Goal: Navigation & Orientation: Find specific page/section

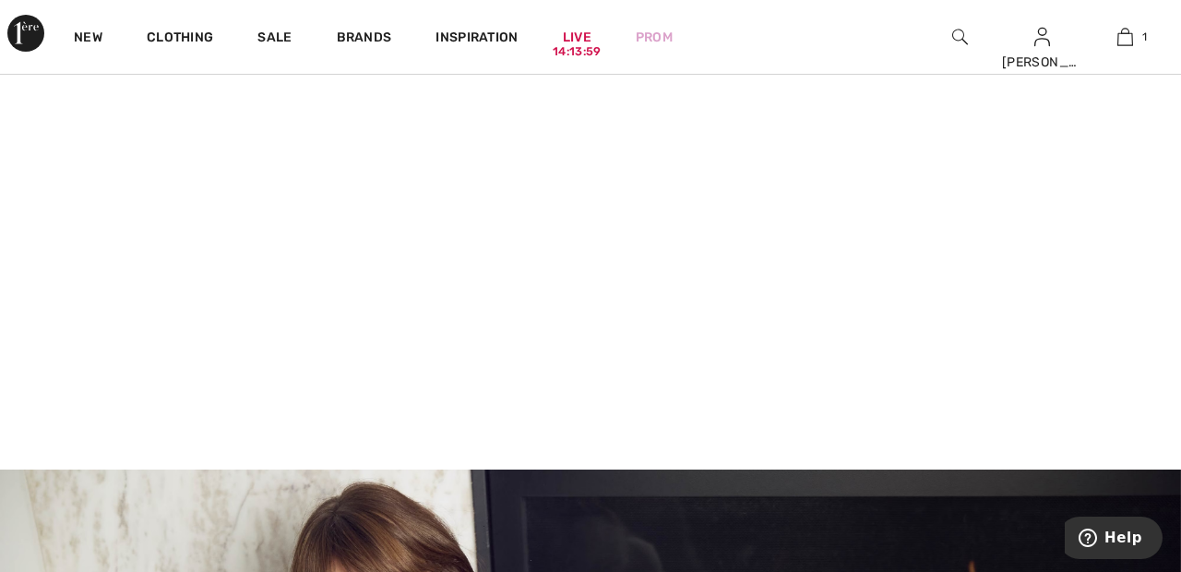
scroll to position [305, 0]
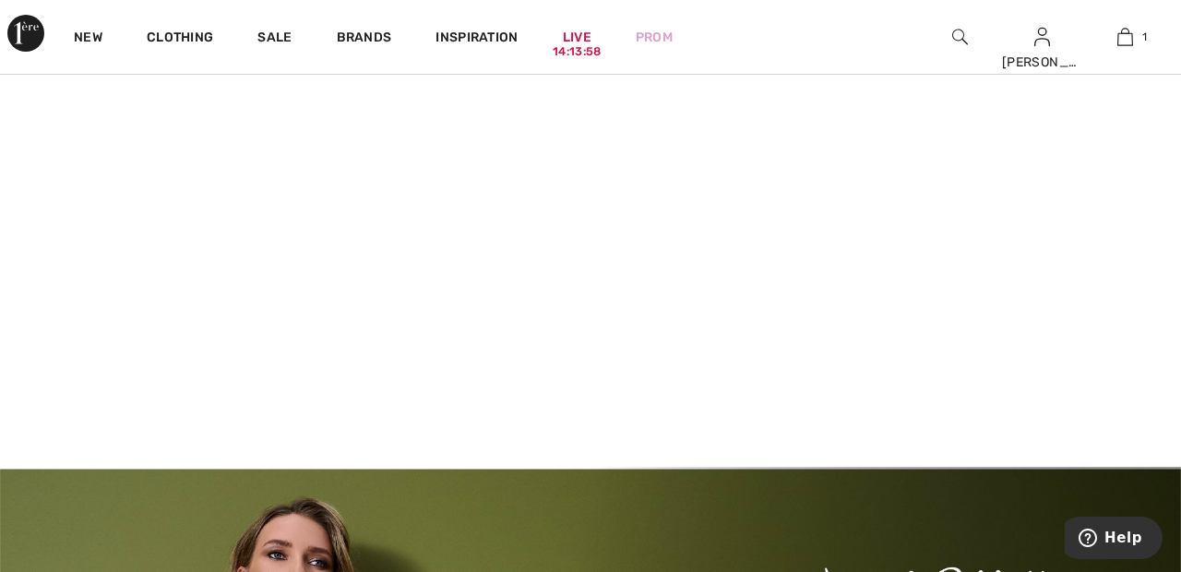
click at [287, 280] on video at bounding box center [590, 174] width 1181 height 591
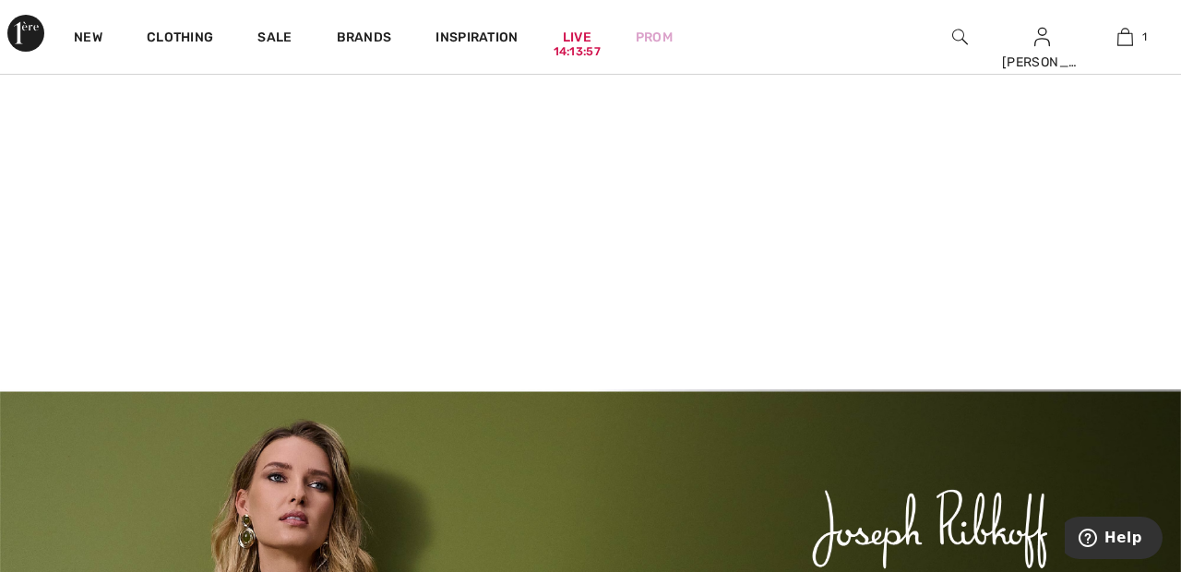
scroll to position [393, 0]
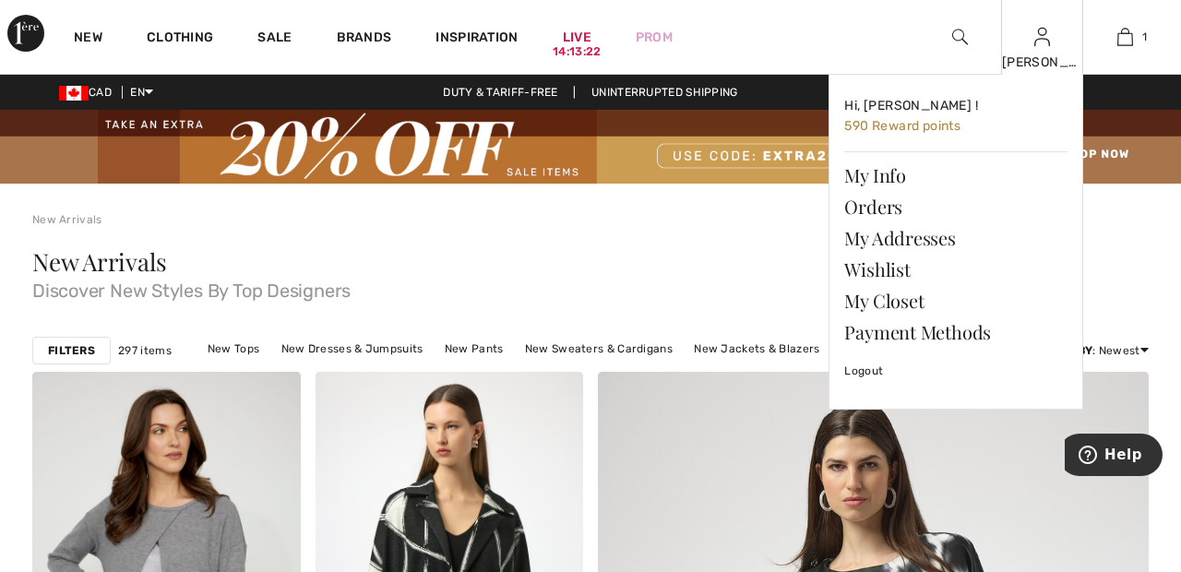
click at [1039, 46] on img at bounding box center [1042, 37] width 16 height 22
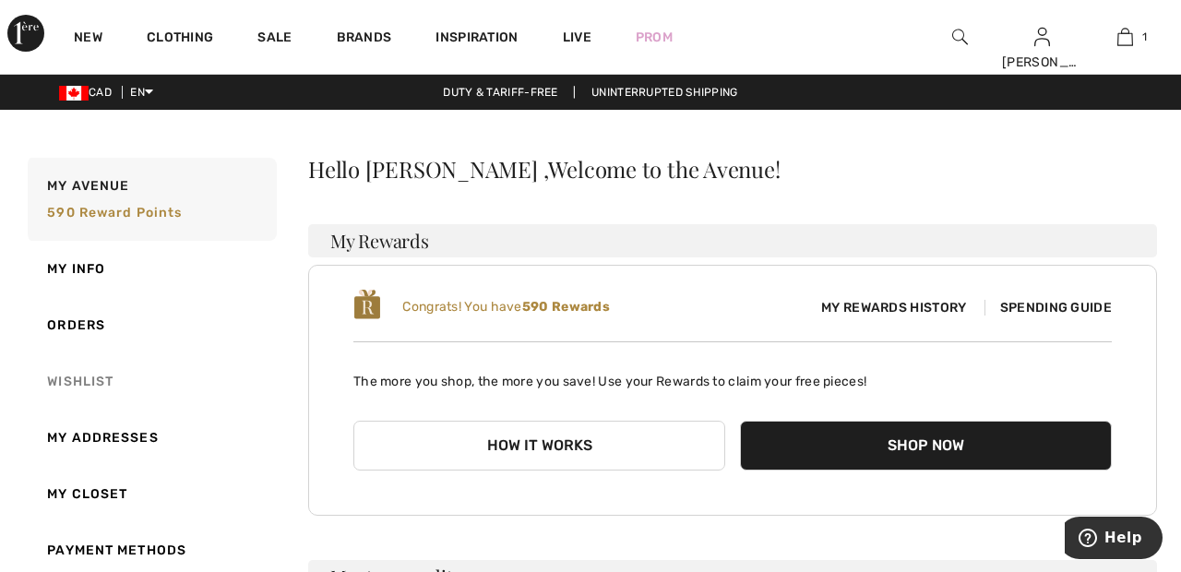
click at [80, 381] on link "Wishlist" at bounding box center [150, 381] width 253 height 56
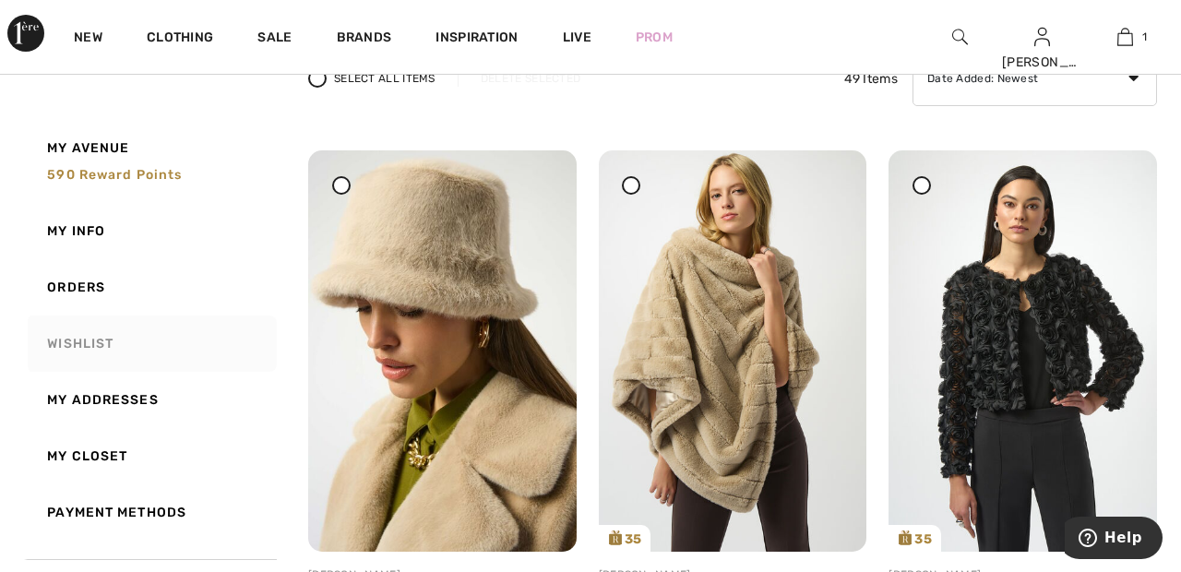
scroll to position [131, 0]
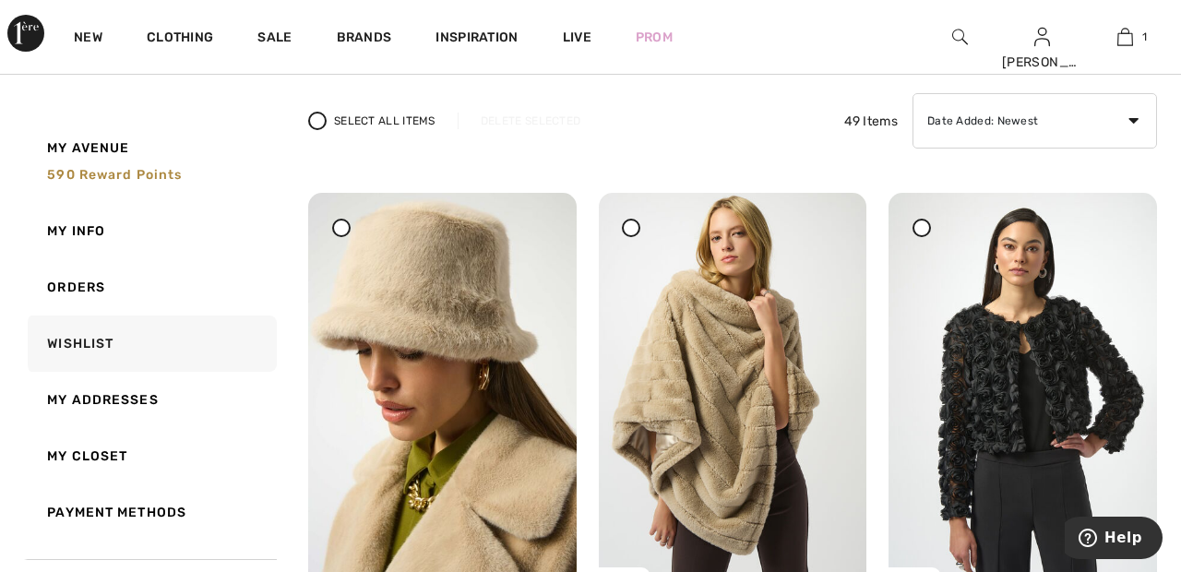
click at [343, 220] on div at bounding box center [341, 228] width 18 height 18
click at [541, 115] on div "Delete Selected" at bounding box center [531, 121] width 146 height 17
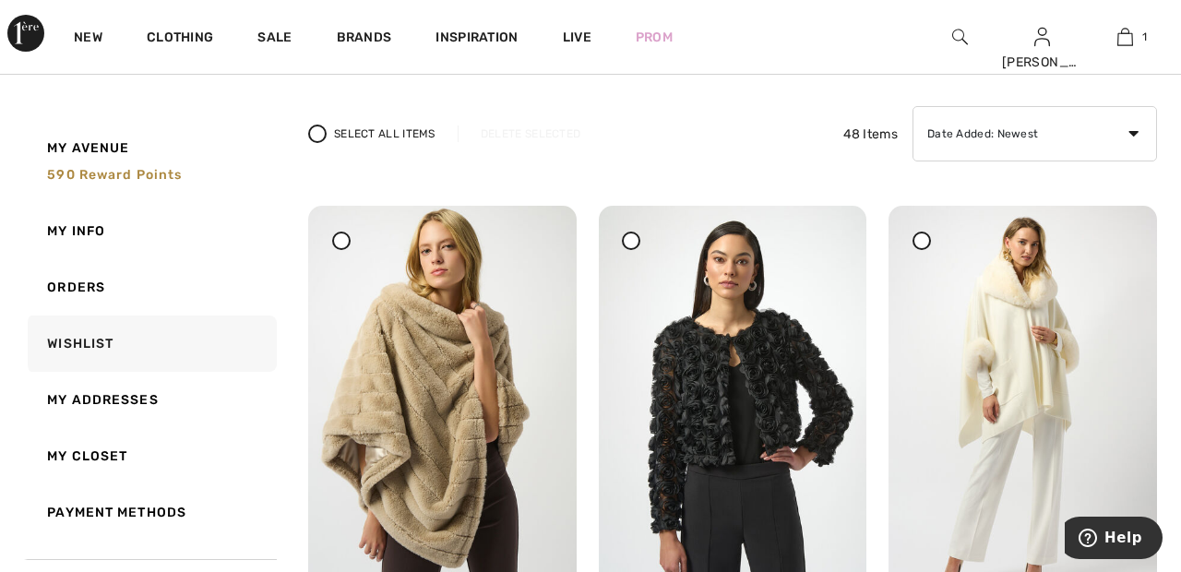
scroll to position [0, 0]
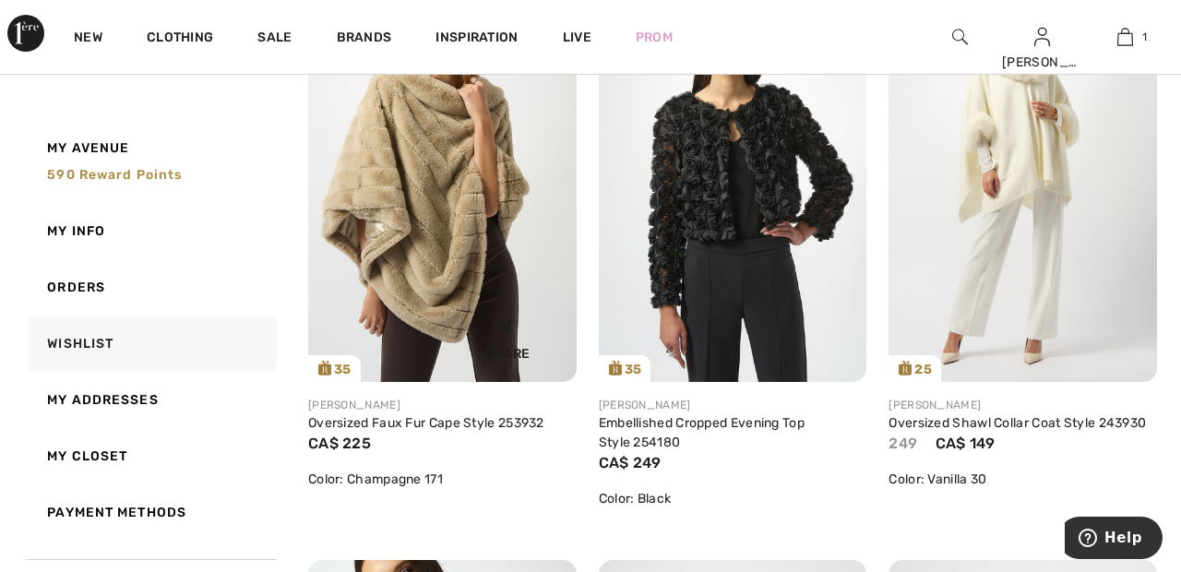
click at [456, 195] on img at bounding box center [442, 181] width 269 height 401
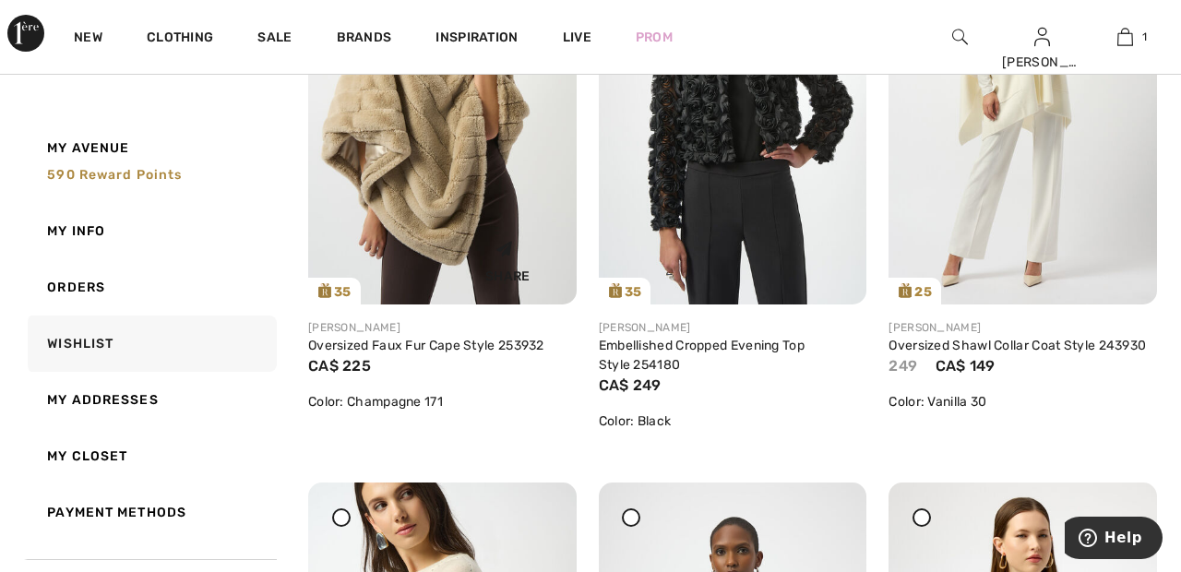
scroll to position [432, 0]
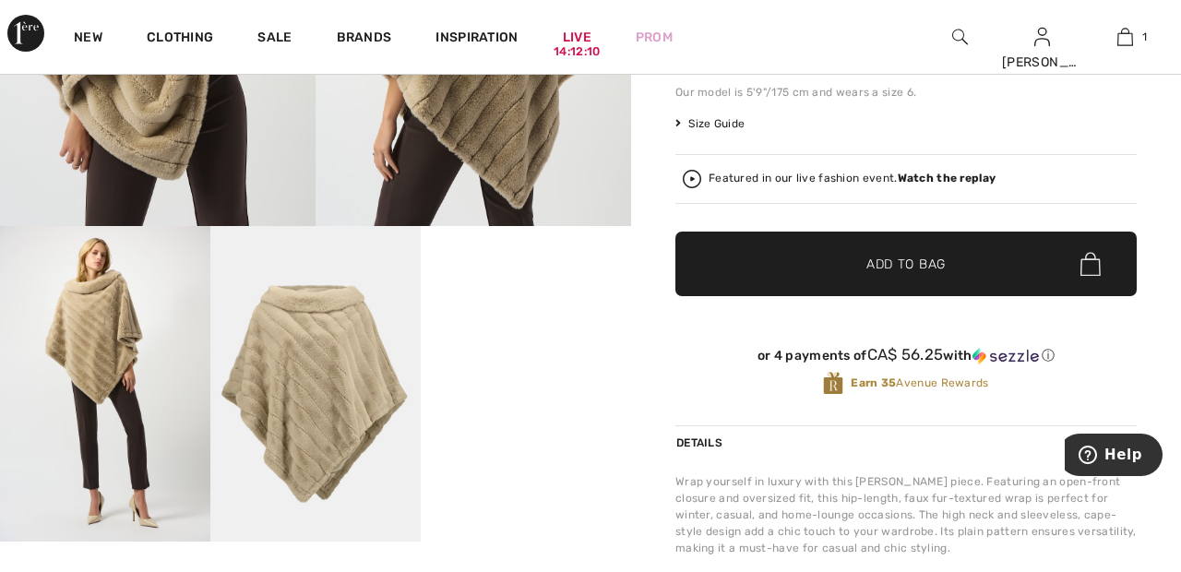
scroll to position [439, 0]
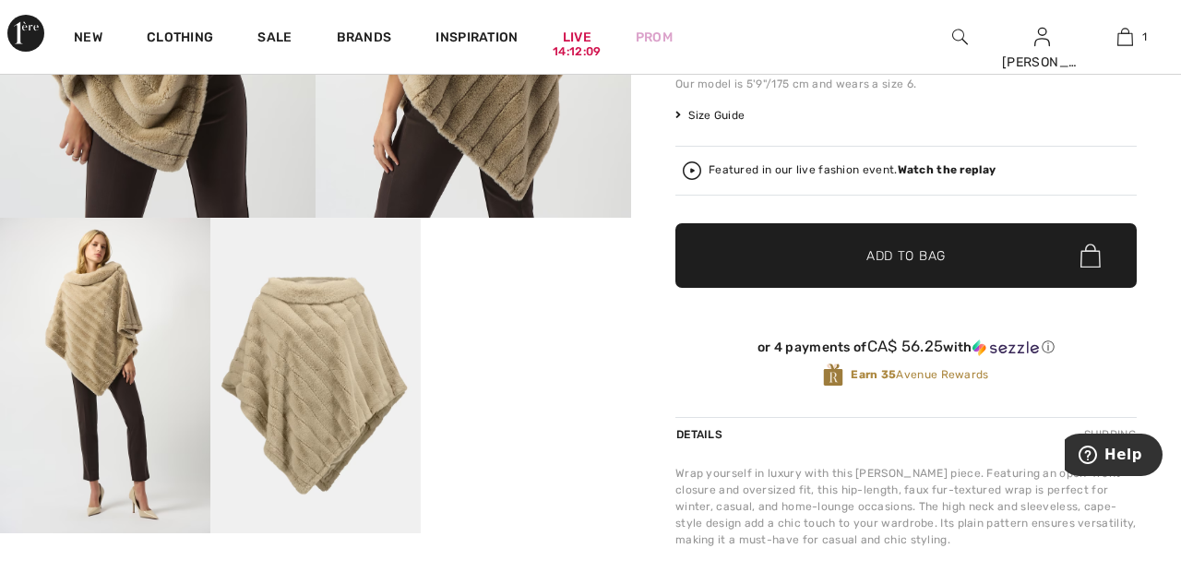
click at [961, 168] on strong "Watch the replay" at bounding box center [947, 169] width 99 height 13
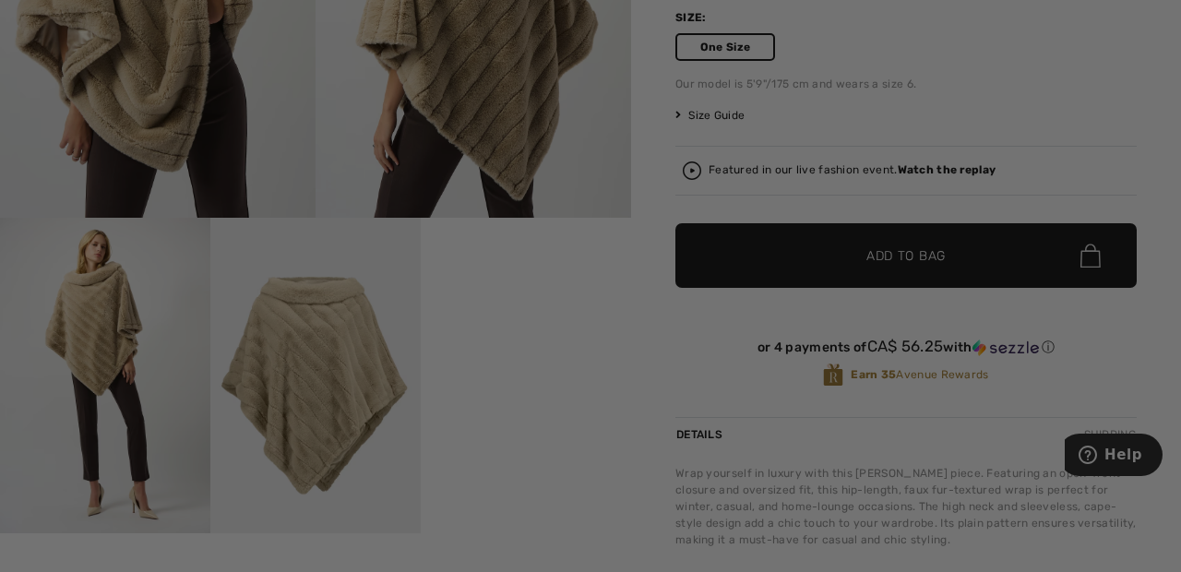
scroll to position [0, 0]
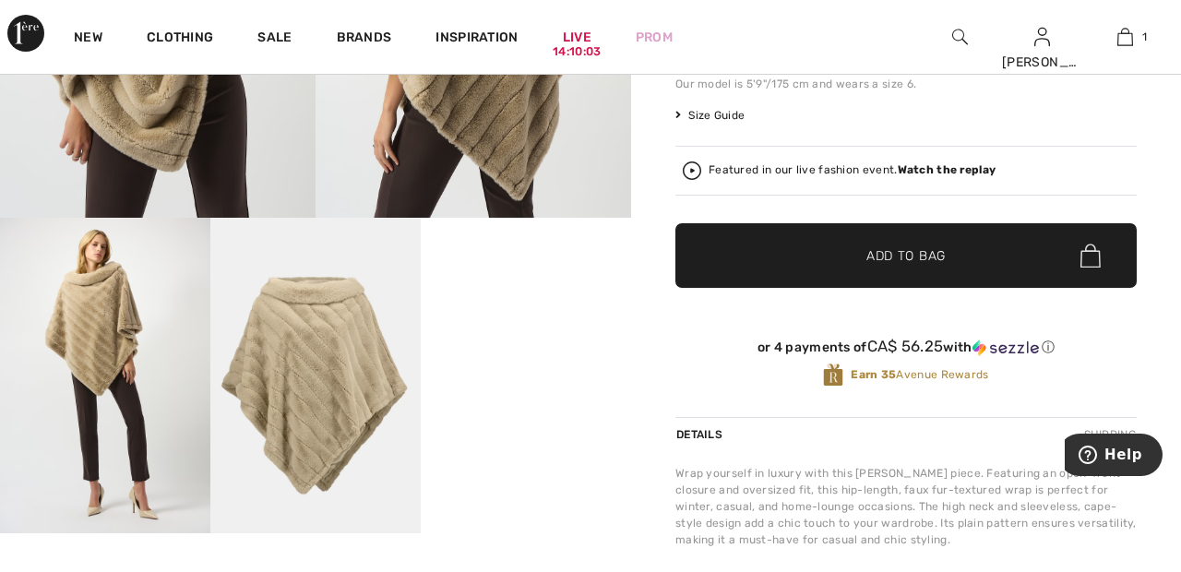
click at [543, 323] on video "Your browser does not support the video tag." at bounding box center [526, 270] width 210 height 105
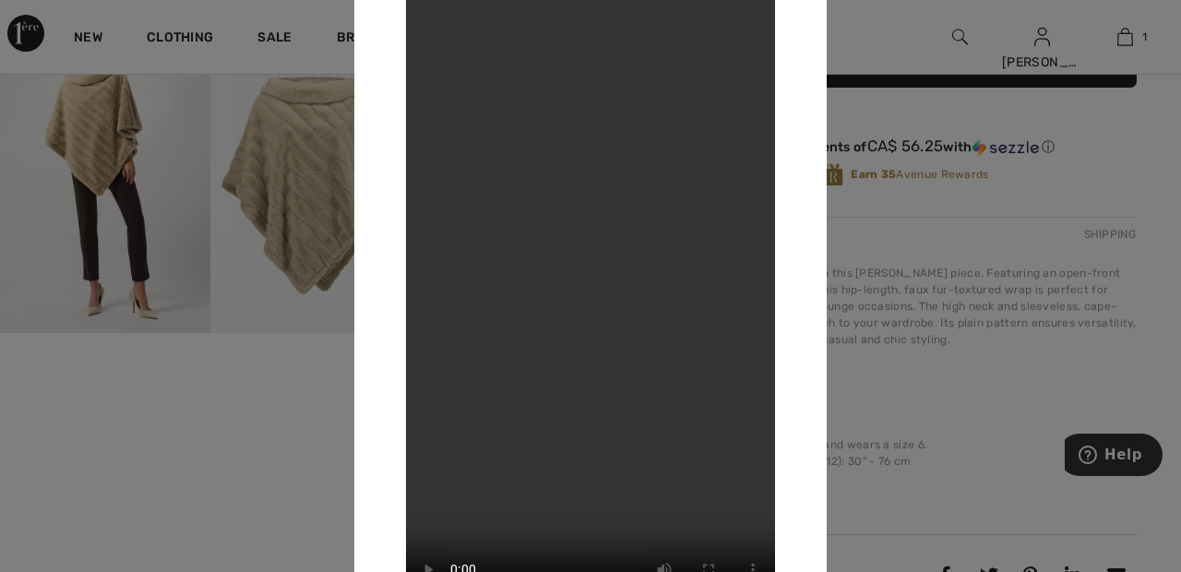
scroll to position [639, 0]
click at [896, 56] on div at bounding box center [590, 286] width 1181 height 572
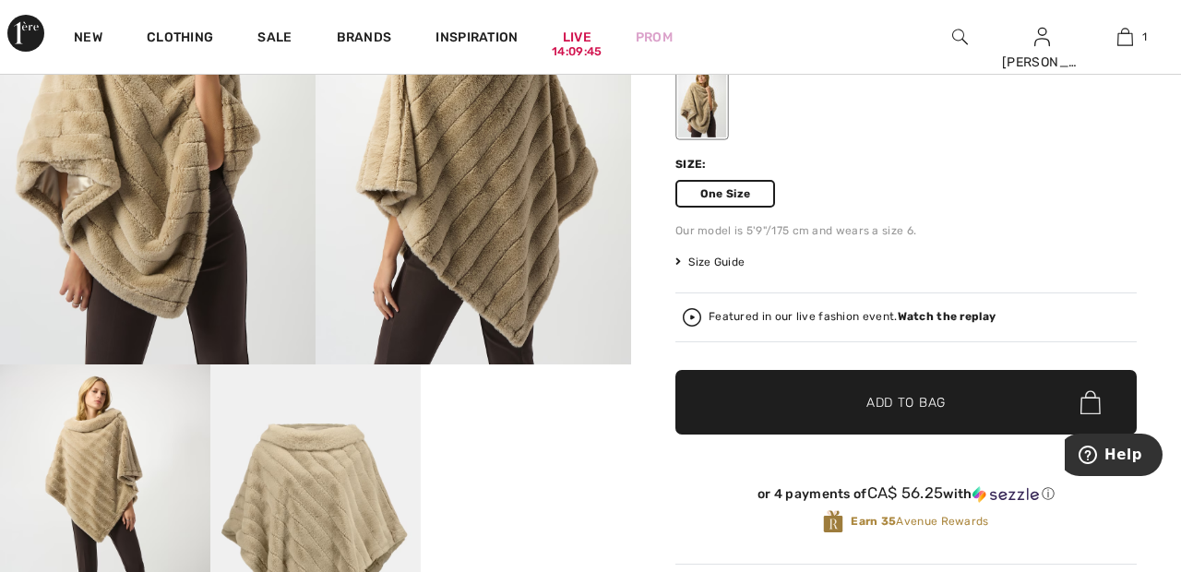
scroll to position [308, 0]
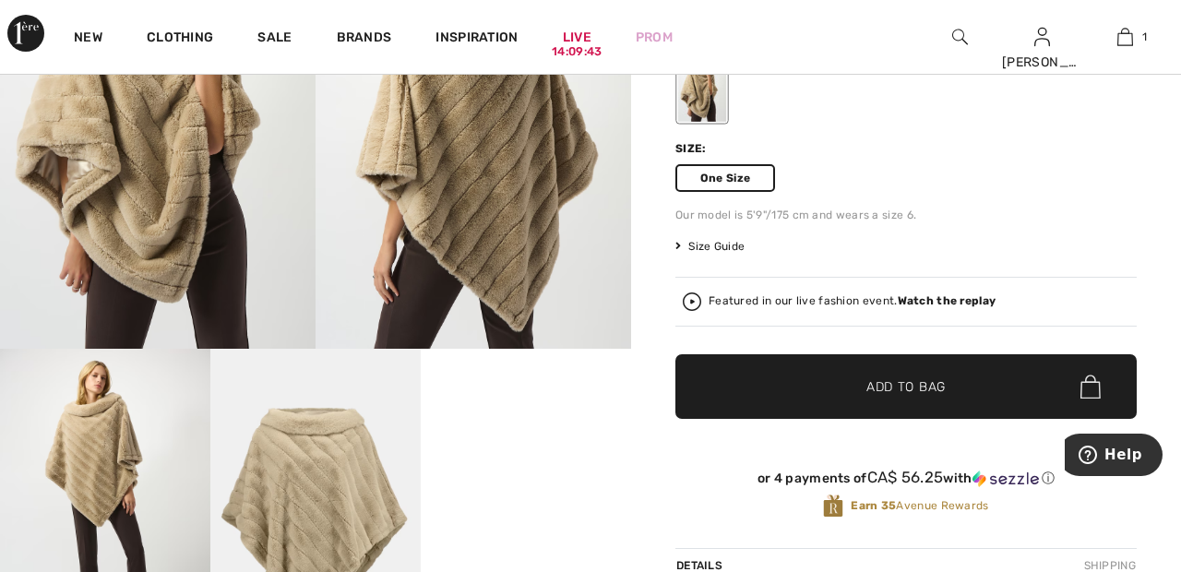
click at [949, 394] on span "✔ Added to Bag Add to Bag" at bounding box center [905, 386] width 461 height 65
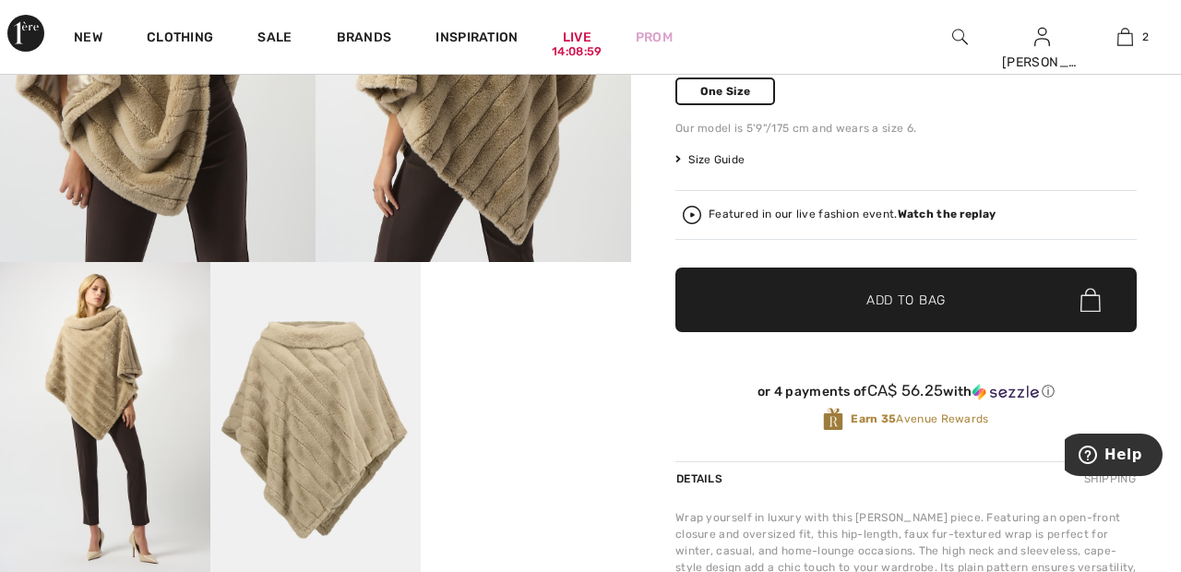
scroll to position [393, 0]
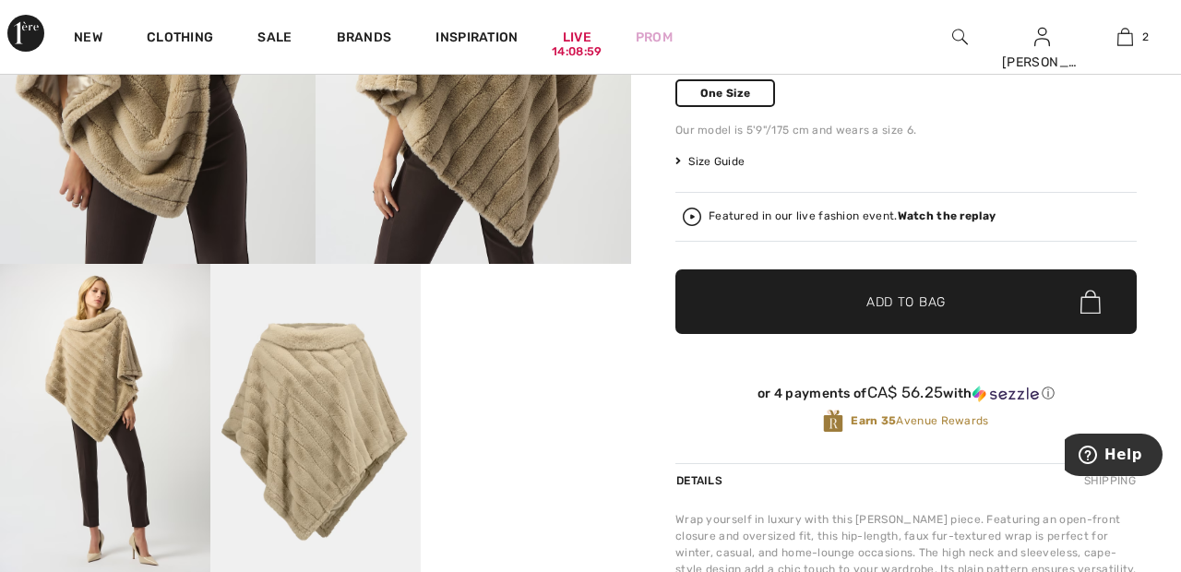
click at [968, 212] on strong "Watch the replay" at bounding box center [947, 215] width 99 height 13
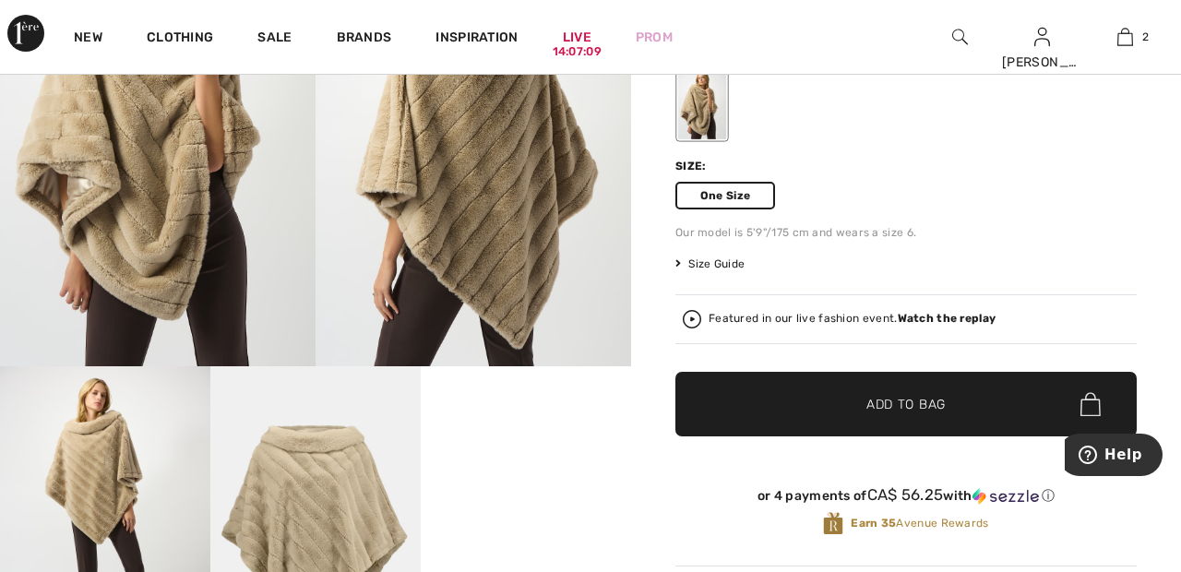
scroll to position [0, 0]
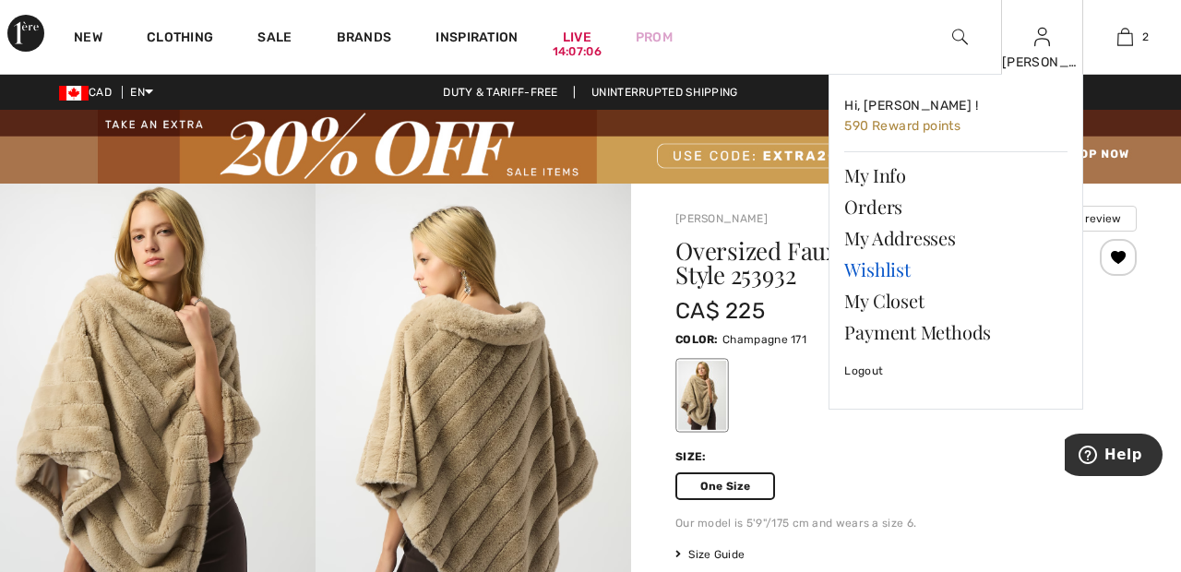
click at [879, 267] on link "Wishlist" at bounding box center [955, 269] width 223 height 31
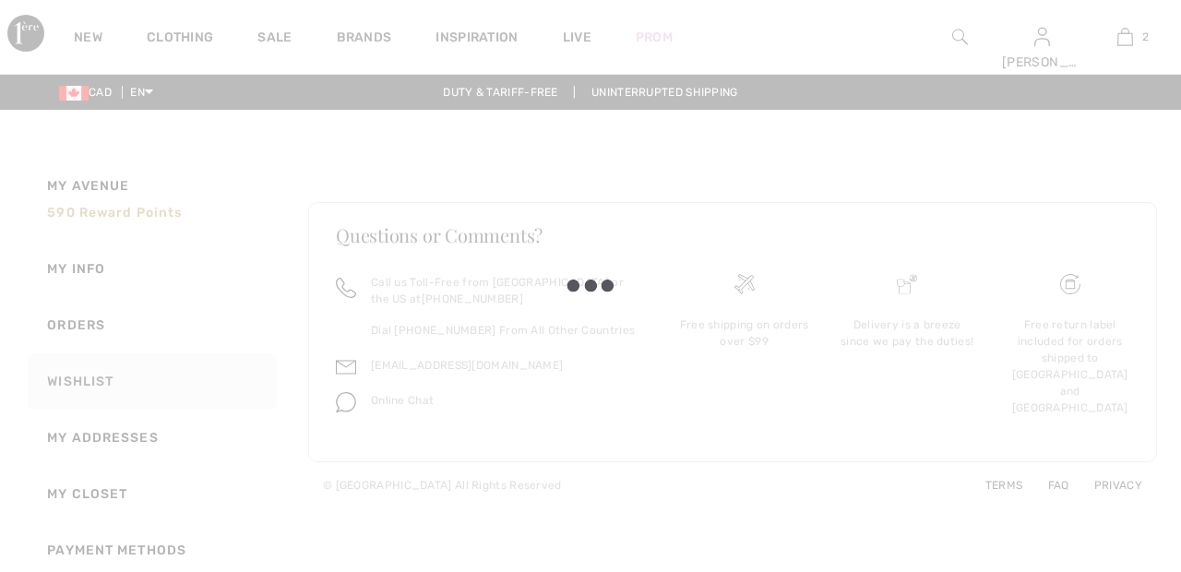
click at [934, 159] on div at bounding box center [590, 286] width 1181 height 572
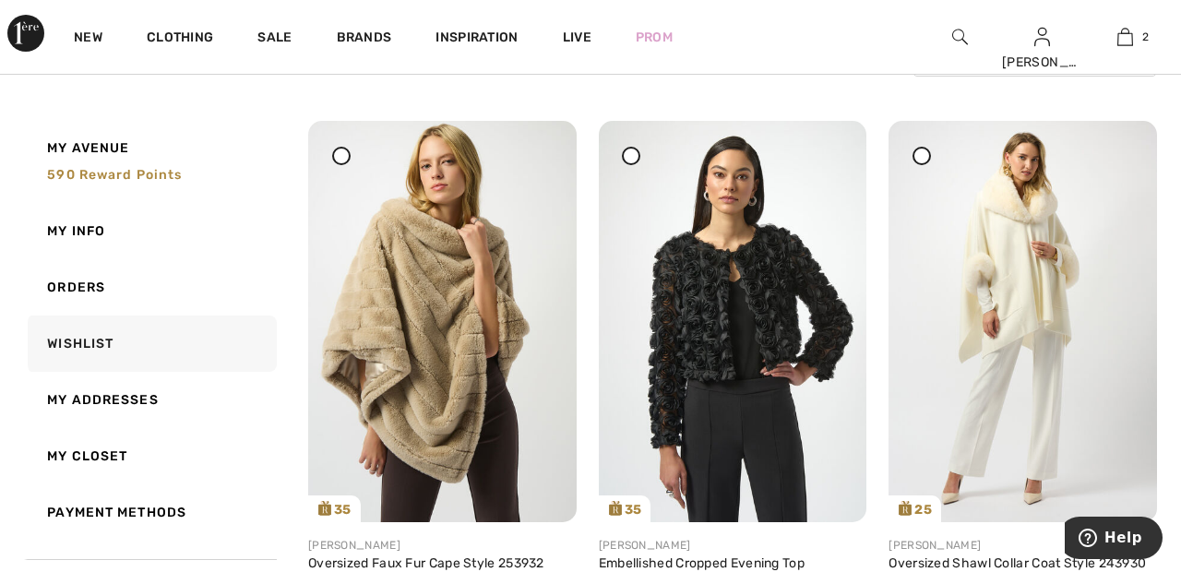
scroll to position [230, 0]
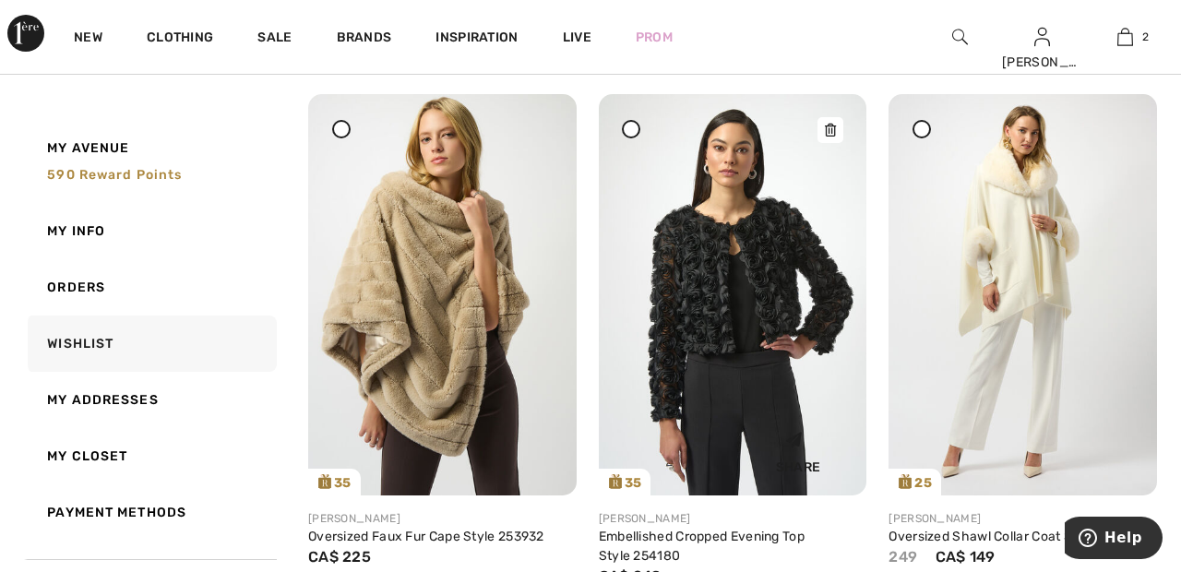
click at [770, 261] on img at bounding box center [733, 294] width 269 height 401
click at [744, 281] on img at bounding box center [733, 294] width 269 height 401
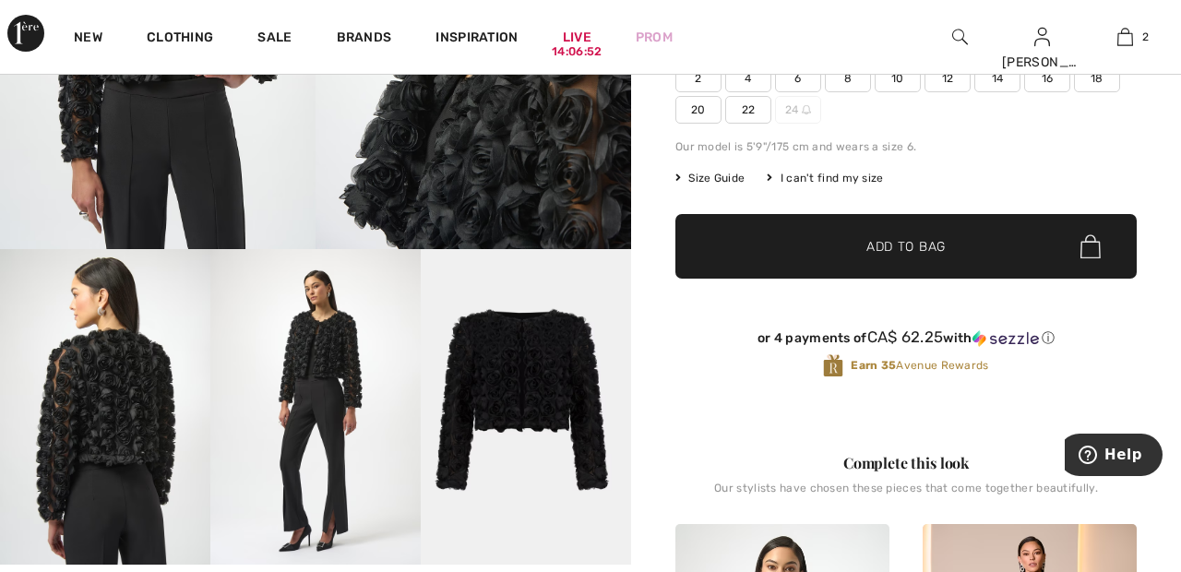
scroll to position [411, 0]
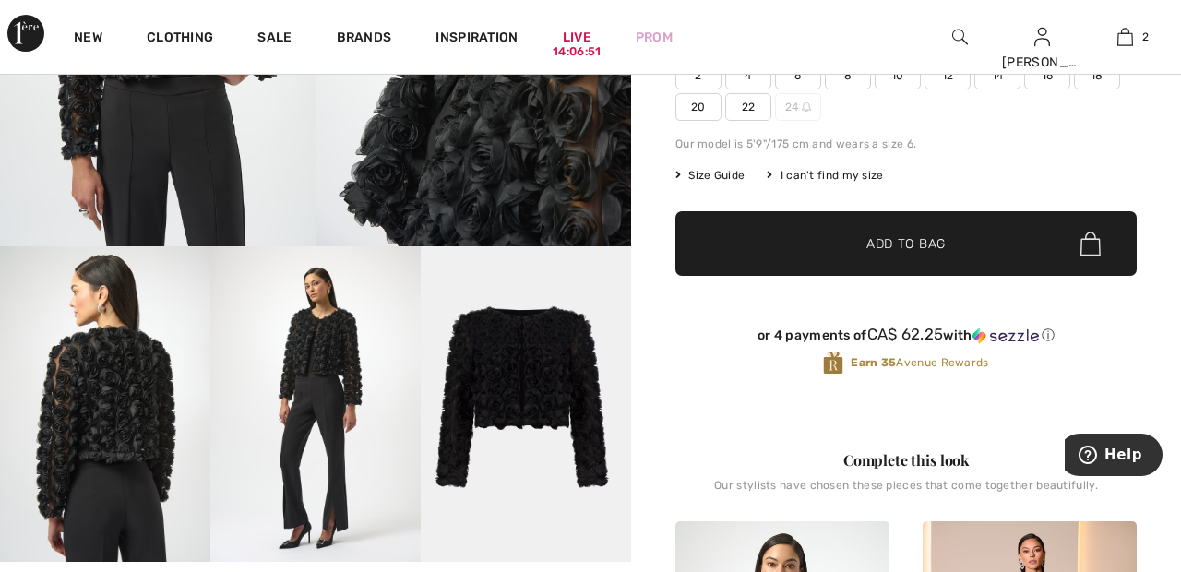
click at [335, 364] on img at bounding box center [315, 404] width 210 height 316
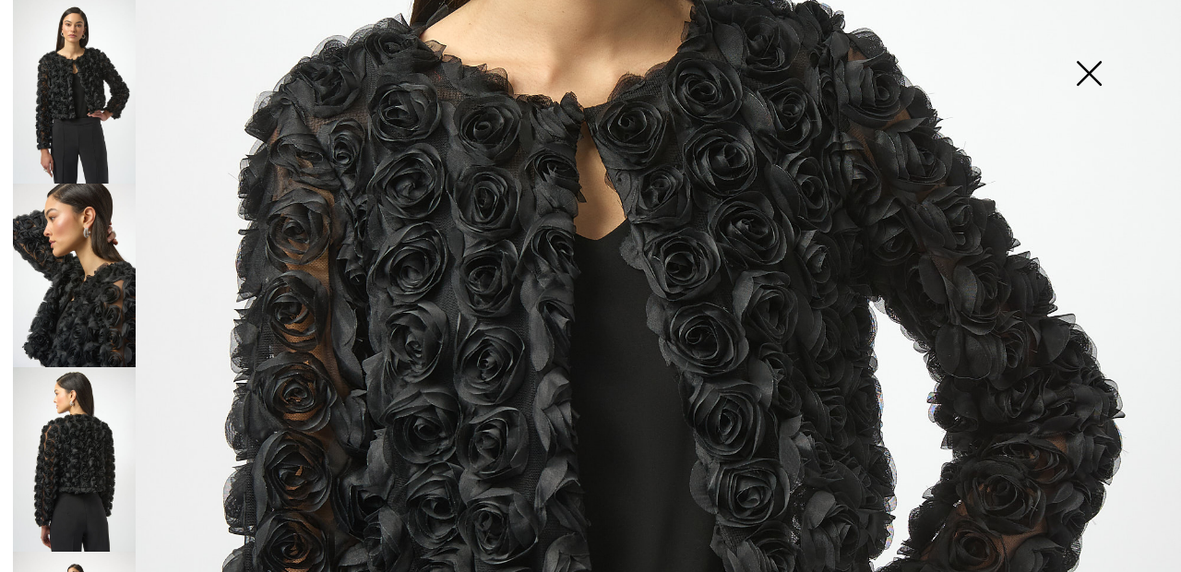
scroll to position [469, 0]
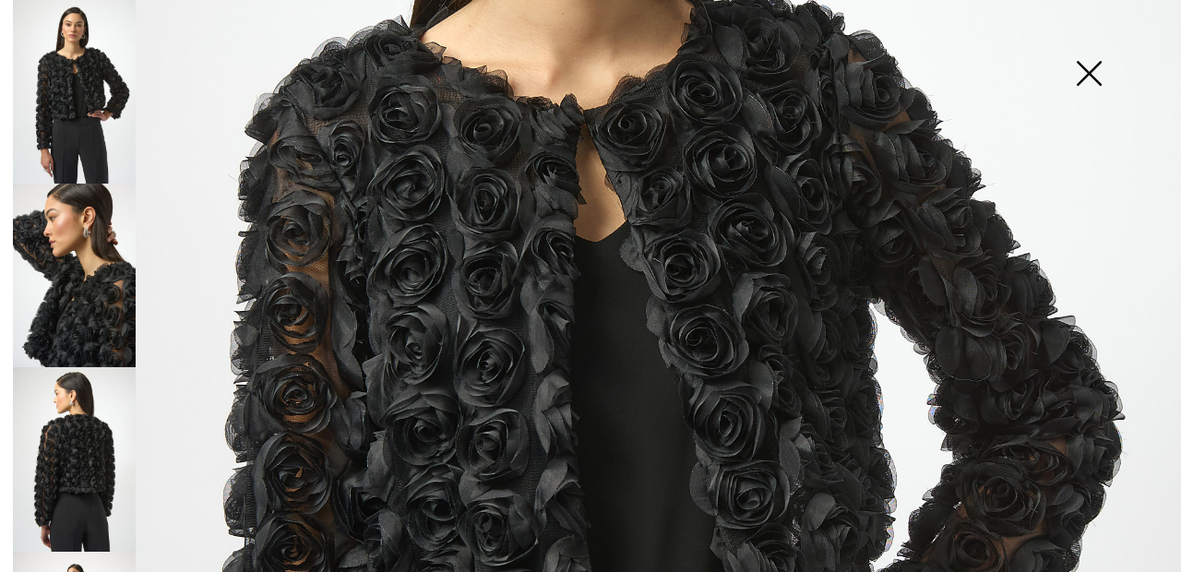
click at [1082, 83] on img at bounding box center [1089, 75] width 92 height 95
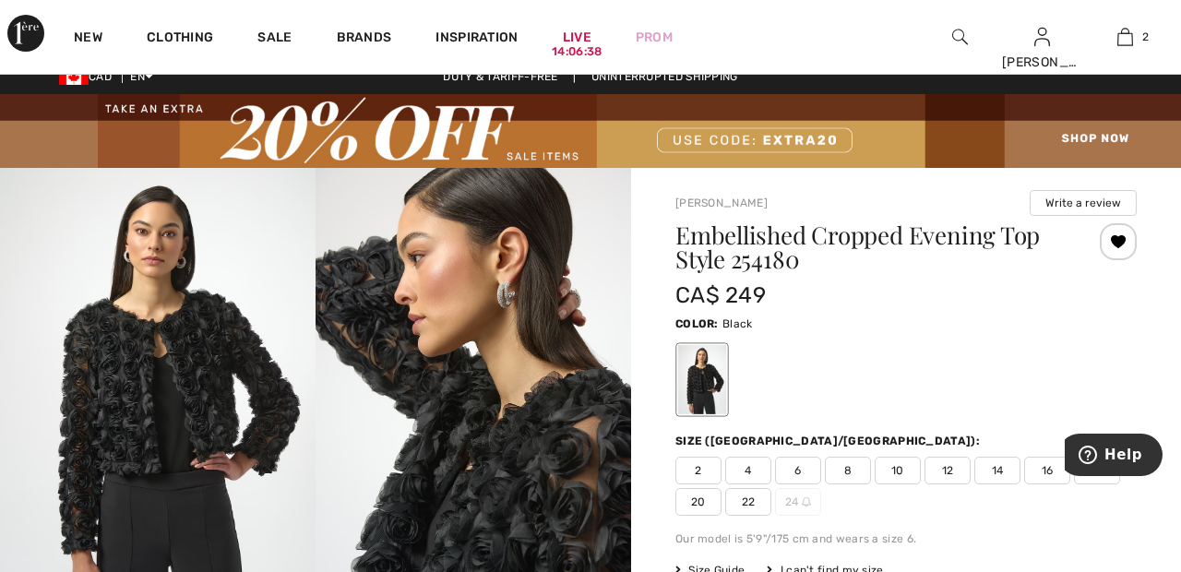
scroll to position [13, 0]
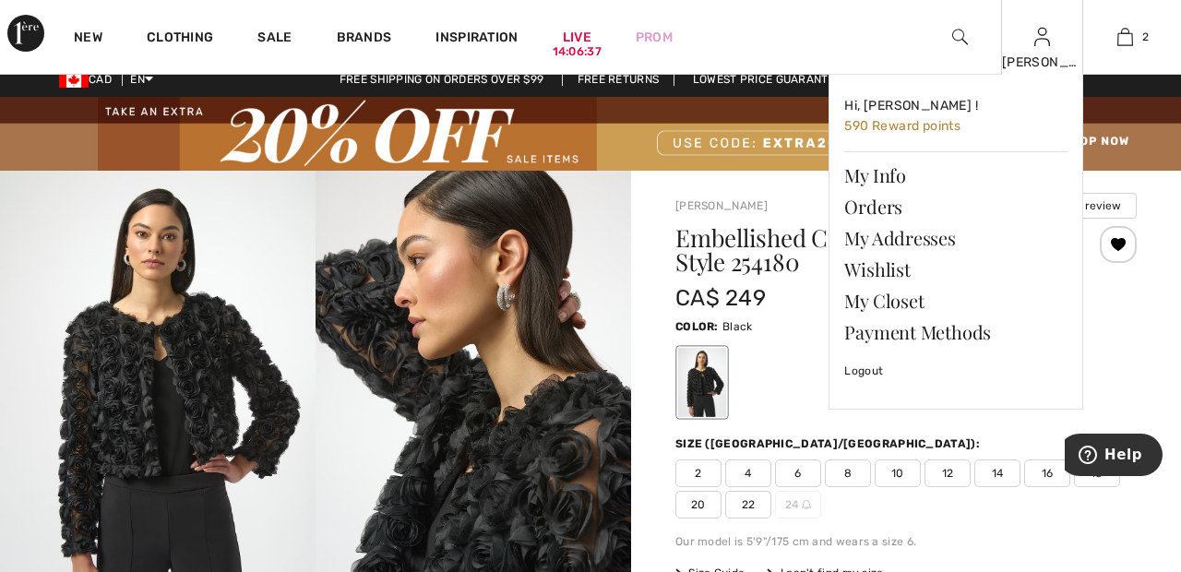
click at [1041, 46] on img at bounding box center [1042, 37] width 16 height 22
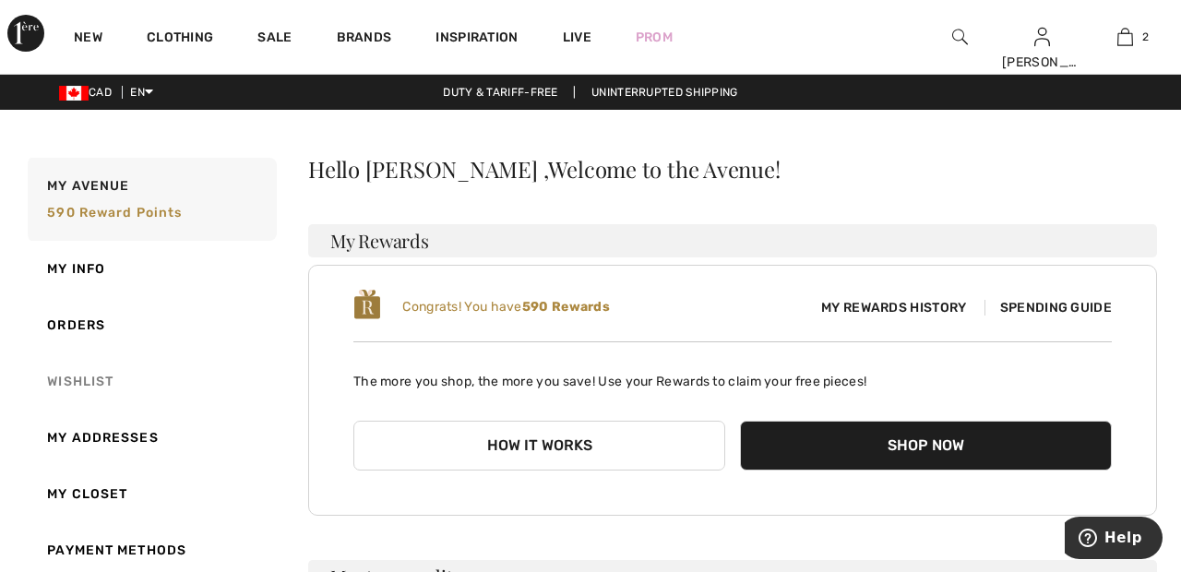
click at [107, 381] on link "Wishlist" at bounding box center [150, 381] width 253 height 56
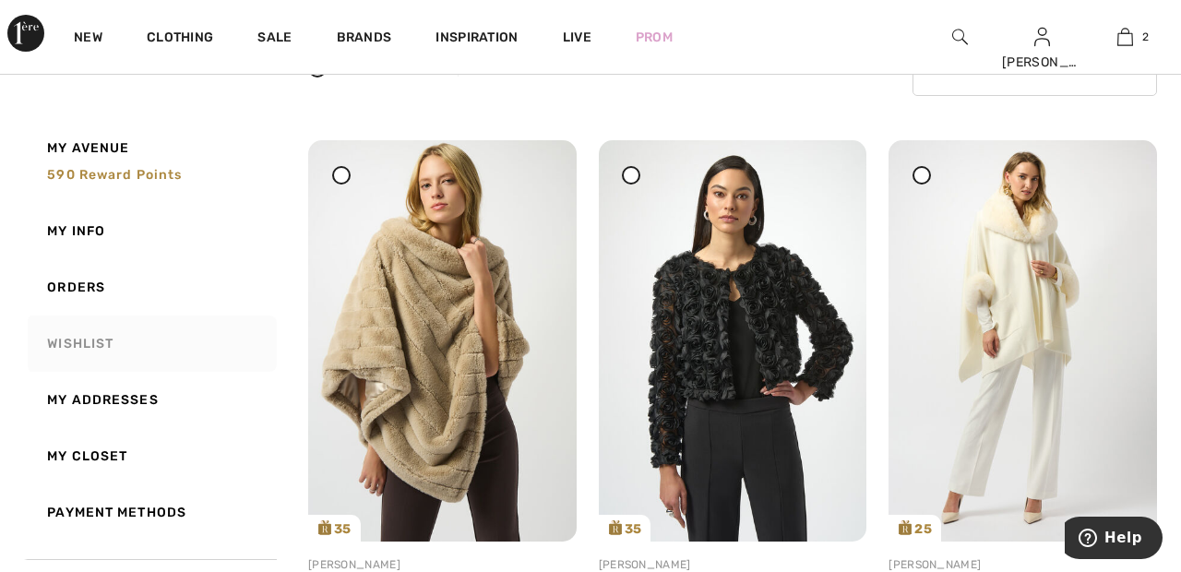
scroll to position [209, 0]
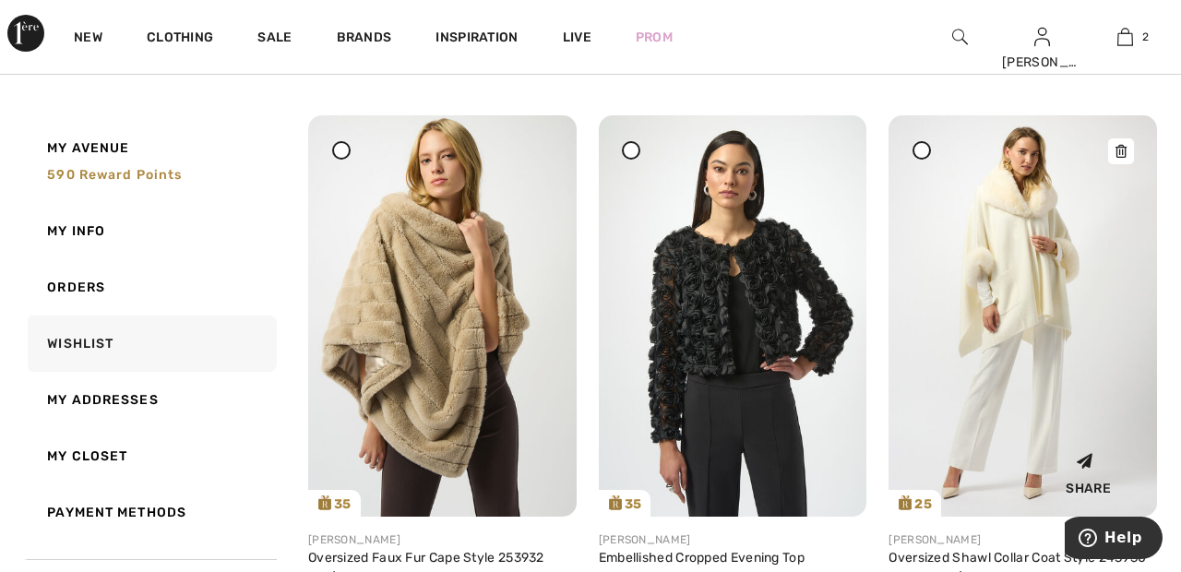
click at [1026, 255] on img at bounding box center [1023, 315] width 269 height 401
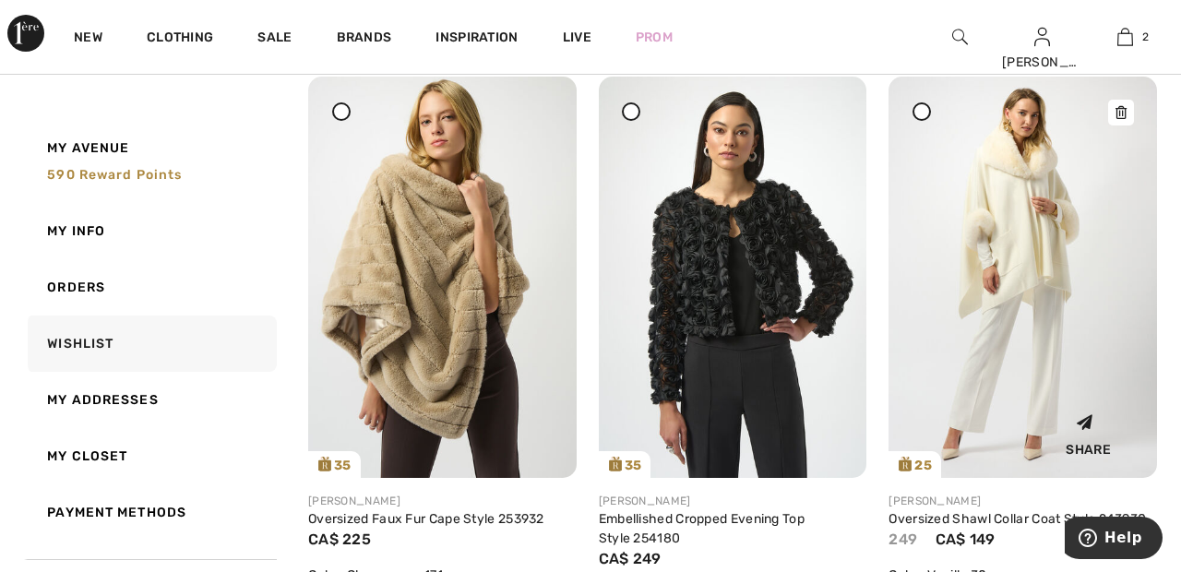
scroll to position [297, 0]
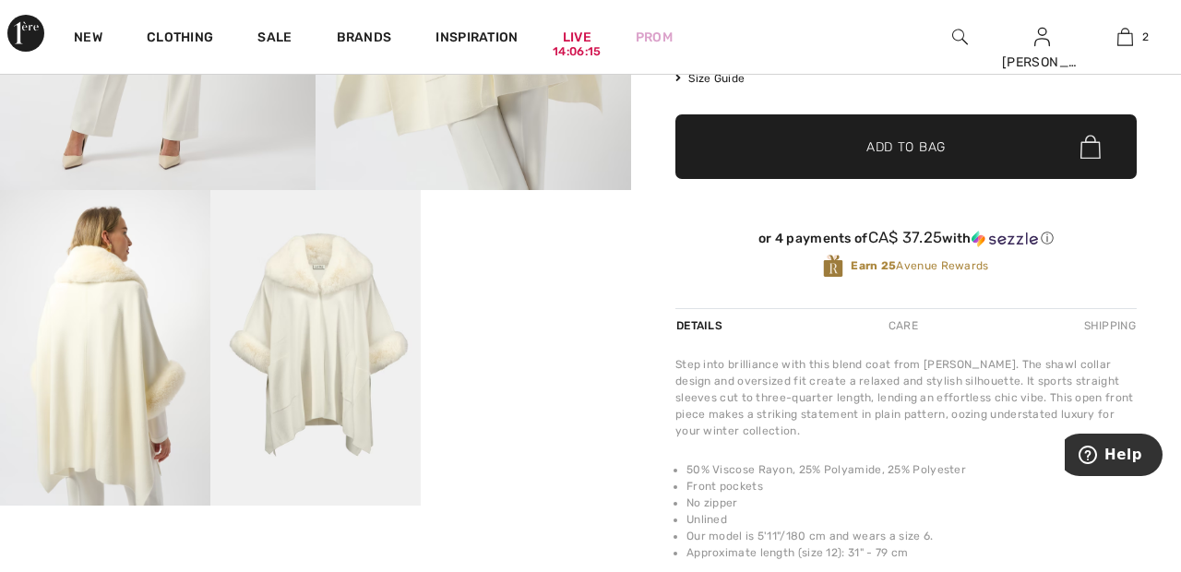
scroll to position [483, 0]
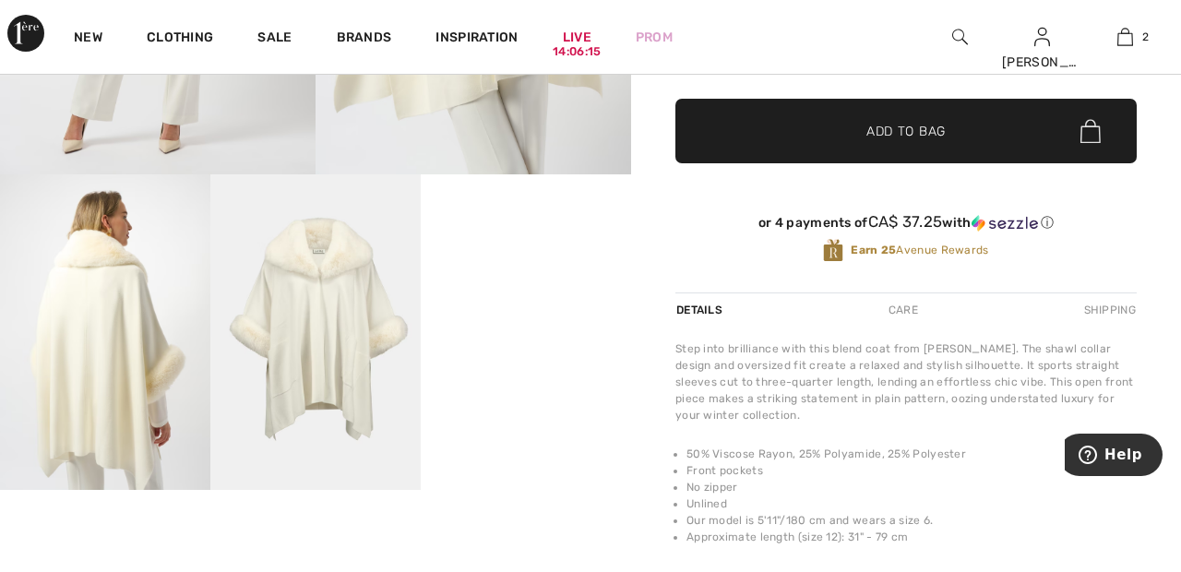
click at [542, 280] on video "Your browser does not support the video tag." at bounding box center [526, 226] width 210 height 105
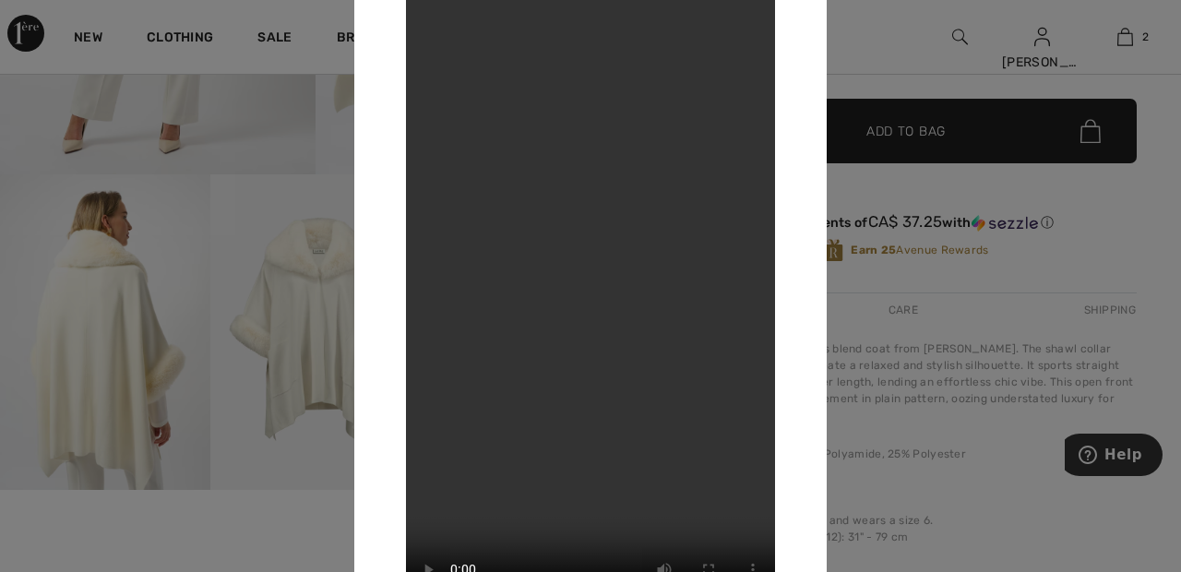
click at [886, 67] on div at bounding box center [590, 286] width 1181 height 572
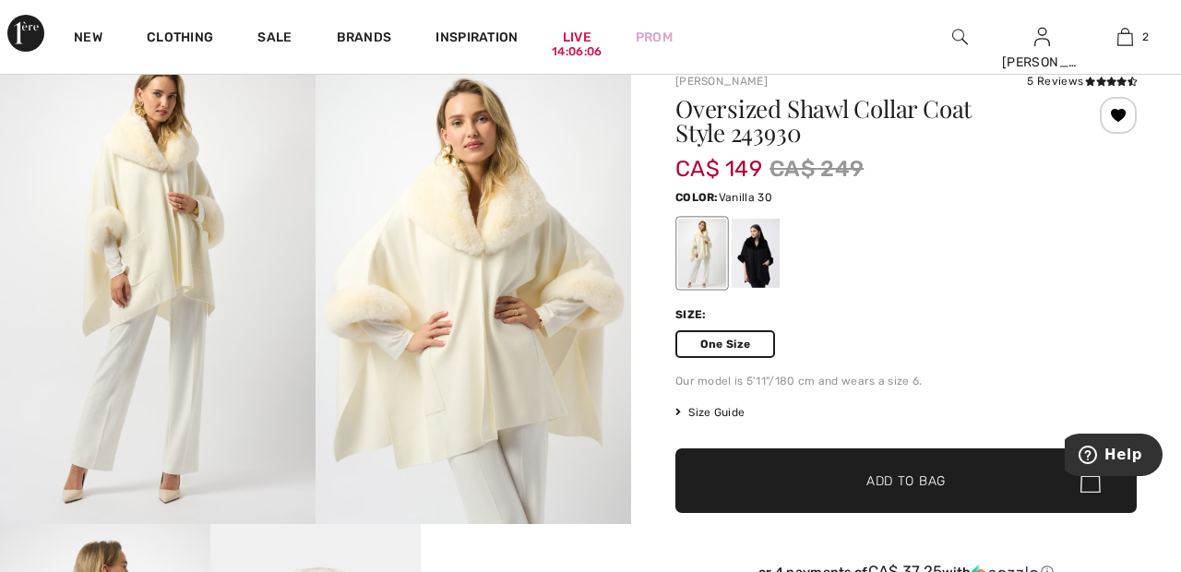
scroll to position [133, 0]
click at [776, 257] on div at bounding box center [756, 253] width 48 height 69
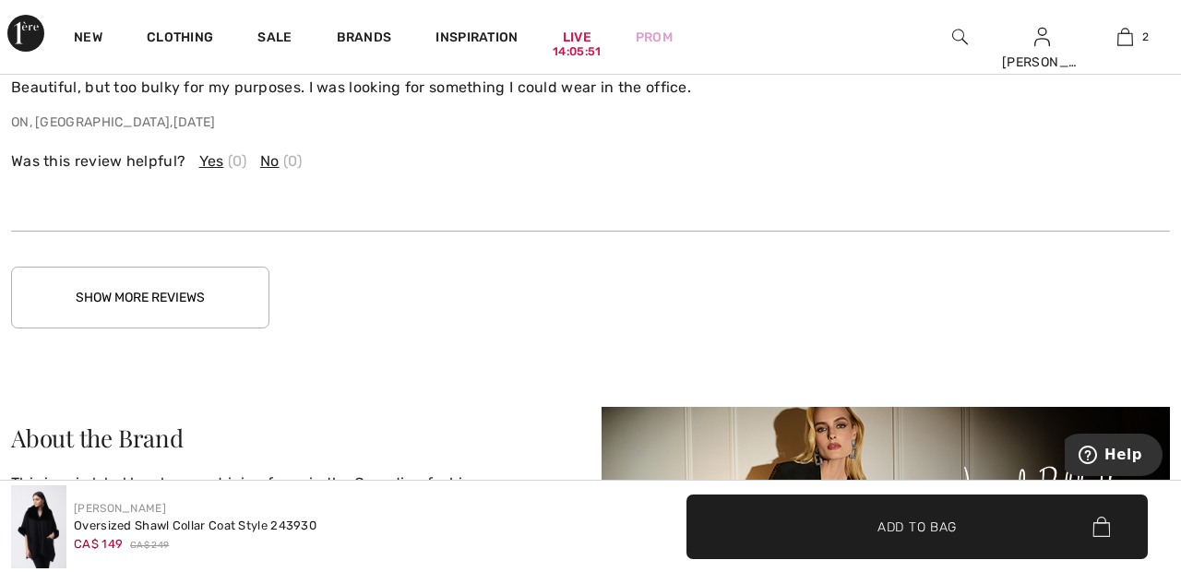
scroll to position [2908, 0]
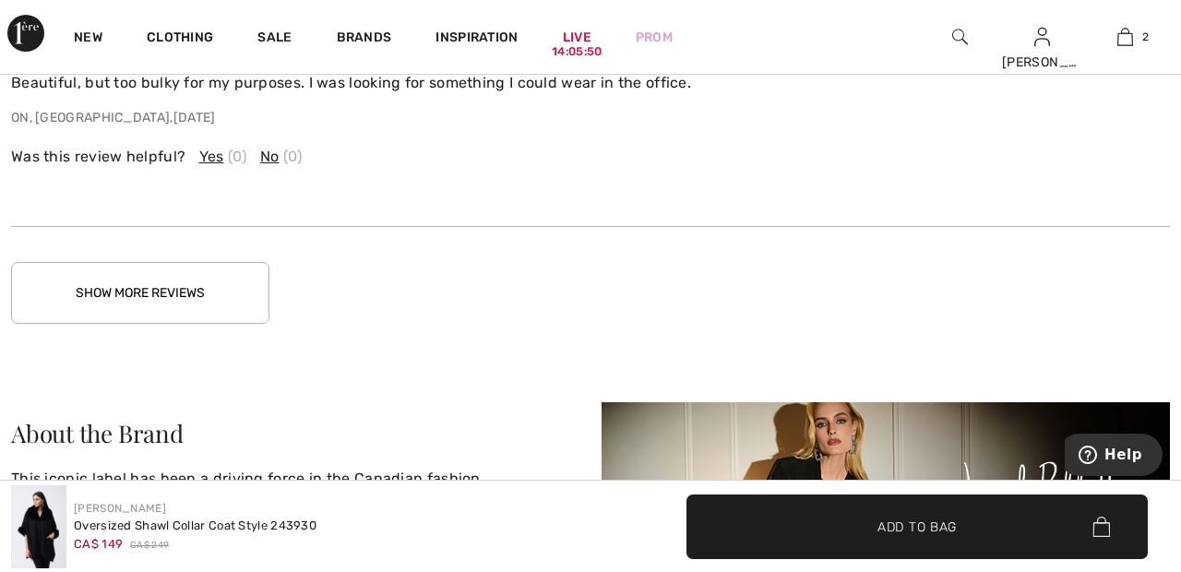
click at [239, 287] on button "Show More Reviews" at bounding box center [140, 293] width 258 height 62
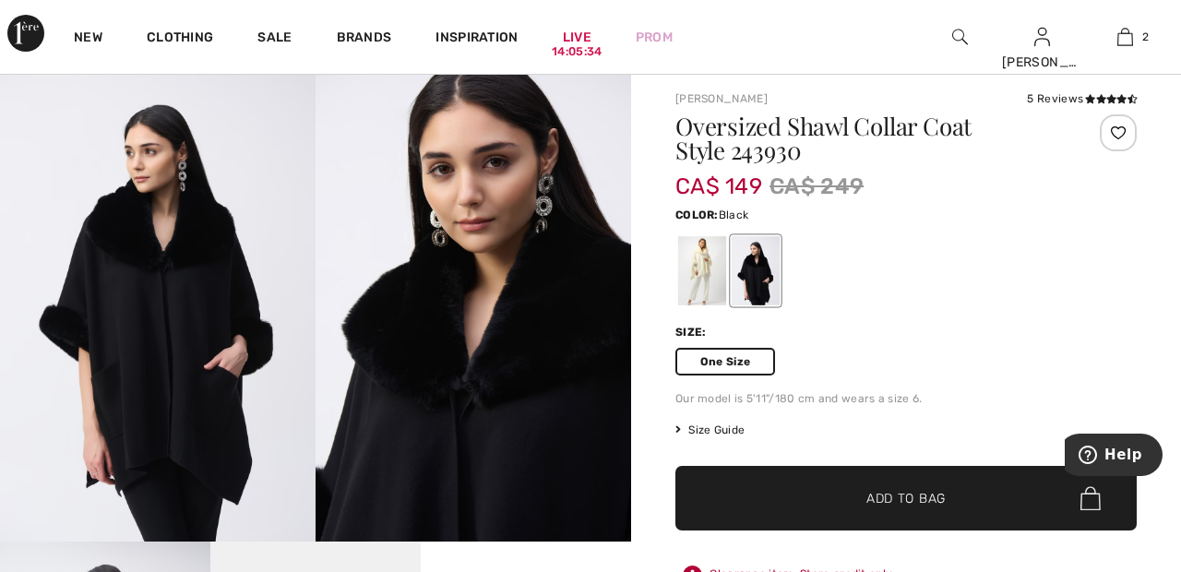
scroll to position [0, 0]
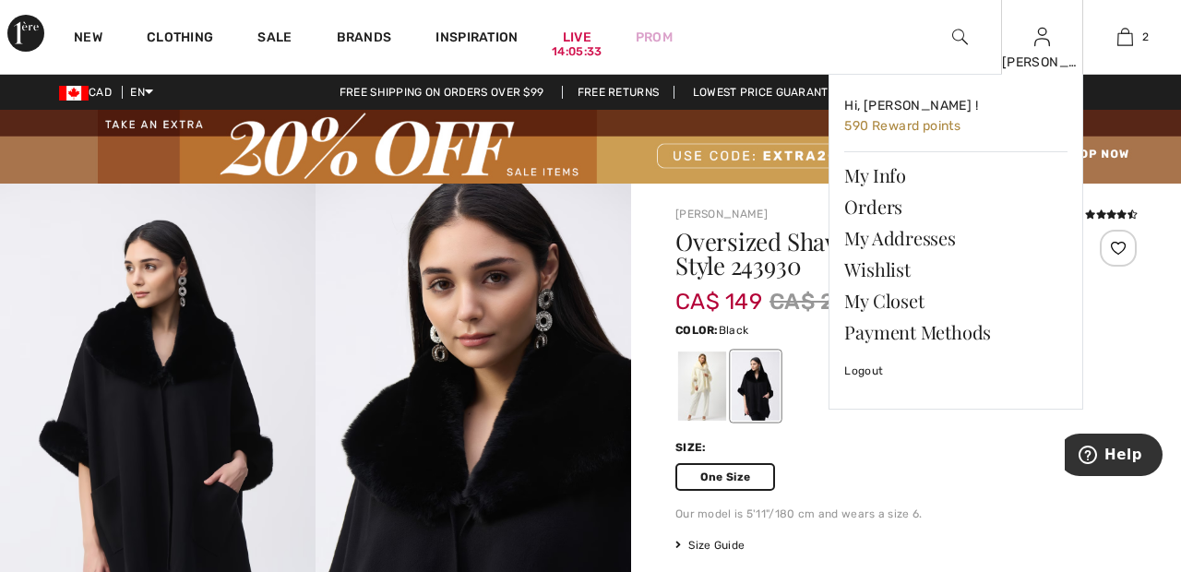
click at [1046, 42] on img at bounding box center [1042, 37] width 16 height 22
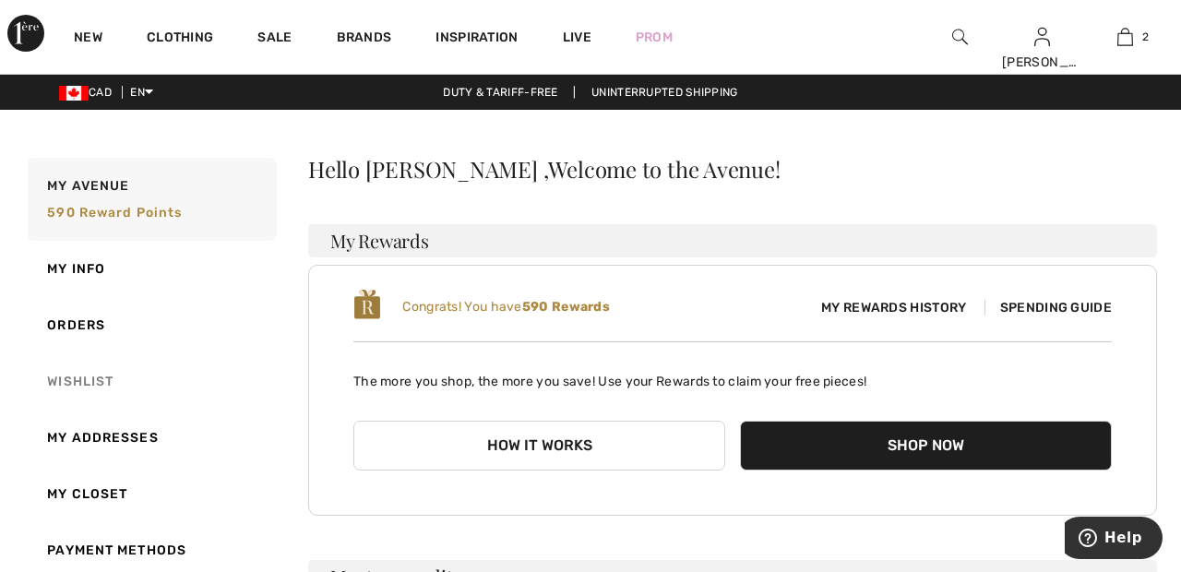
click at [90, 387] on link "Wishlist" at bounding box center [150, 381] width 253 height 56
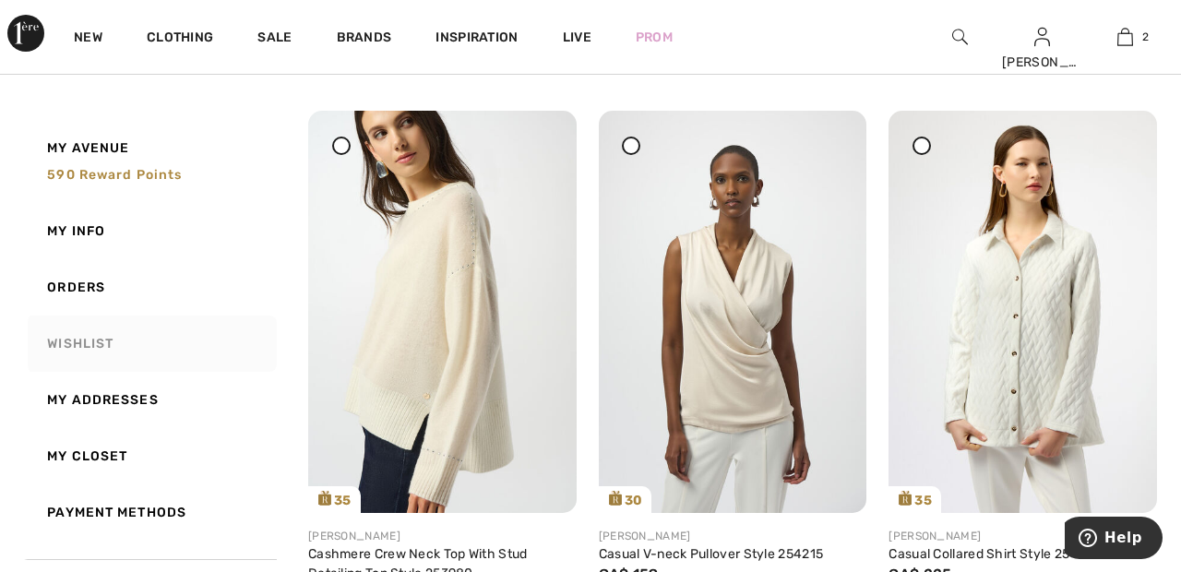
scroll to position [794, 0]
click at [629, 143] on icon at bounding box center [630, 144] width 7 height 7
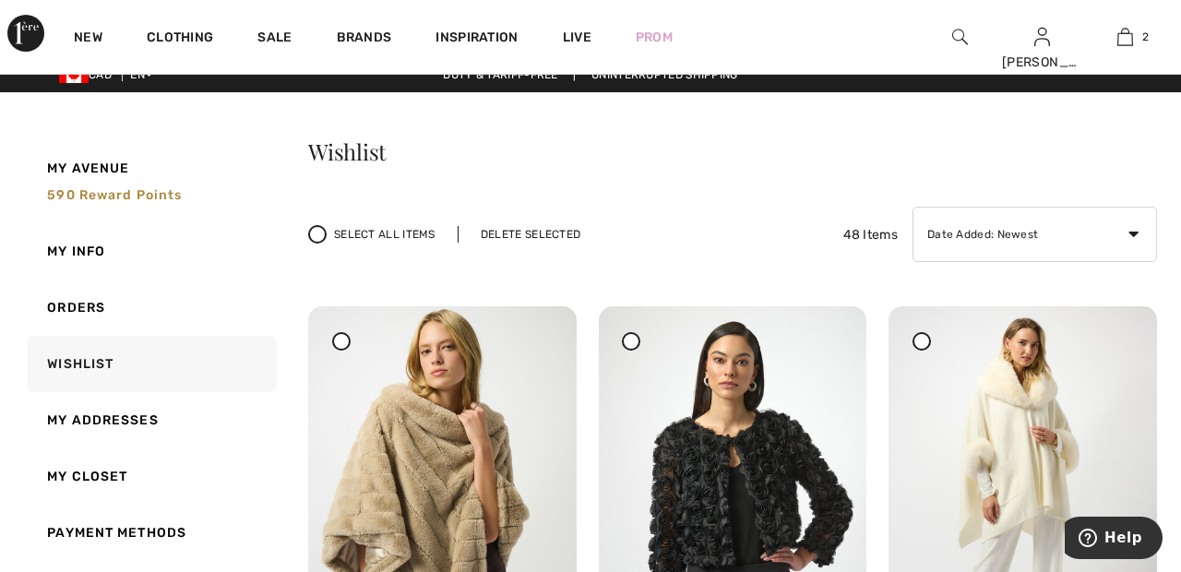
scroll to position [0, 0]
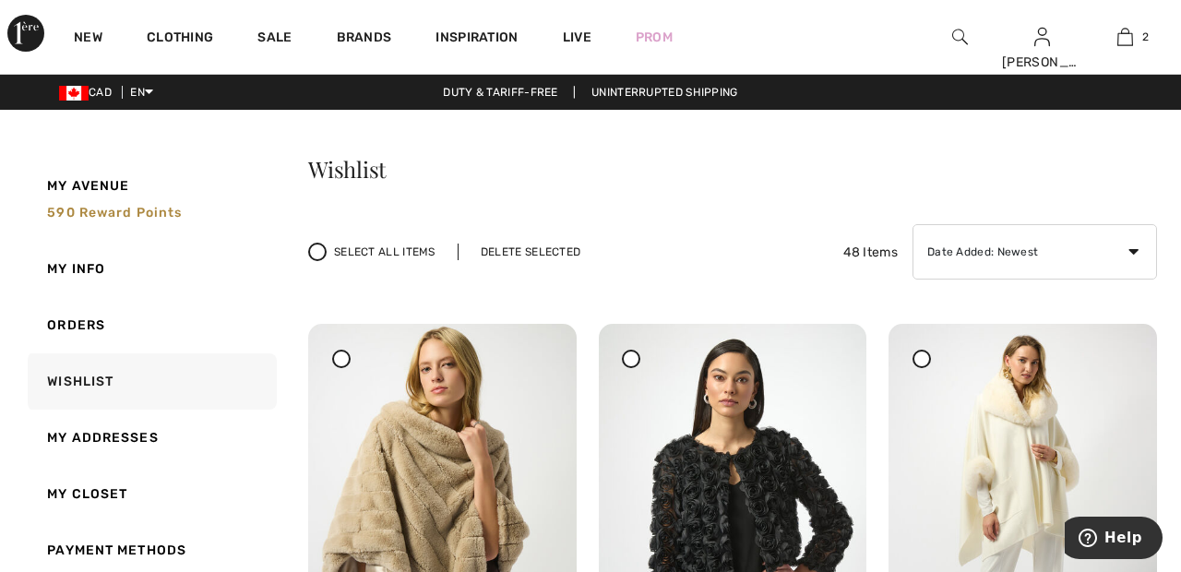
click at [539, 248] on div "Delete Selected" at bounding box center [531, 252] width 146 height 17
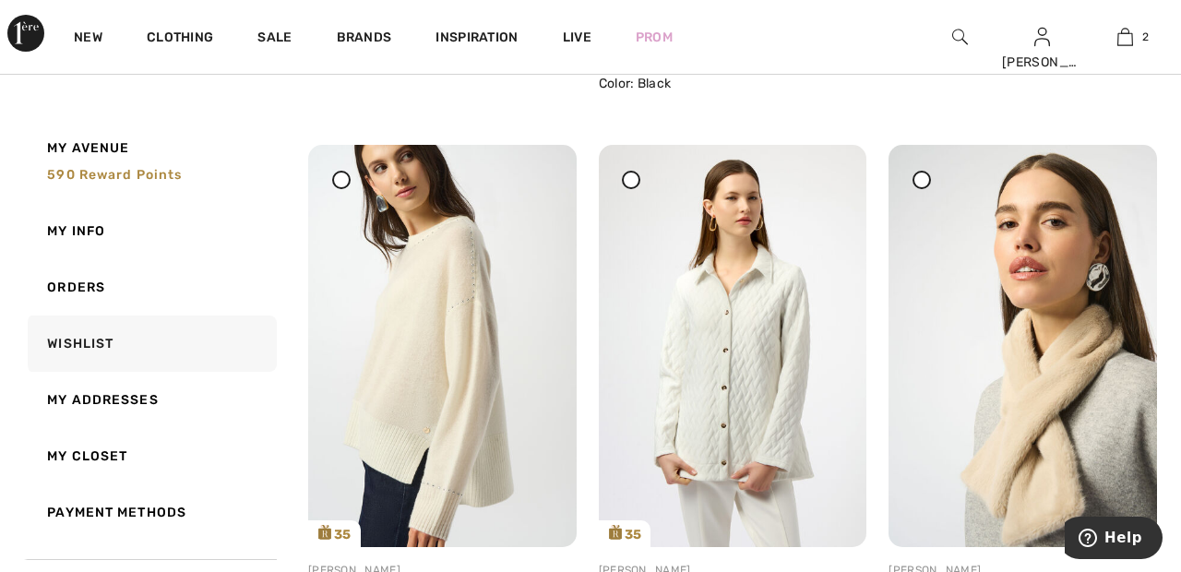
scroll to position [758, 0]
click at [483, 411] on img at bounding box center [442, 345] width 269 height 401
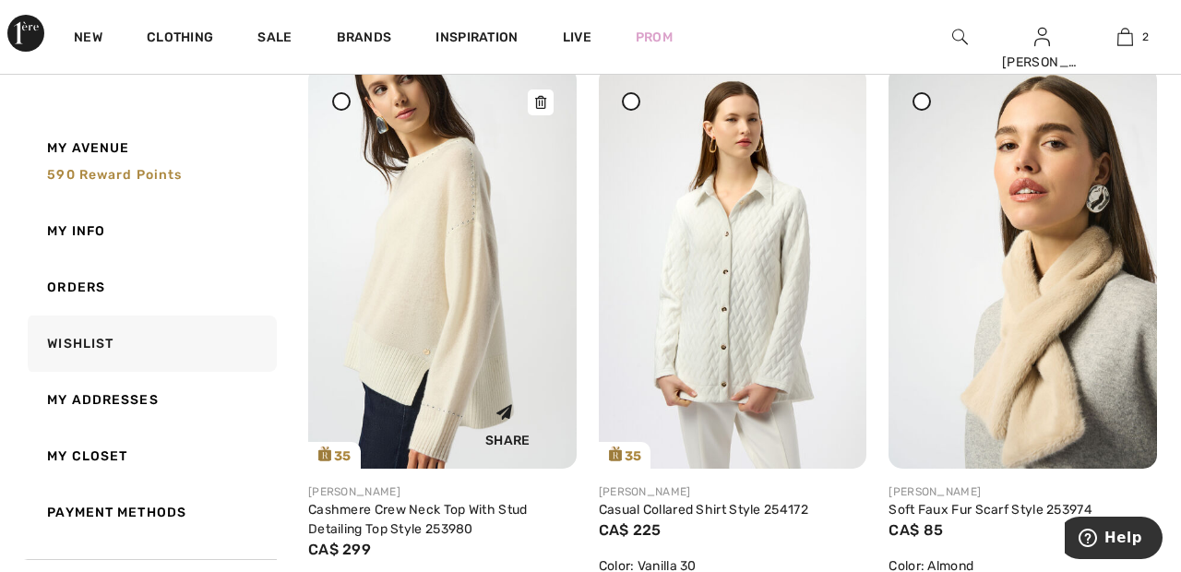
scroll to position [847, 0]
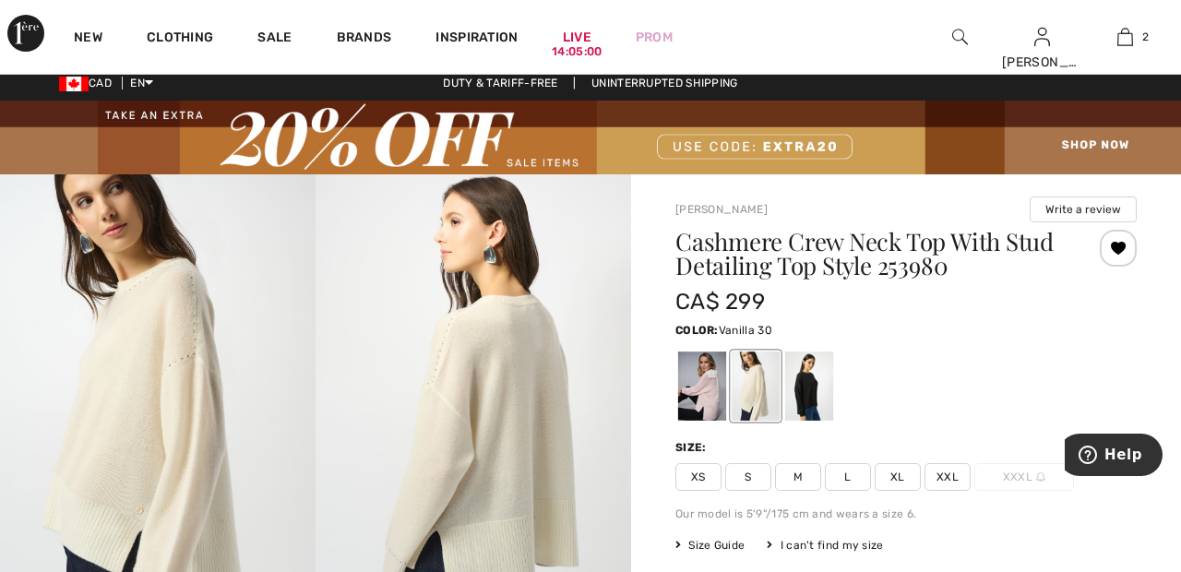
scroll to position [4, 0]
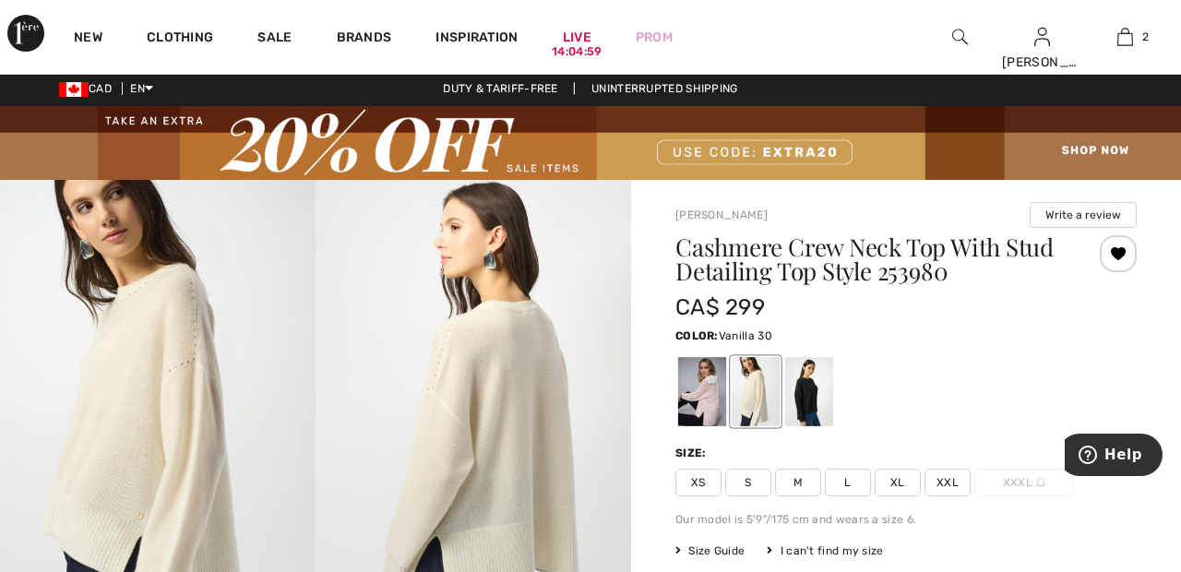
click at [1117, 254] on div at bounding box center [1118, 253] width 37 height 37
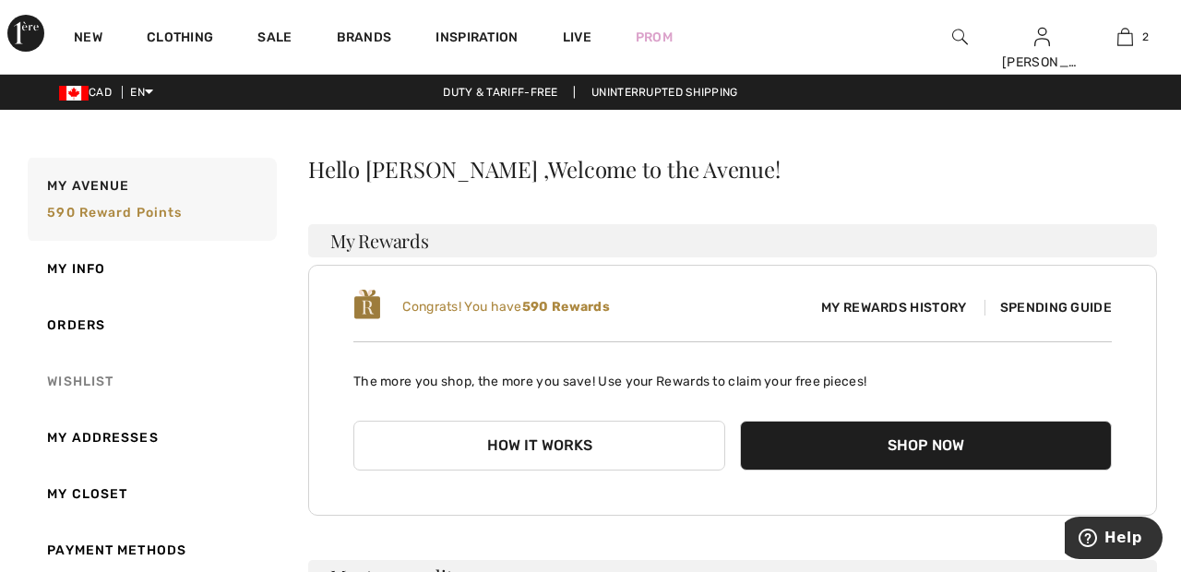
click at [90, 383] on link "Wishlist" at bounding box center [150, 381] width 253 height 56
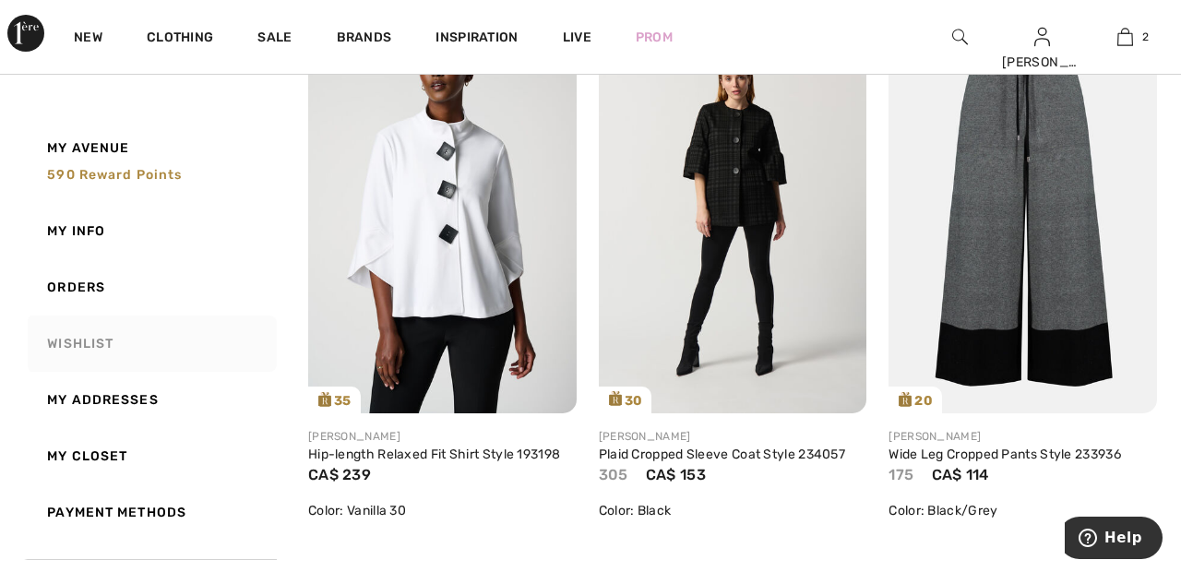
scroll to position [7793, 0]
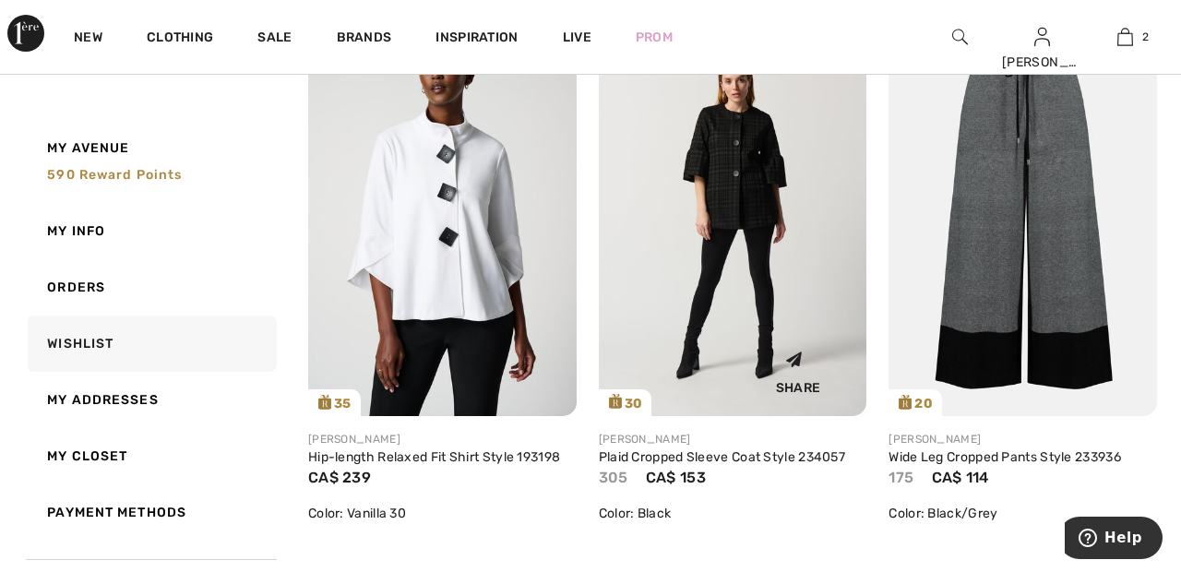
click at [777, 238] on img at bounding box center [733, 214] width 269 height 401
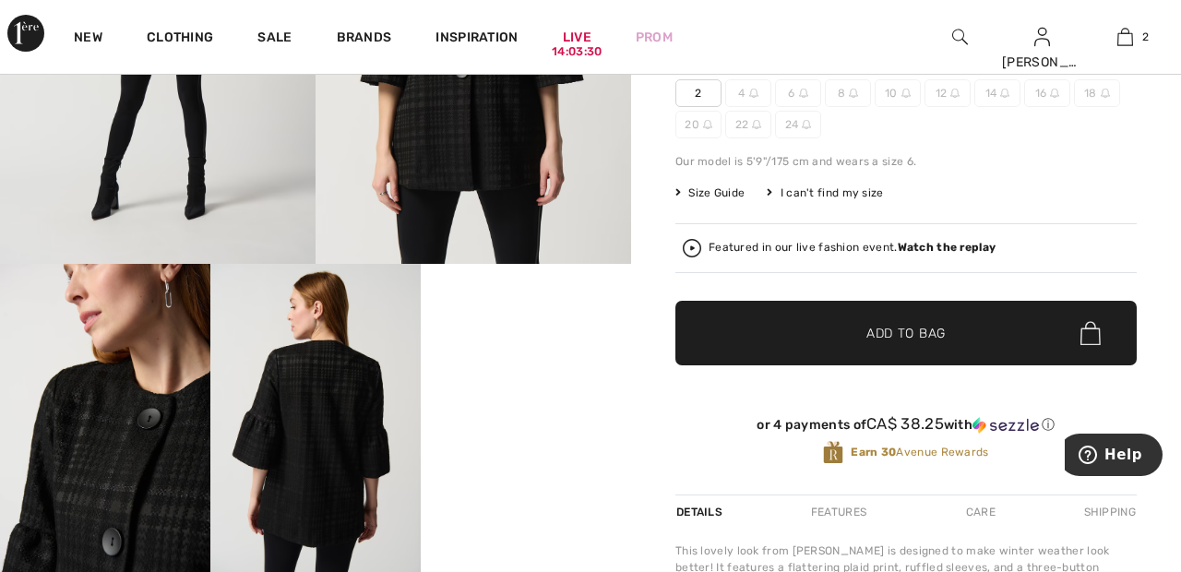
scroll to position [392, 0]
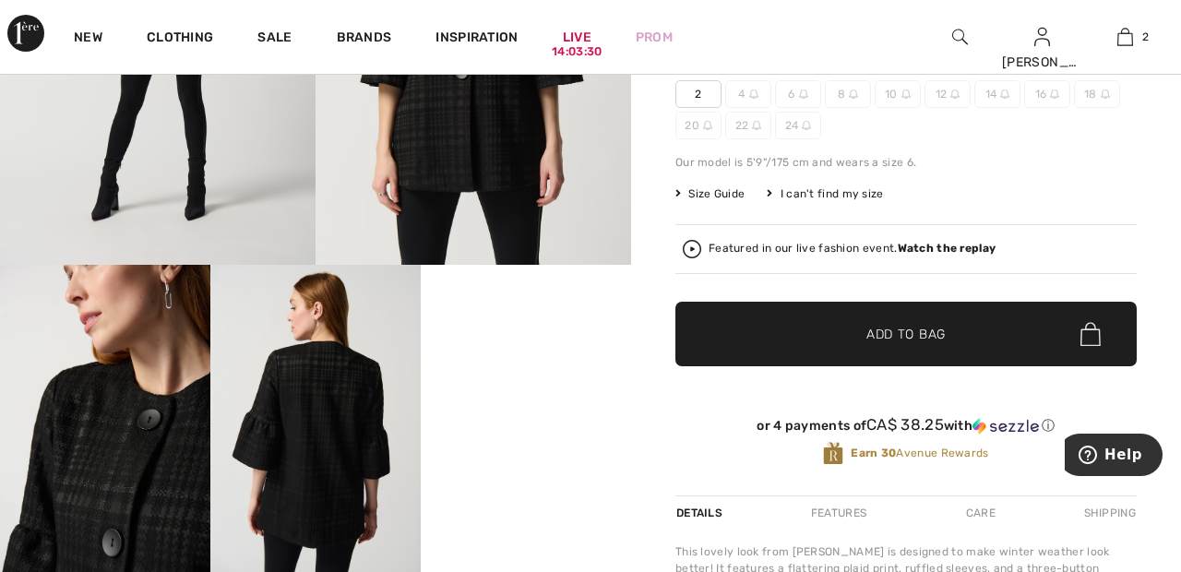
click at [558, 370] on video "Your browser does not support the video tag." at bounding box center [526, 317] width 210 height 105
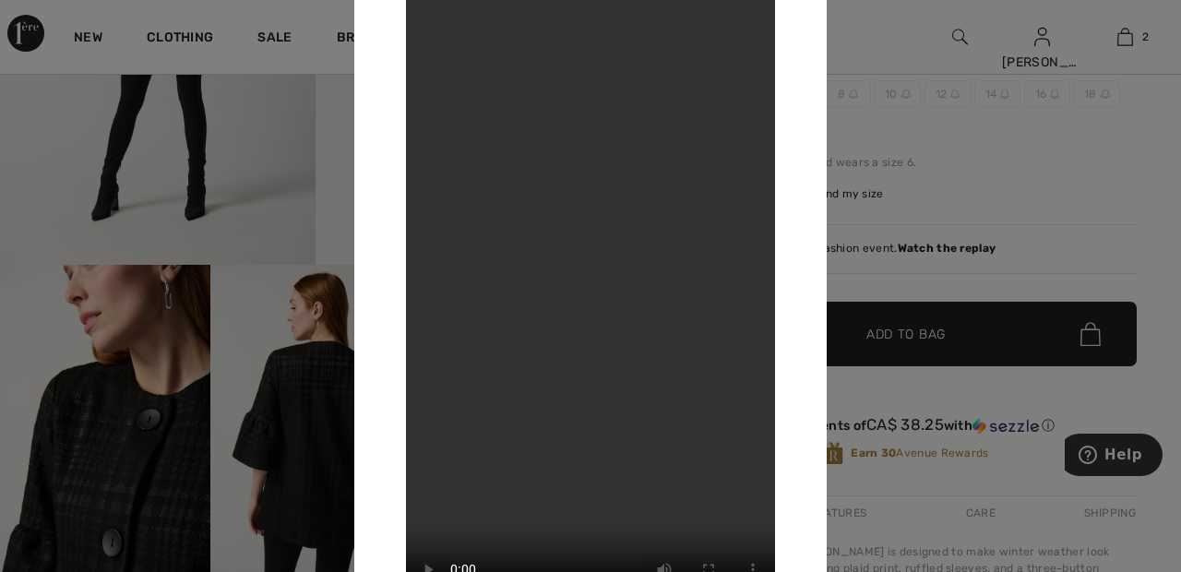
click at [890, 42] on div at bounding box center [590, 286] width 1181 height 572
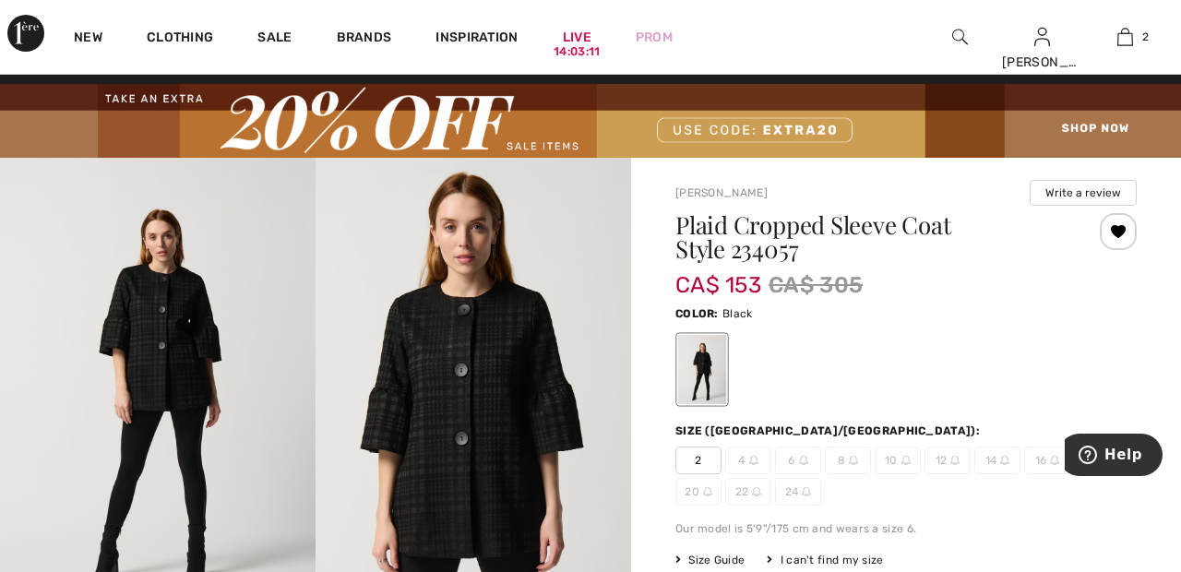
scroll to position [0, 0]
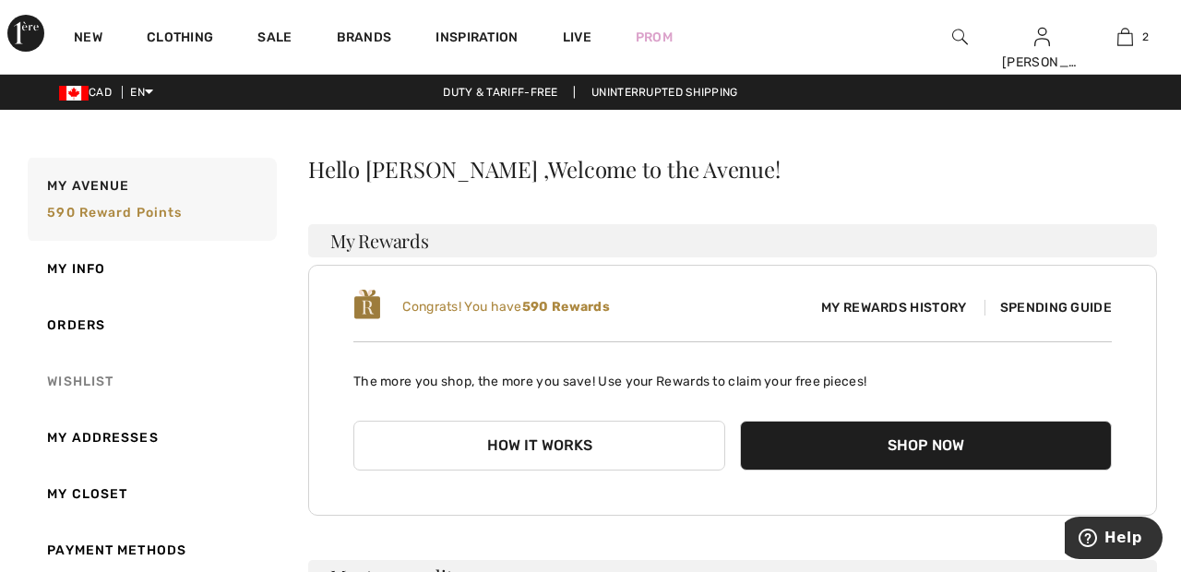
click at [96, 382] on link "Wishlist" at bounding box center [150, 381] width 253 height 56
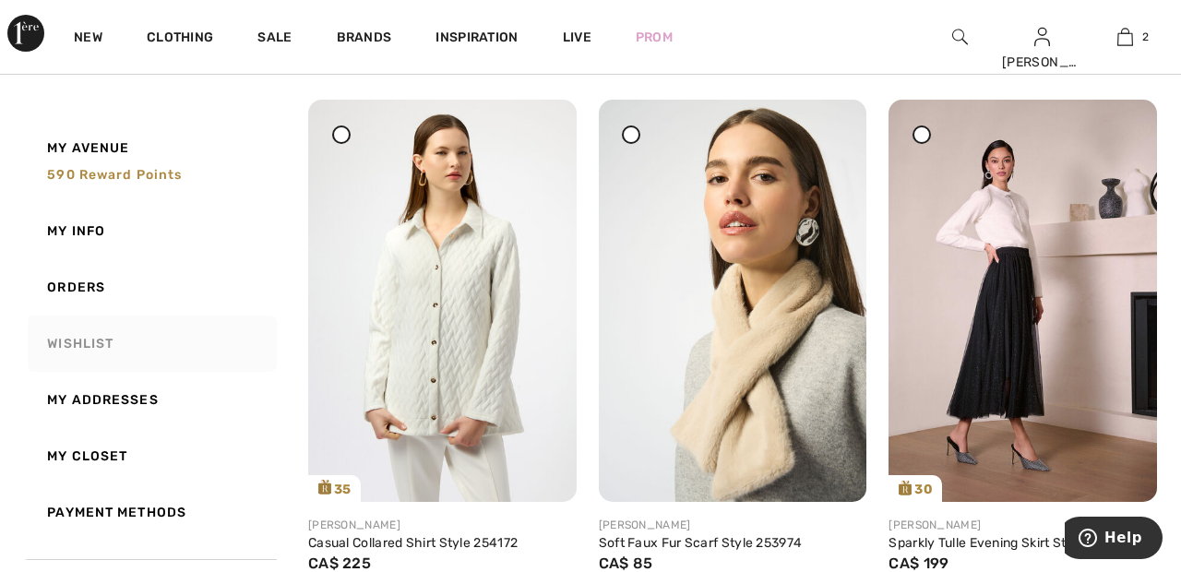
scroll to position [818, 0]
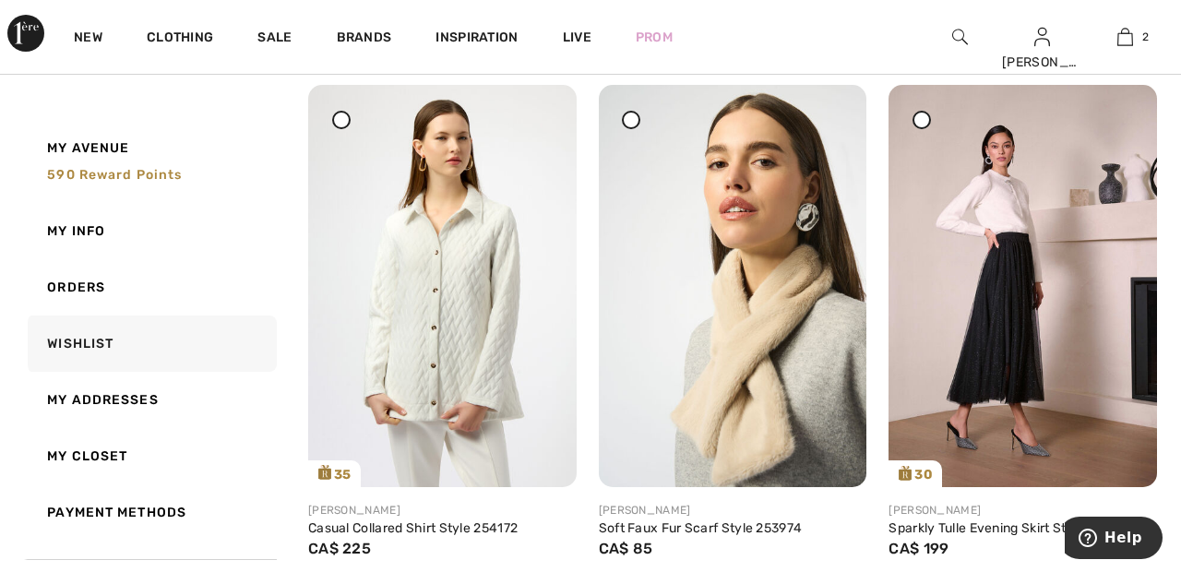
click at [632, 128] on span at bounding box center [631, 119] width 23 height 23
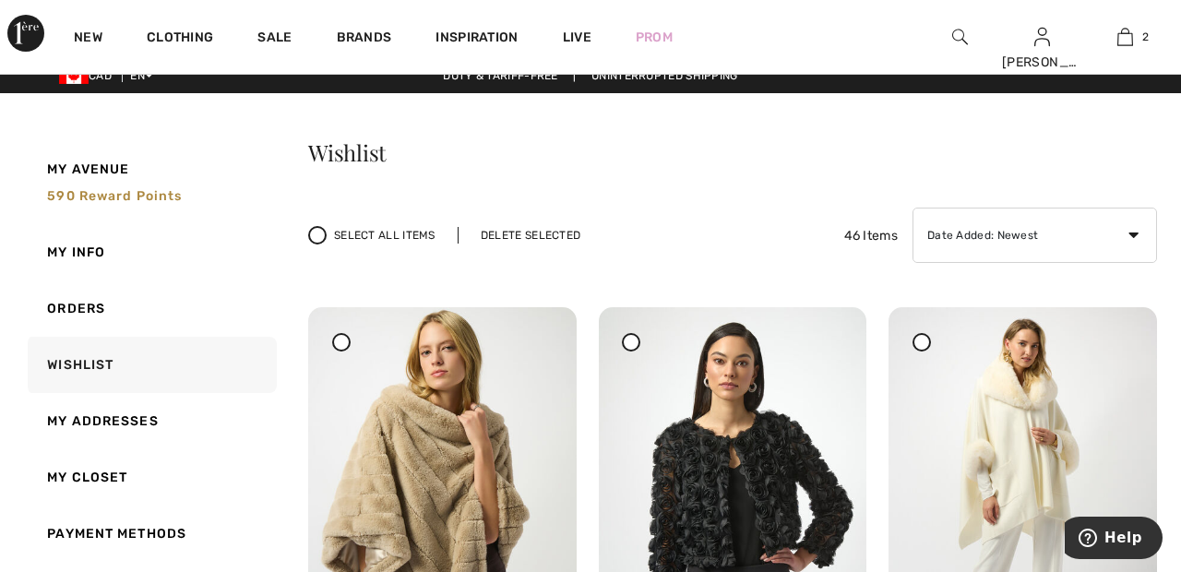
scroll to position [0, 0]
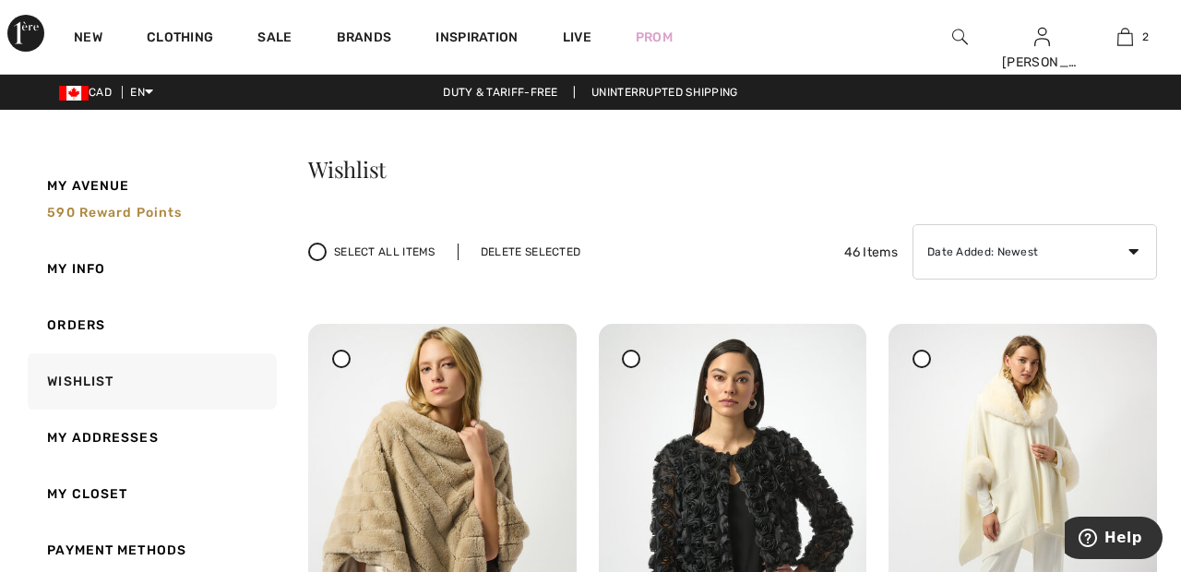
click at [560, 245] on div "Delete Selected" at bounding box center [531, 252] width 146 height 17
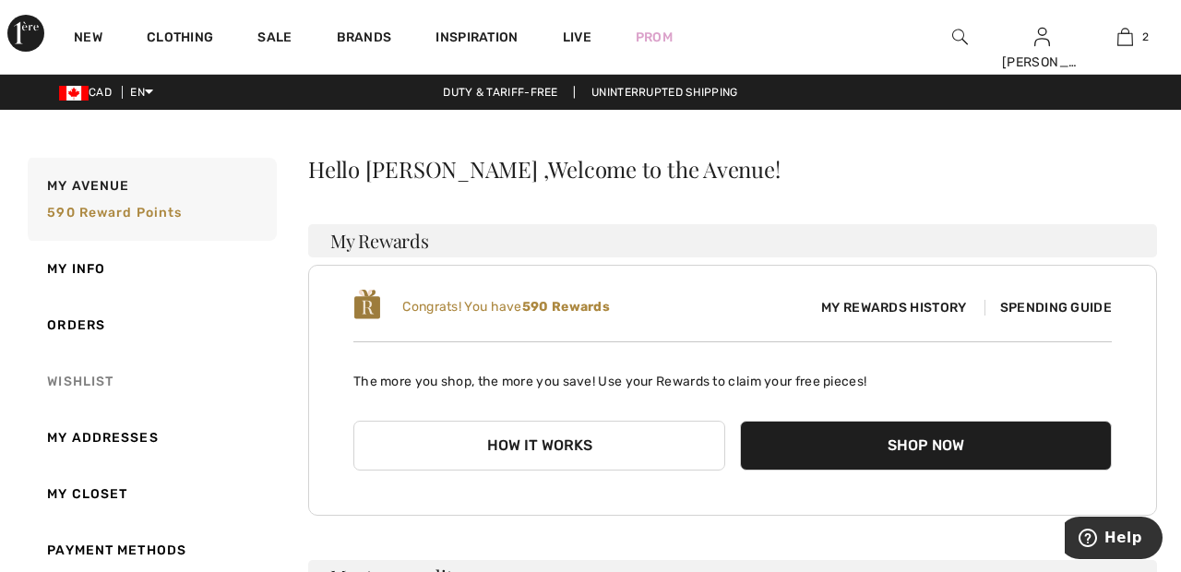
click at [92, 384] on link "Wishlist" at bounding box center [150, 381] width 253 height 56
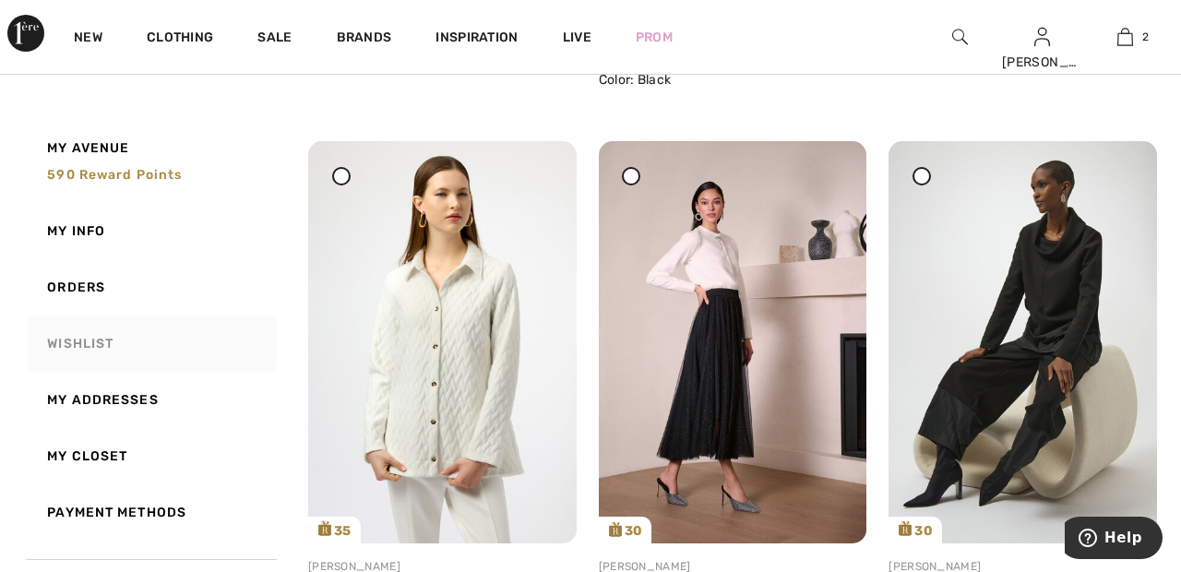
scroll to position [759, 0]
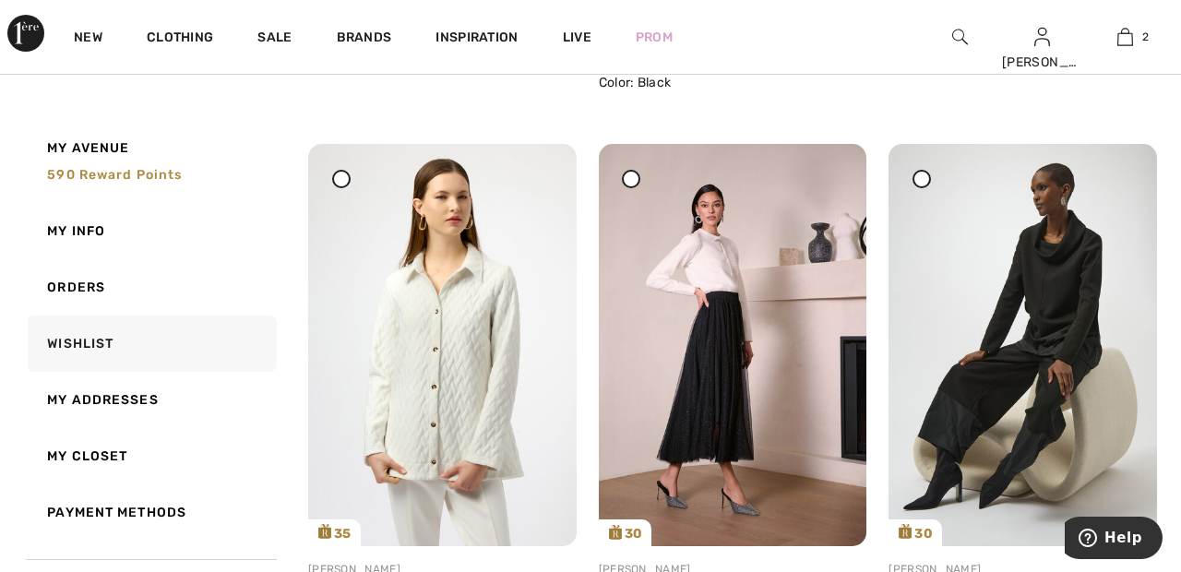
click at [347, 180] on div at bounding box center [341, 179] width 18 height 18
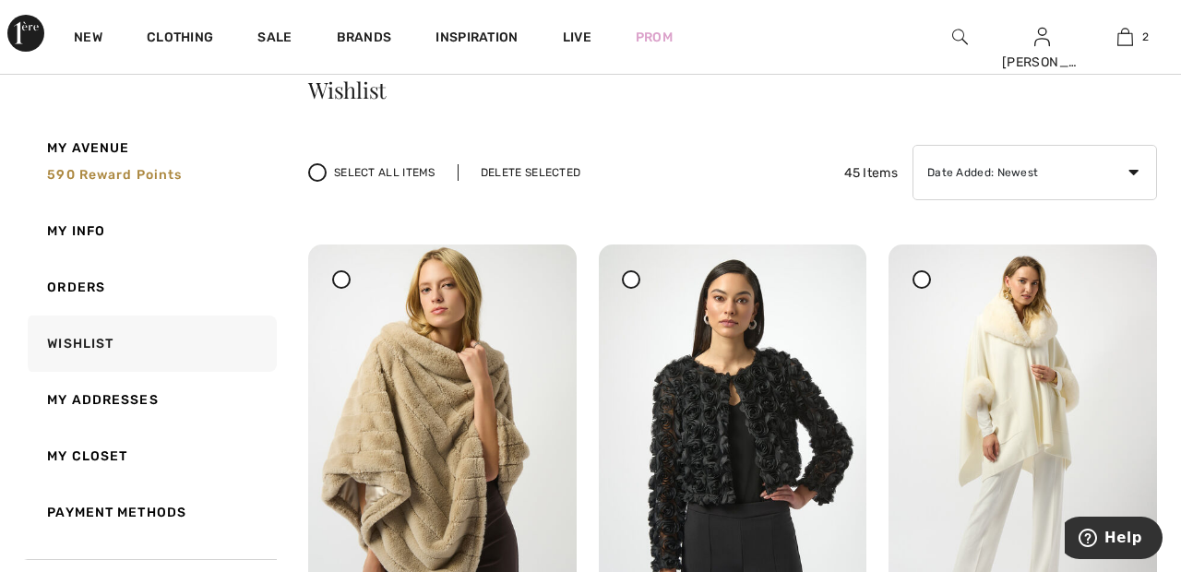
scroll to position [0, 0]
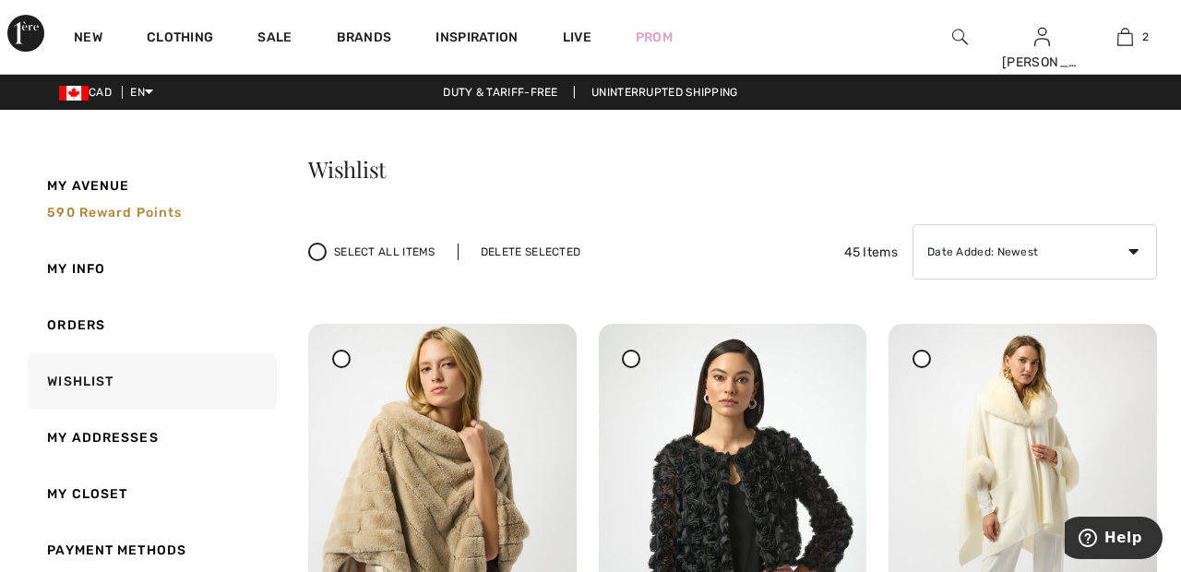
click at [543, 253] on div "Delete Selected" at bounding box center [531, 252] width 146 height 17
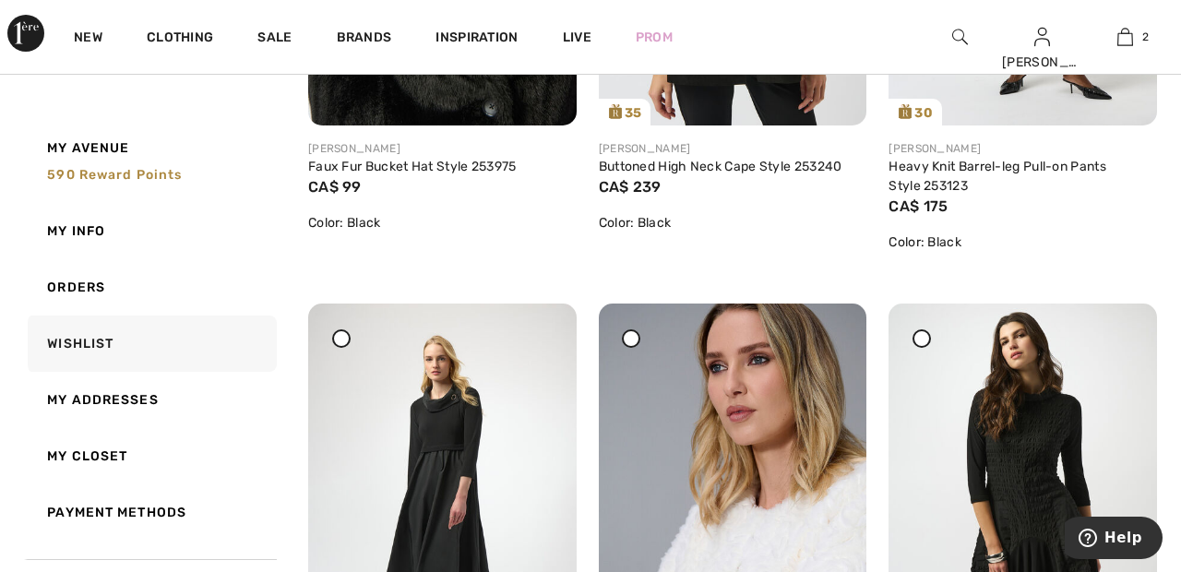
scroll to position [1596, 0]
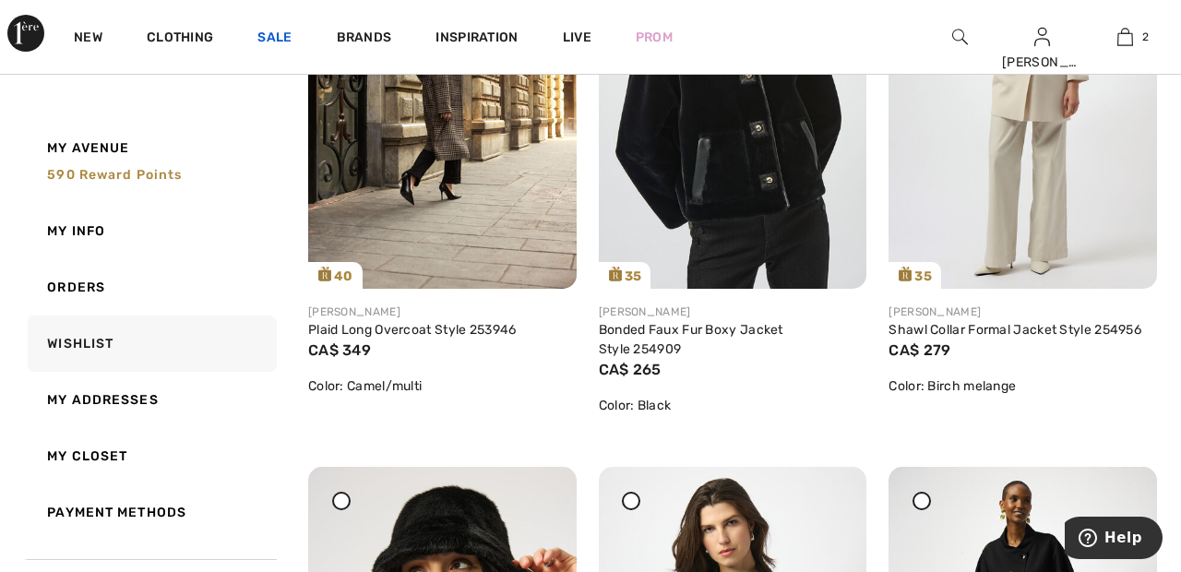
click at [277, 34] on link "Sale" at bounding box center [274, 39] width 34 height 19
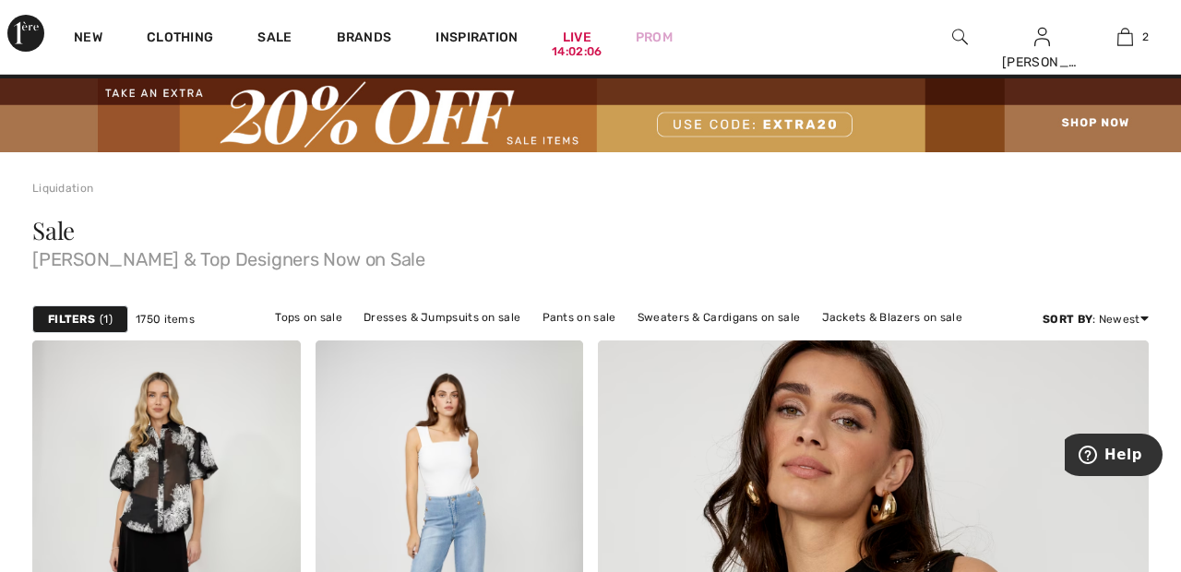
scroll to position [31, 0]
click at [917, 316] on link "Jackets & Blazers on sale" at bounding box center [893, 317] width 160 height 24
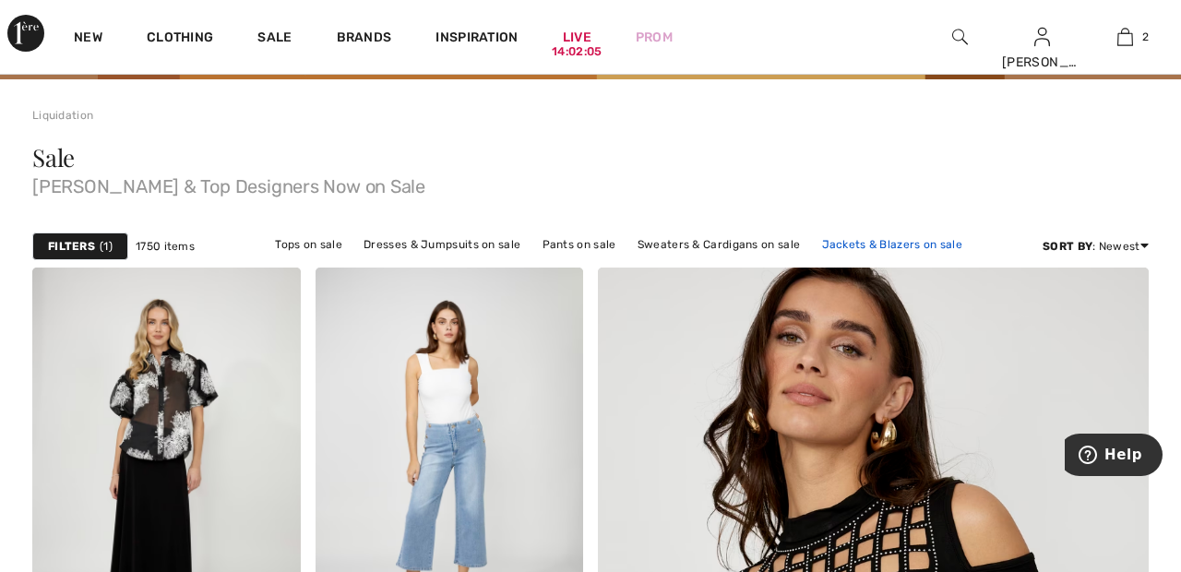
scroll to position [120, 0]
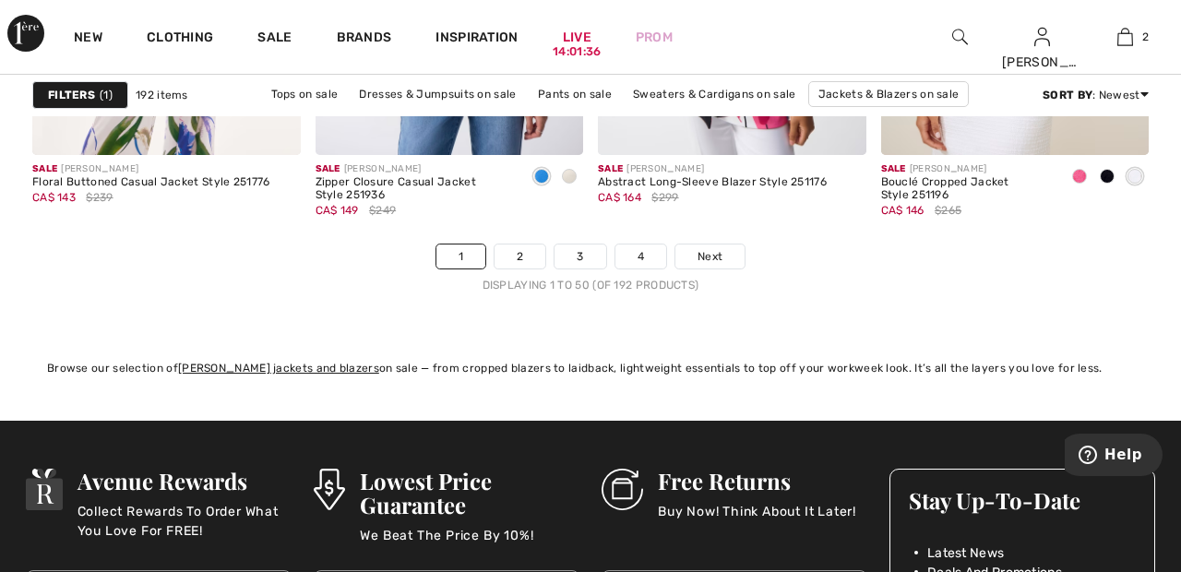
scroll to position [7788, 0]
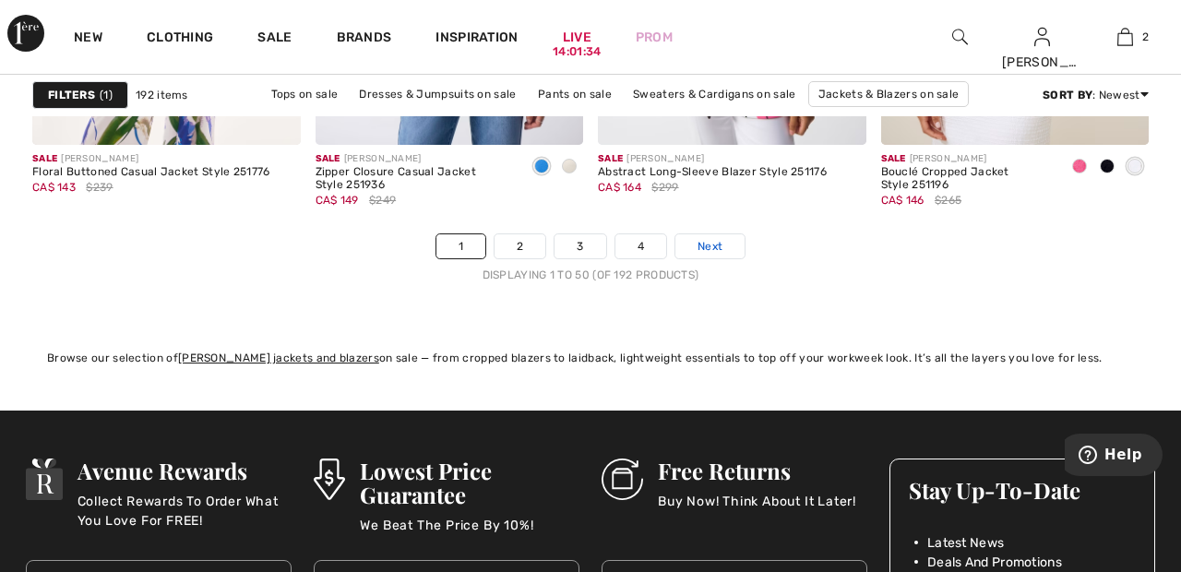
click at [733, 244] on link "Next" at bounding box center [709, 246] width 69 height 24
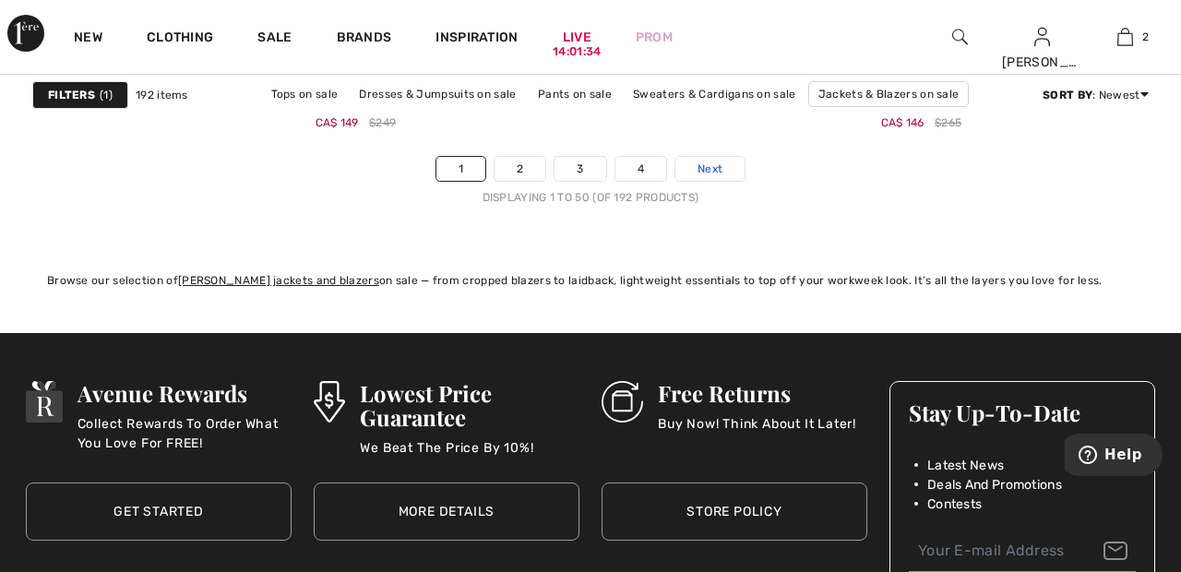
scroll to position [7876, 0]
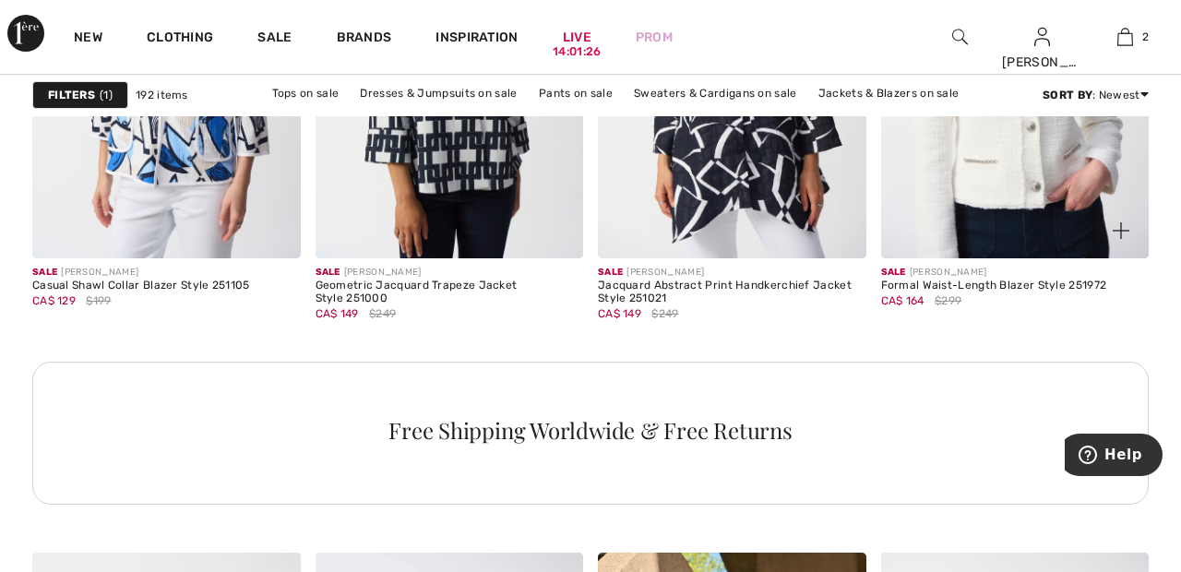
click at [1005, 181] on img at bounding box center [1015, 57] width 269 height 402
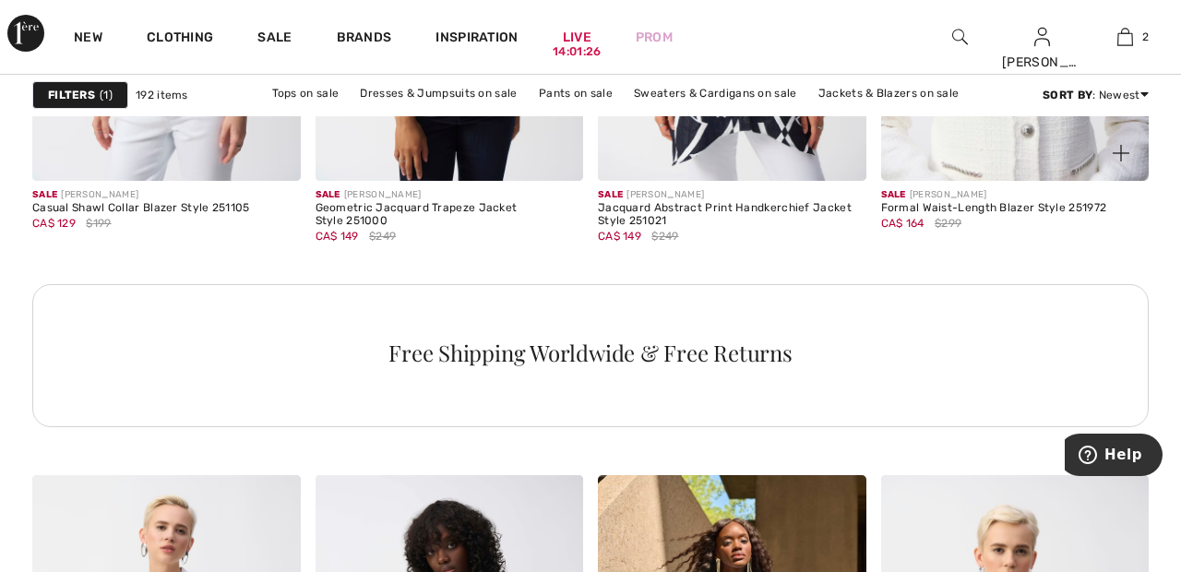
scroll to position [2095, 0]
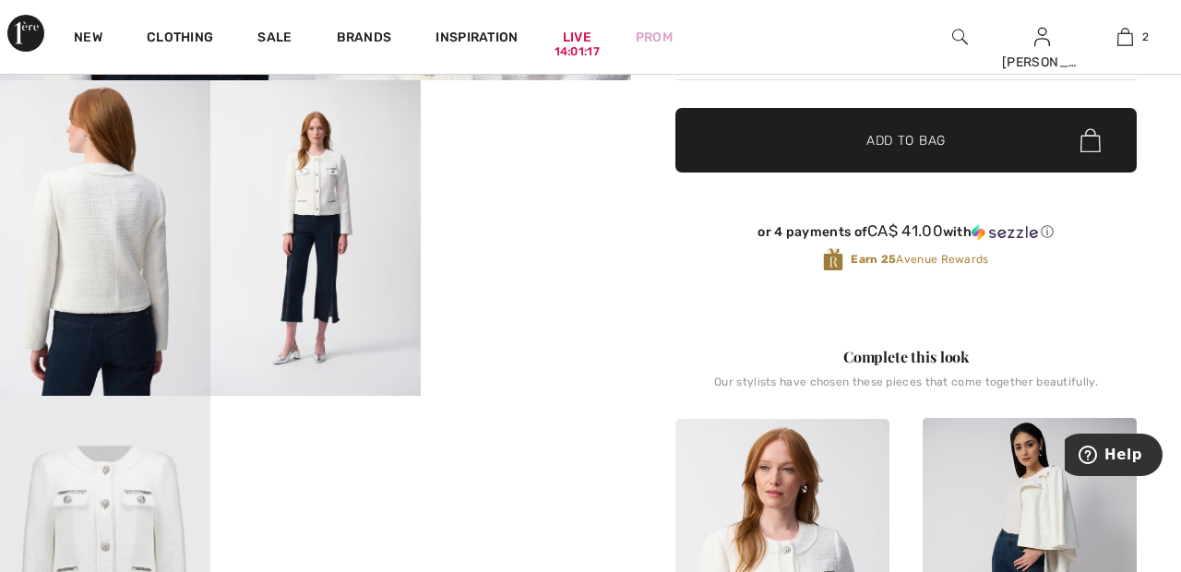
scroll to position [570, 0]
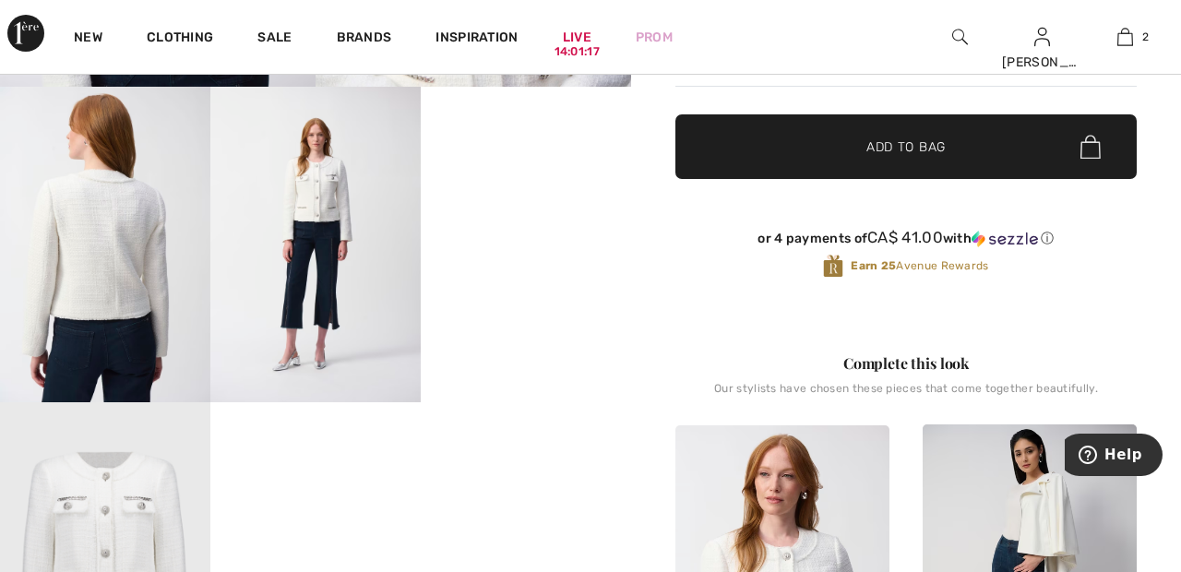
click at [533, 192] on video "Your browser does not support the video tag." at bounding box center [526, 139] width 210 height 105
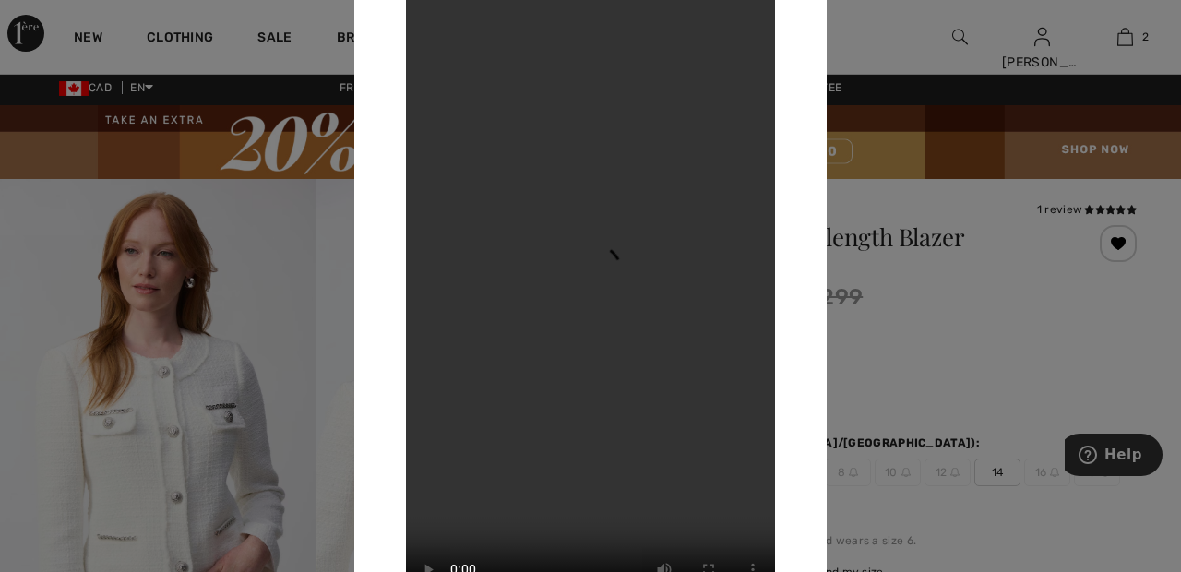
scroll to position [0, 0]
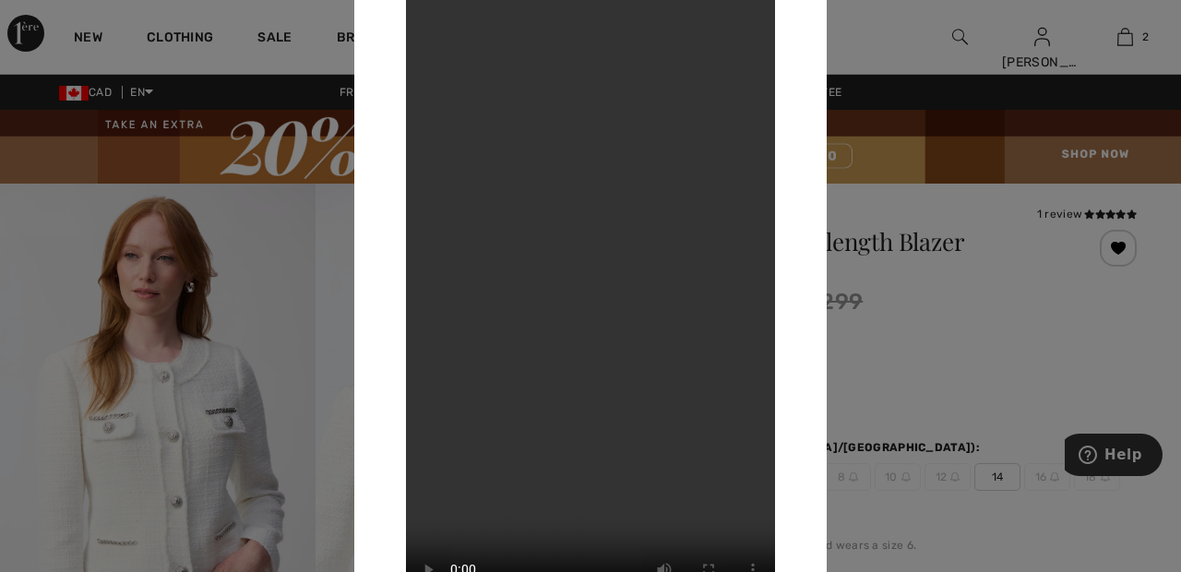
click at [203, 412] on div at bounding box center [590, 286] width 1181 height 572
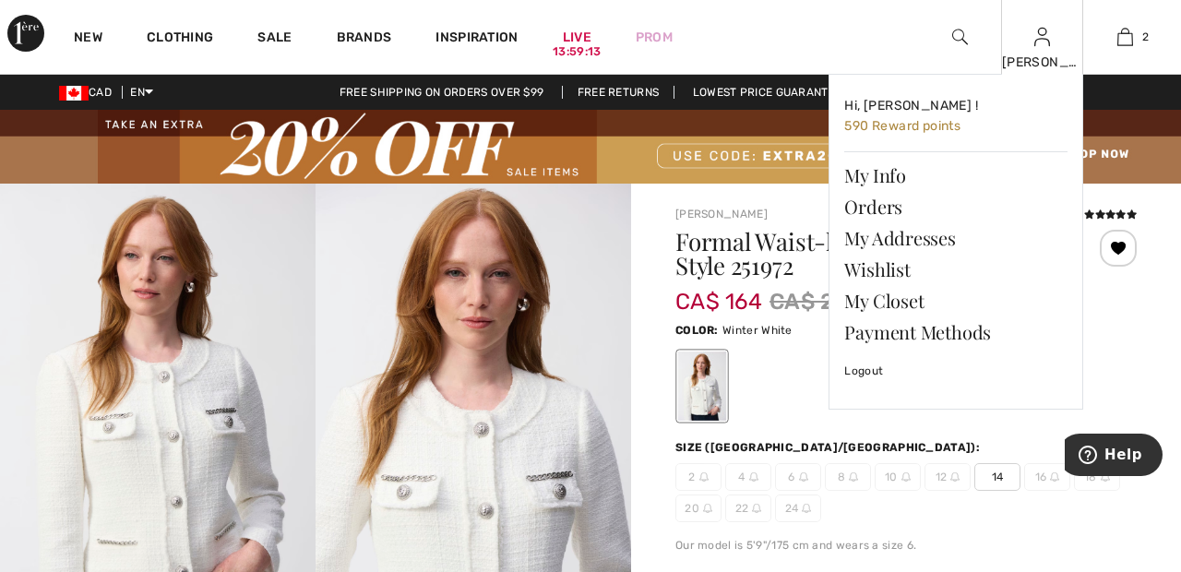
click at [1045, 44] on img at bounding box center [1042, 37] width 16 height 22
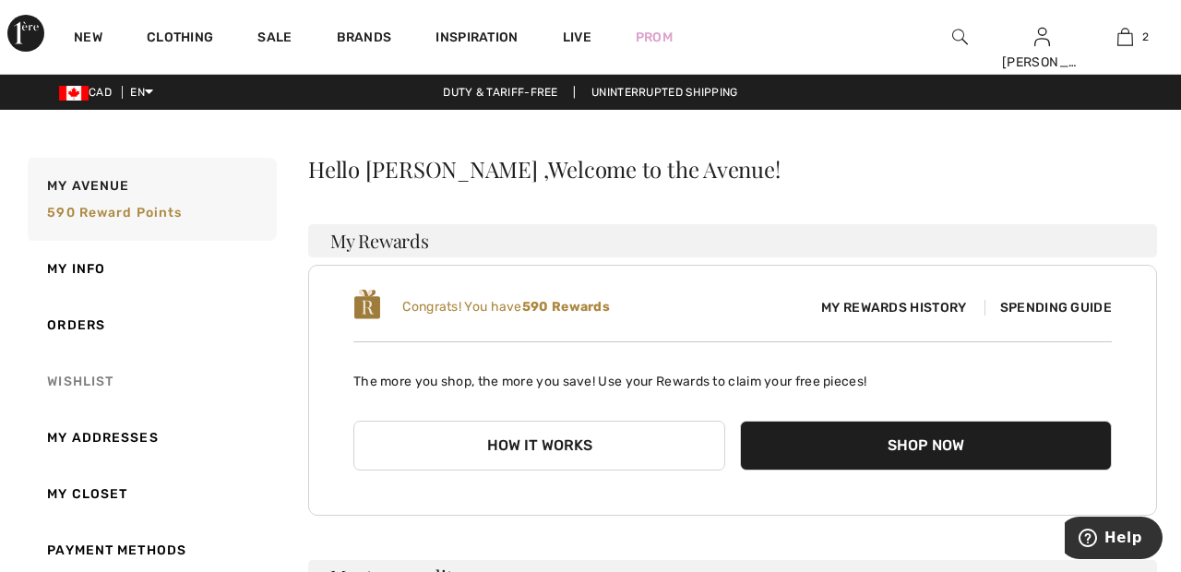
click at [96, 379] on link "Wishlist" at bounding box center [150, 381] width 253 height 56
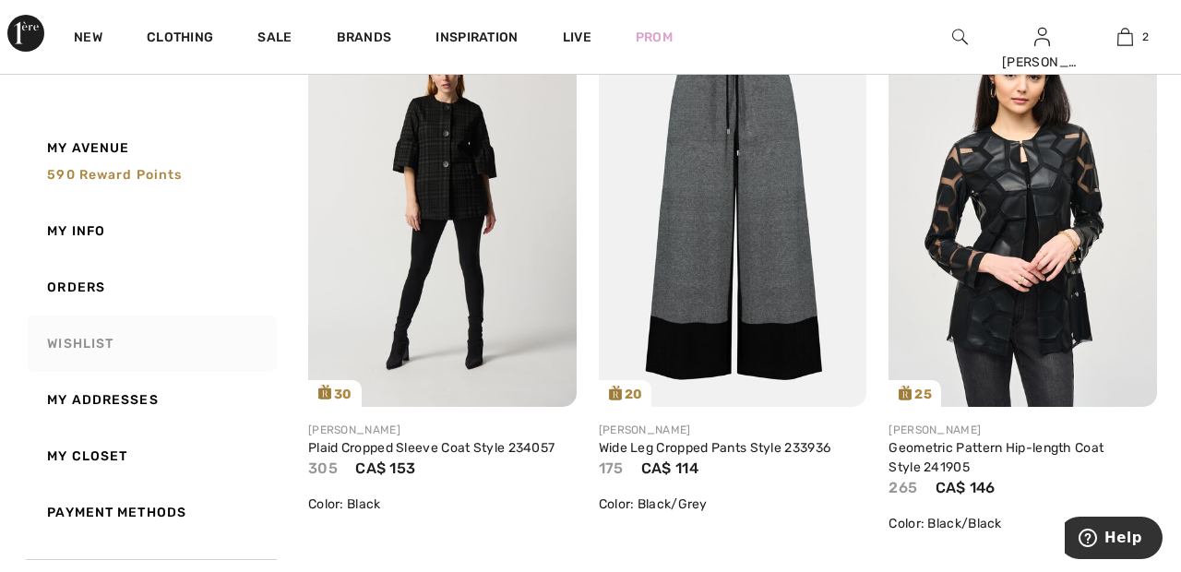
scroll to position [7792, 0]
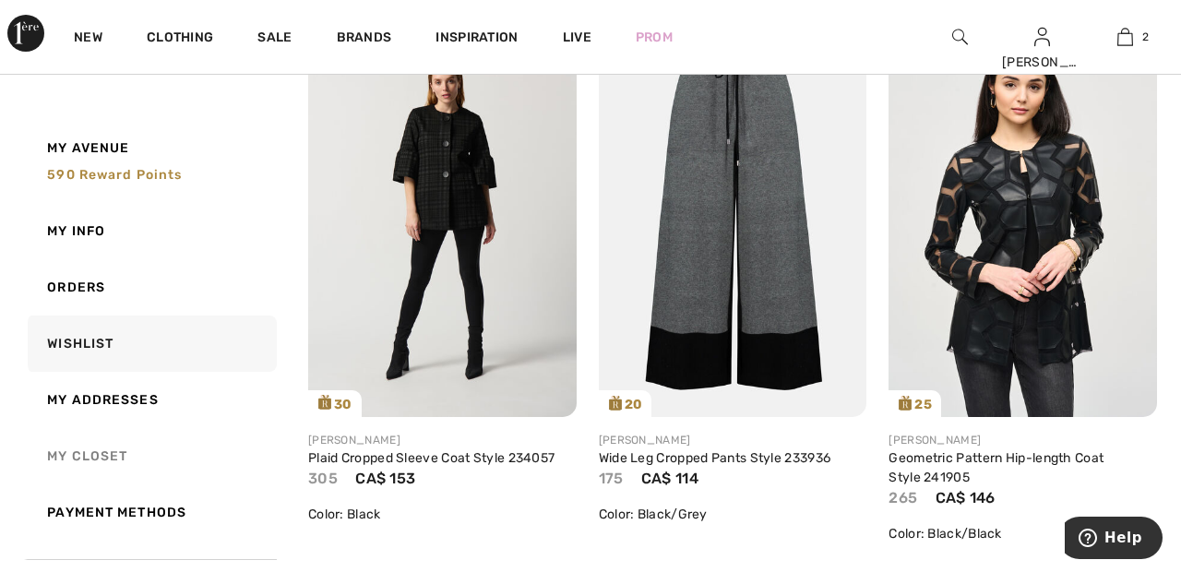
click at [99, 453] on link "My Closet" at bounding box center [150, 456] width 253 height 56
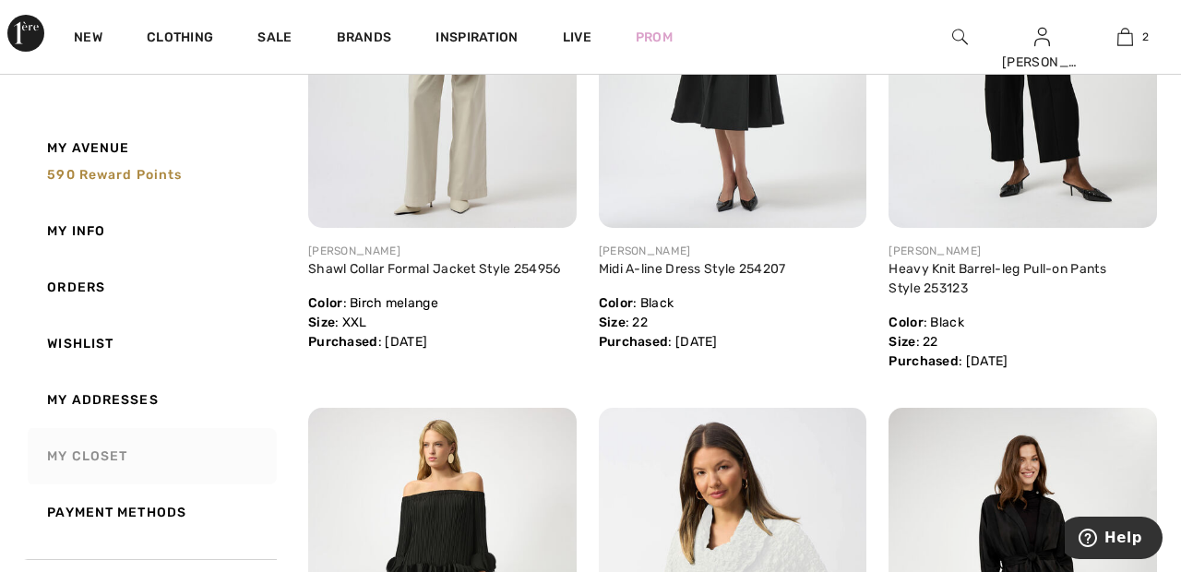
scroll to position [0, 0]
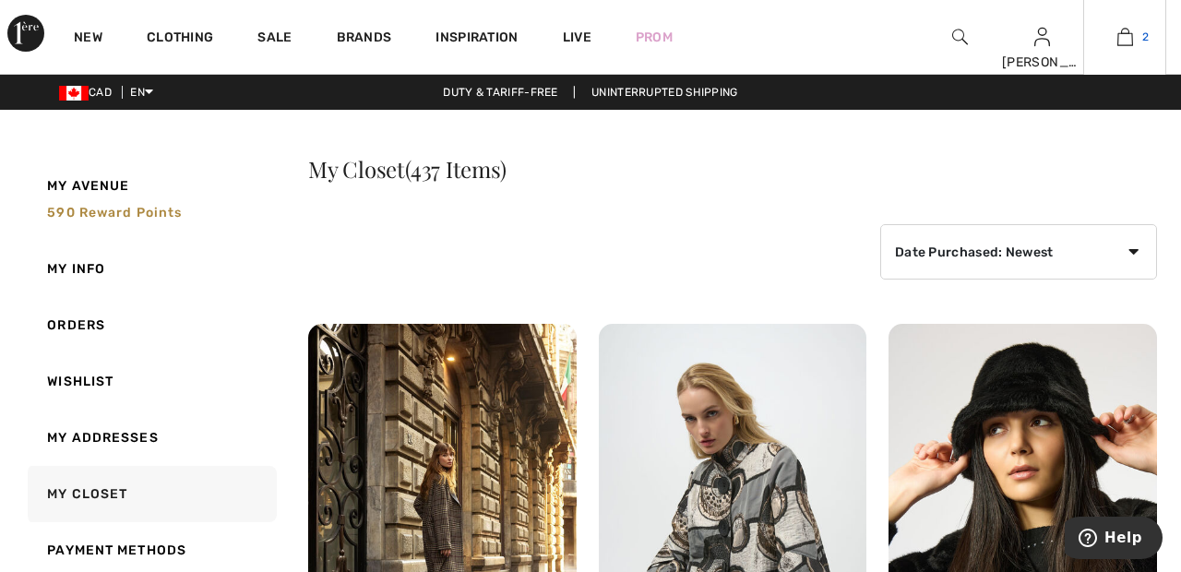
click at [1131, 42] on img at bounding box center [1125, 37] width 16 height 22
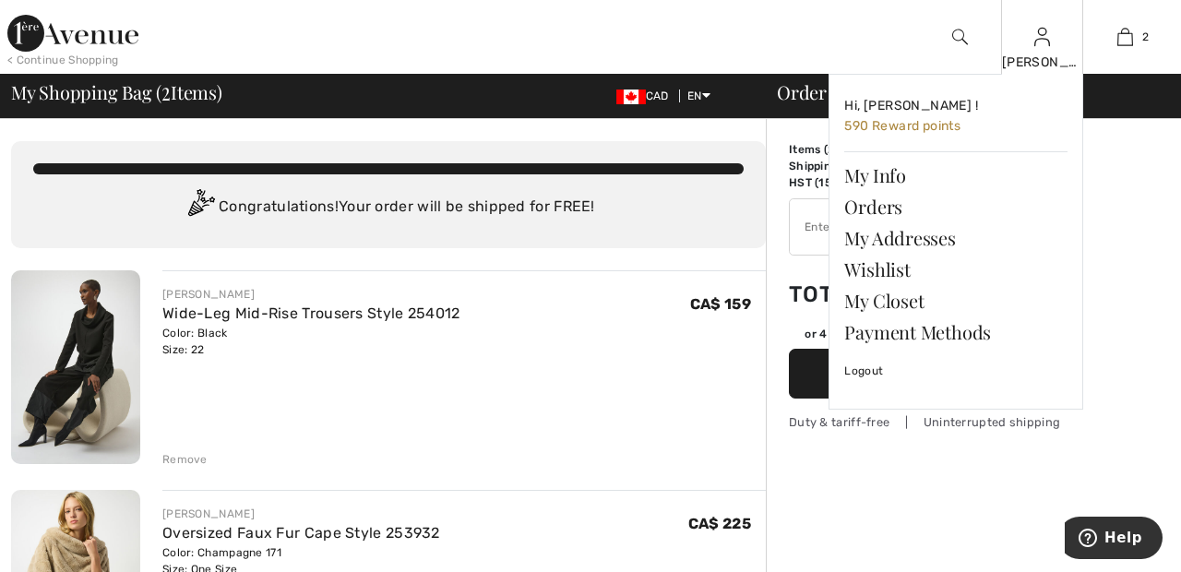
click at [1042, 48] on img at bounding box center [1042, 37] width 16 height 22
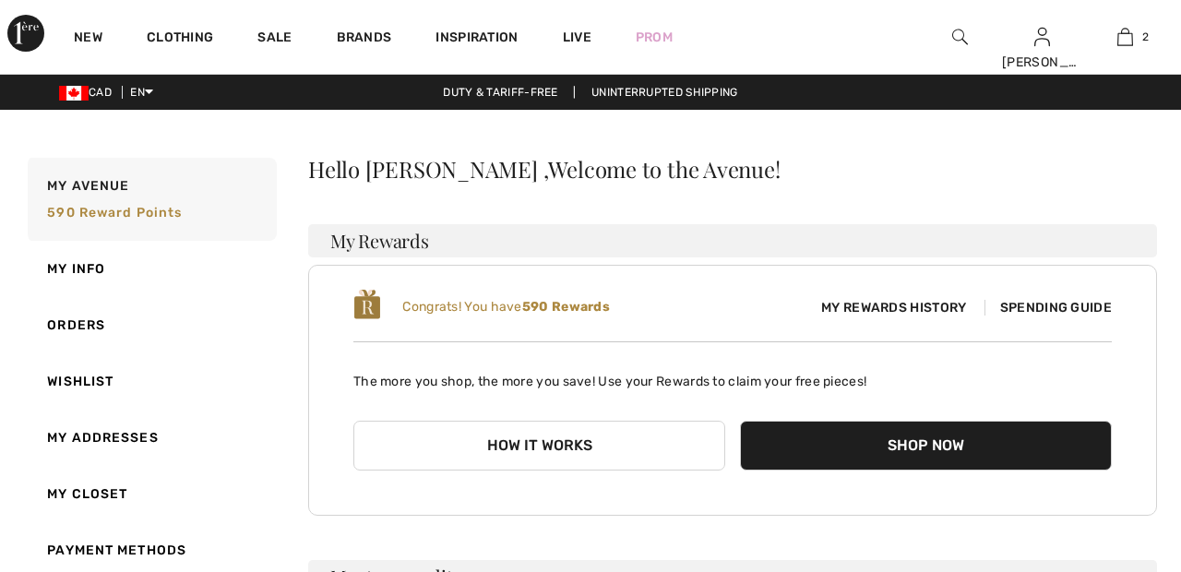
checkbox input "true"
click at [101, 380] on link "Wishlist" at bounding box center [150, 381] width 253 height 56
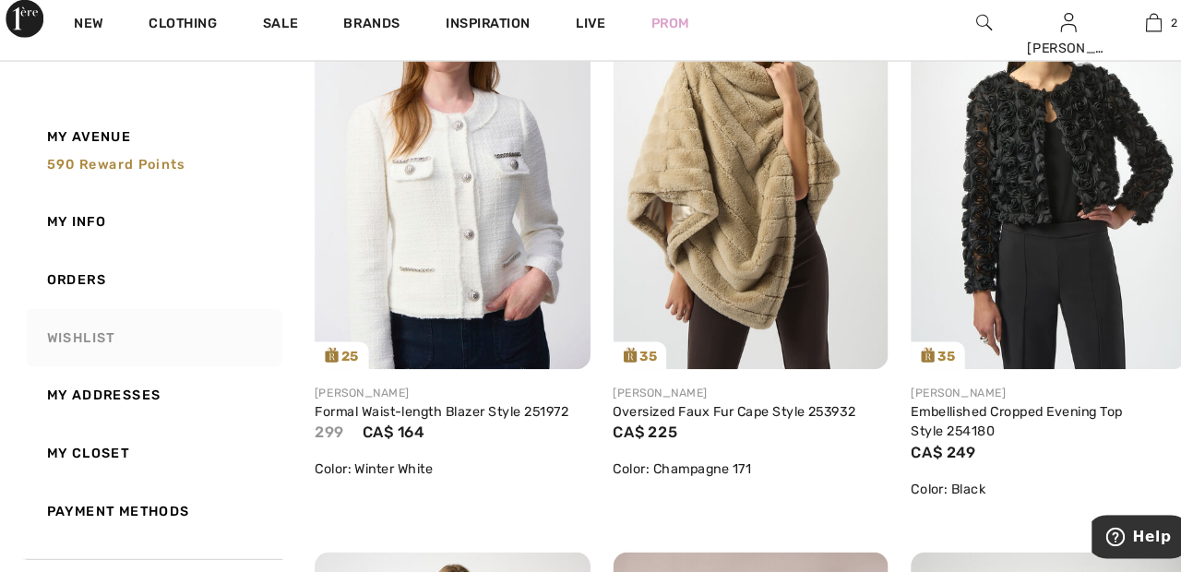
scroll to position [382, 0]
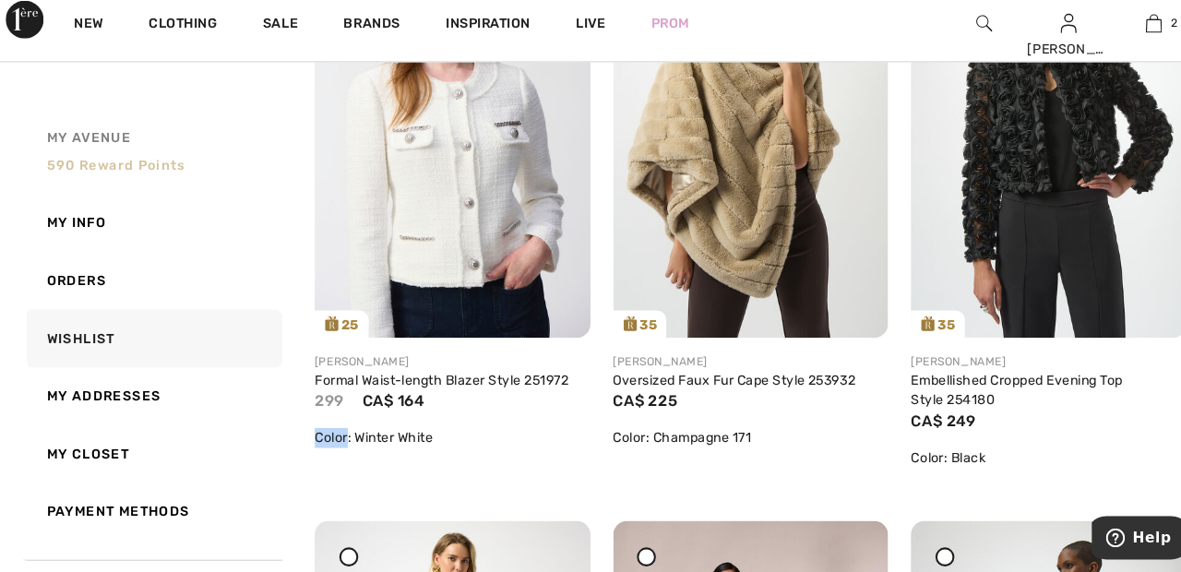
click at [234, 125] on link "My Avenue 590 Reward points" at bounding box center [150, 161] width 253 height 83
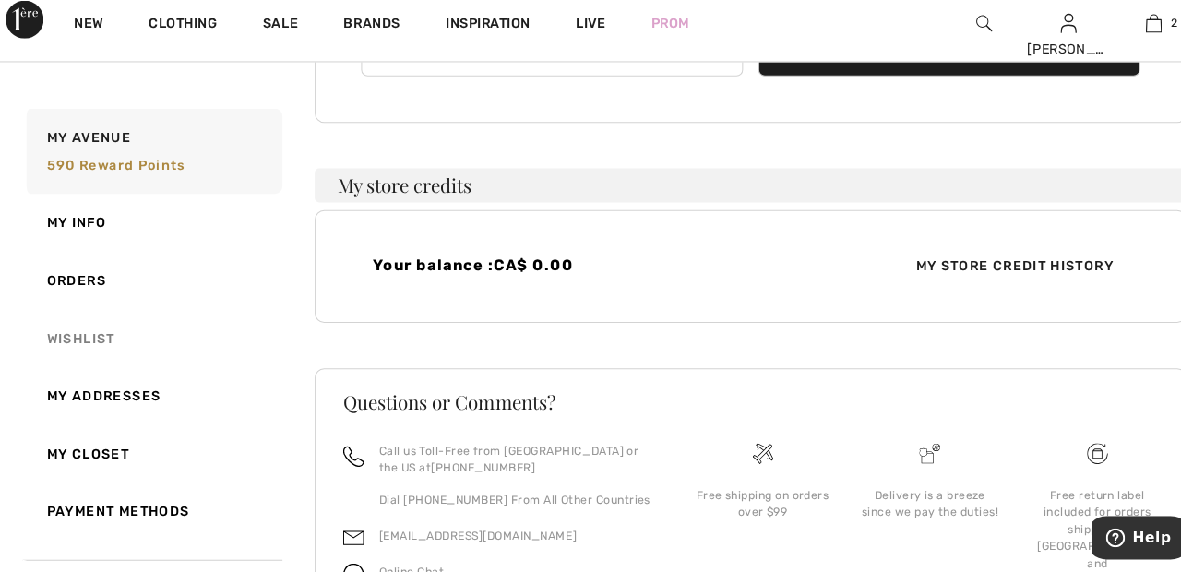
click at [101, 346] on link "Wishlist" at bounding box center [150, 344] width 253 height 56
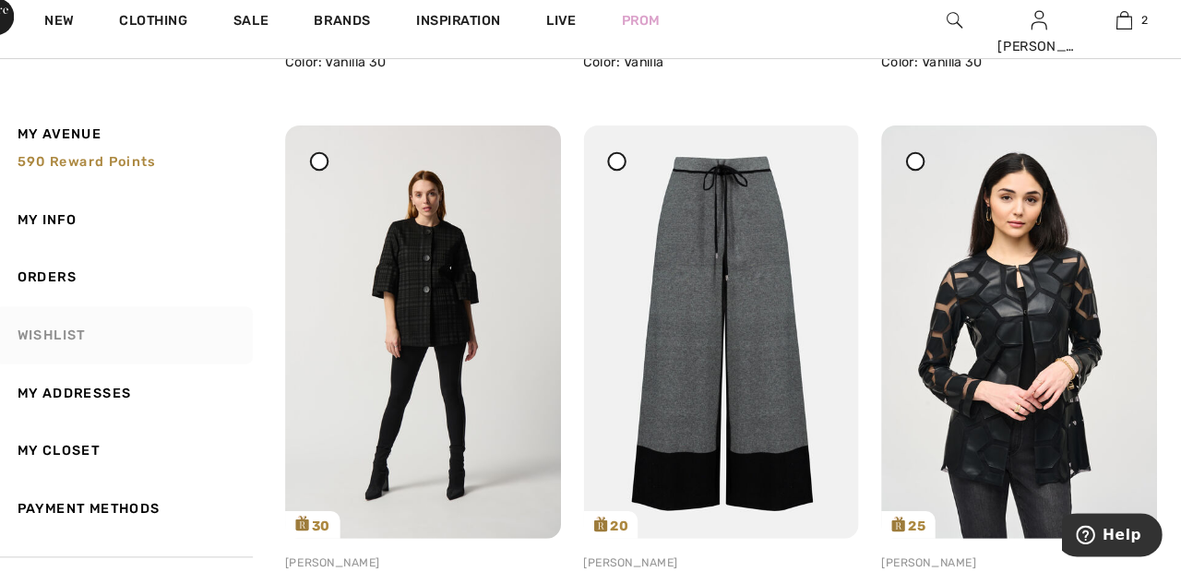
scroll to position [7669, 0]
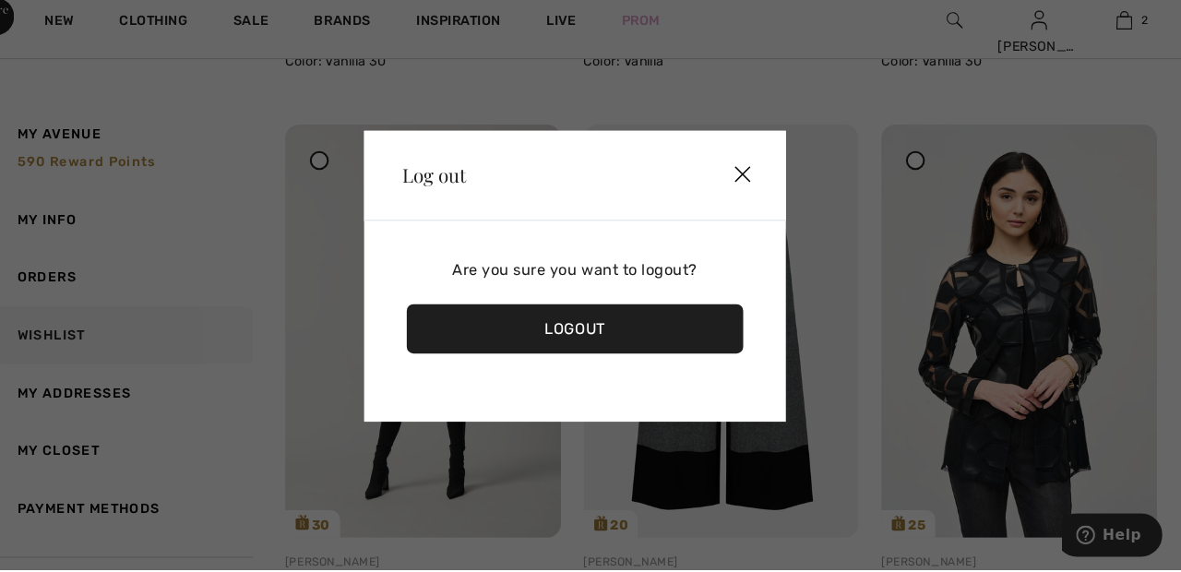
click at [742, 217] on img at bounding box center [752, 188] width 55 height 57
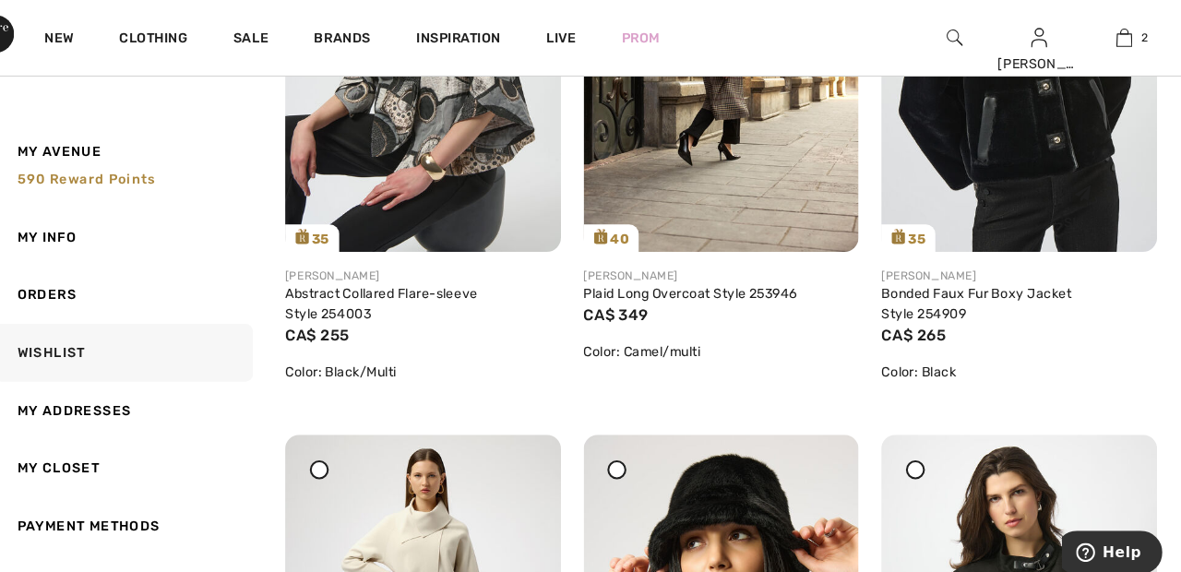
click at [1141, 105] on img at bounding box center [1023, 43] width 269 height 401
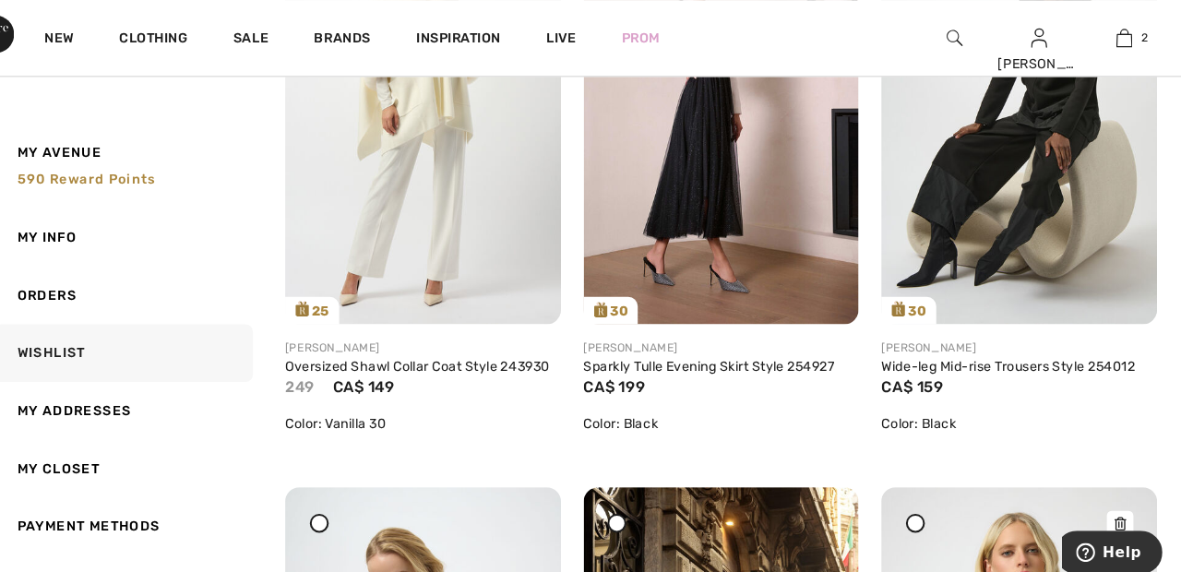
scroll to position [411, 0]
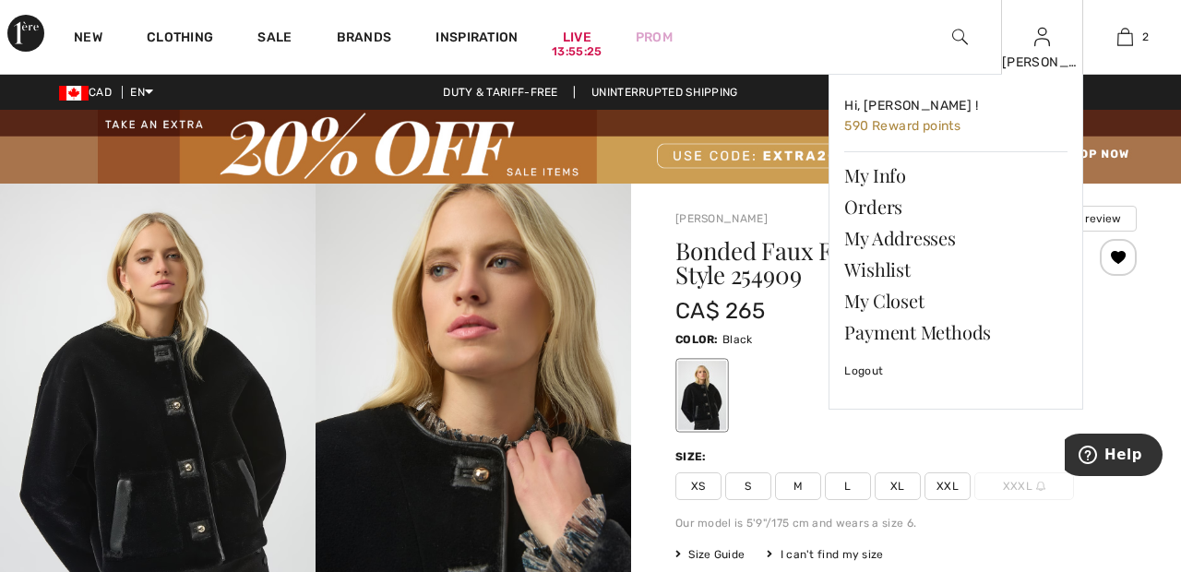
click at [1045, 46] on img at bounding box center [1042, 37] width 16 height 22
click at [1046, 44] on img at bounding box center [1042, 37] width 16 height 22
click at [892, 270] on link "Wishlist" at bounding box center [955, 269] width 223 height 31
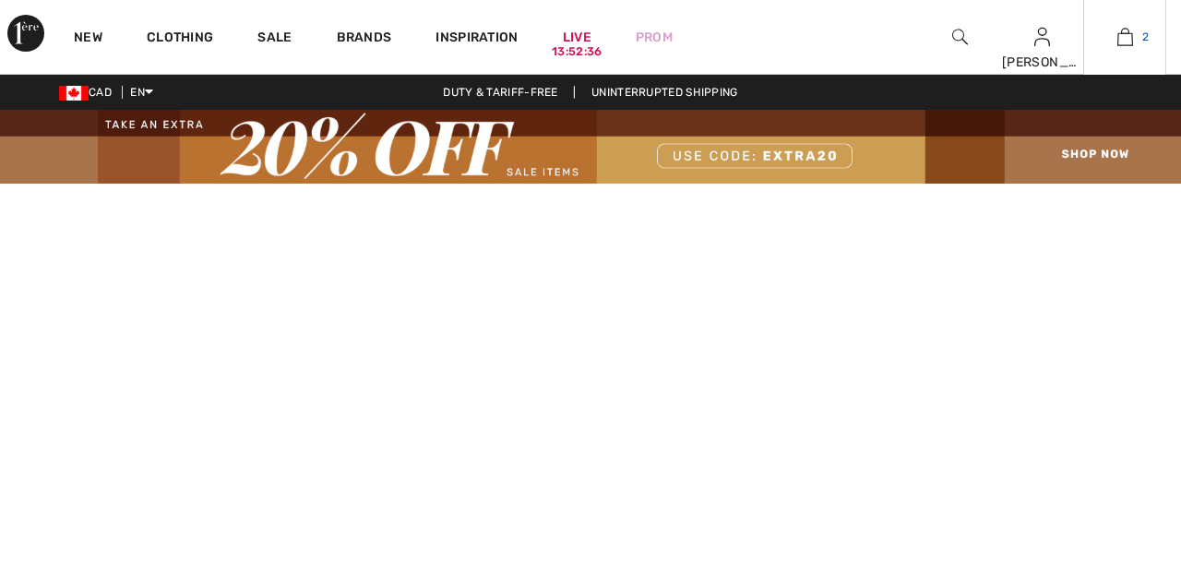
click at [1139, 38] on link "2" at bounding box center [1124, 37] width 81 height 22
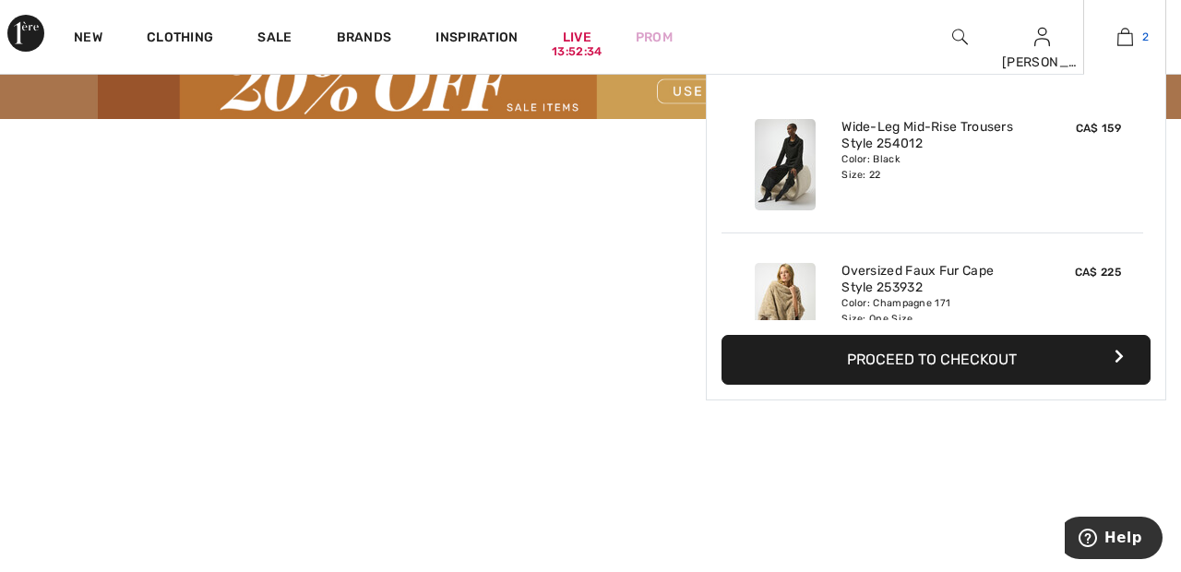
scroll to position [66, 0]
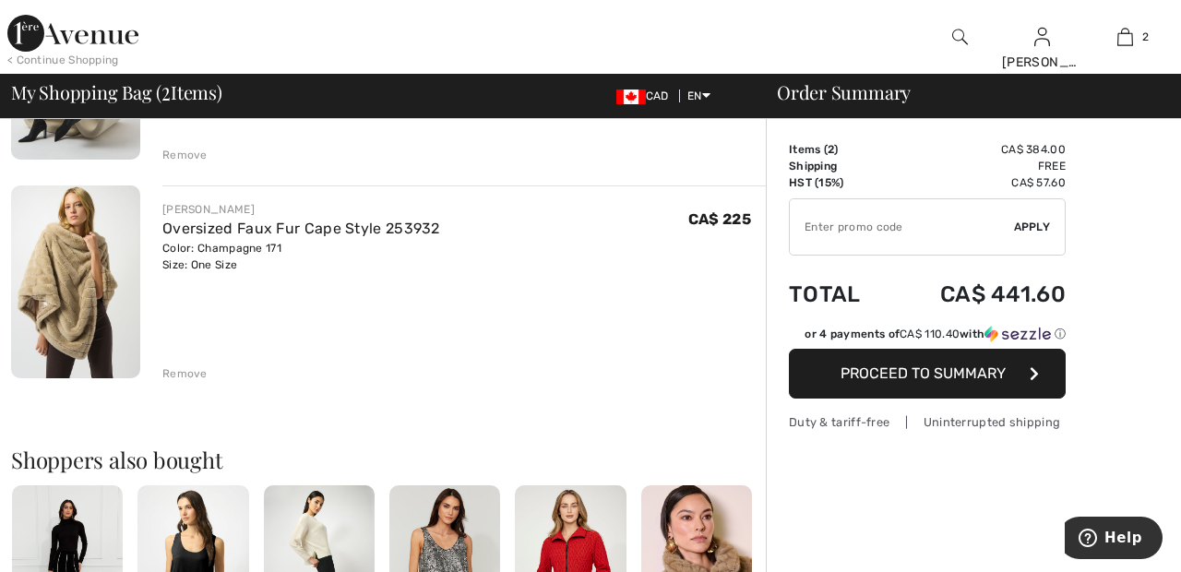
scroll to position [306, 0]
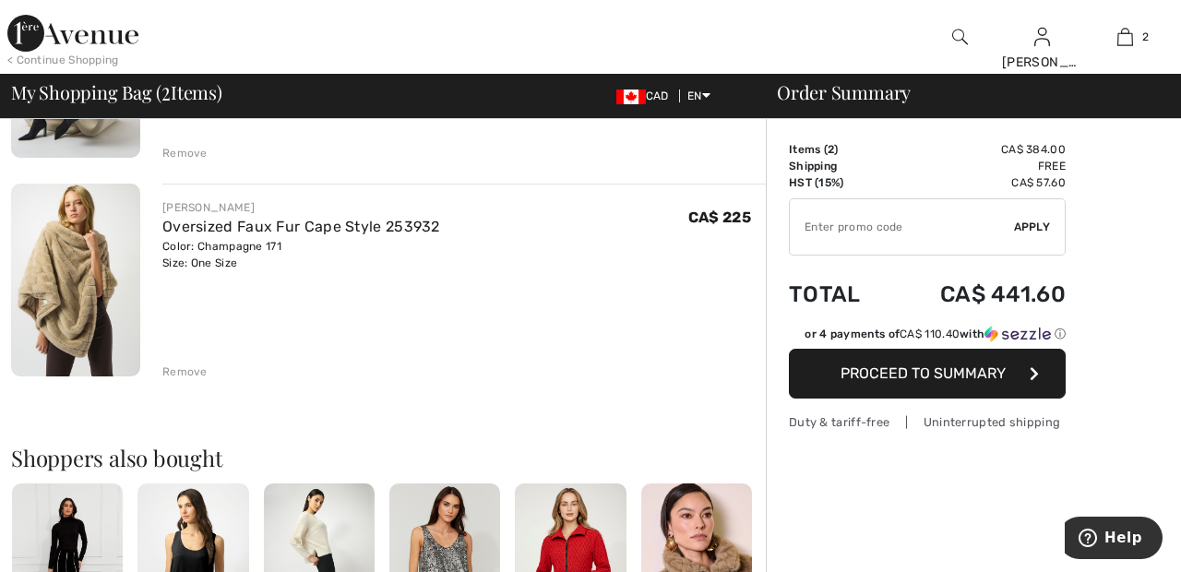
click at [179, 376] on div "Remove" at bounding box center [184, 372] width 45 height 17
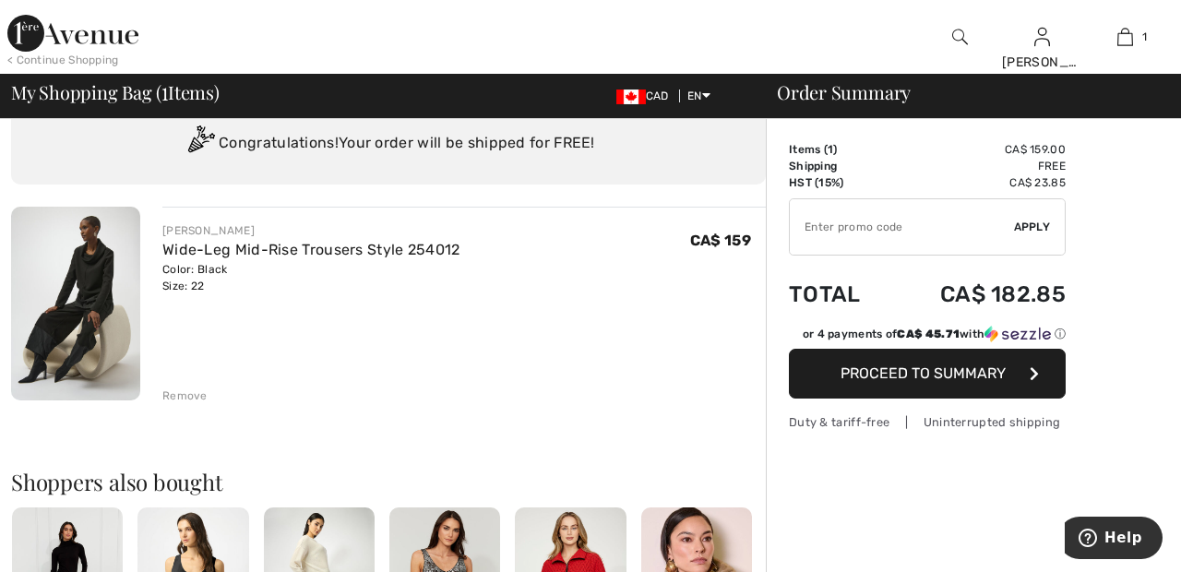
scroll to position [0, 0]
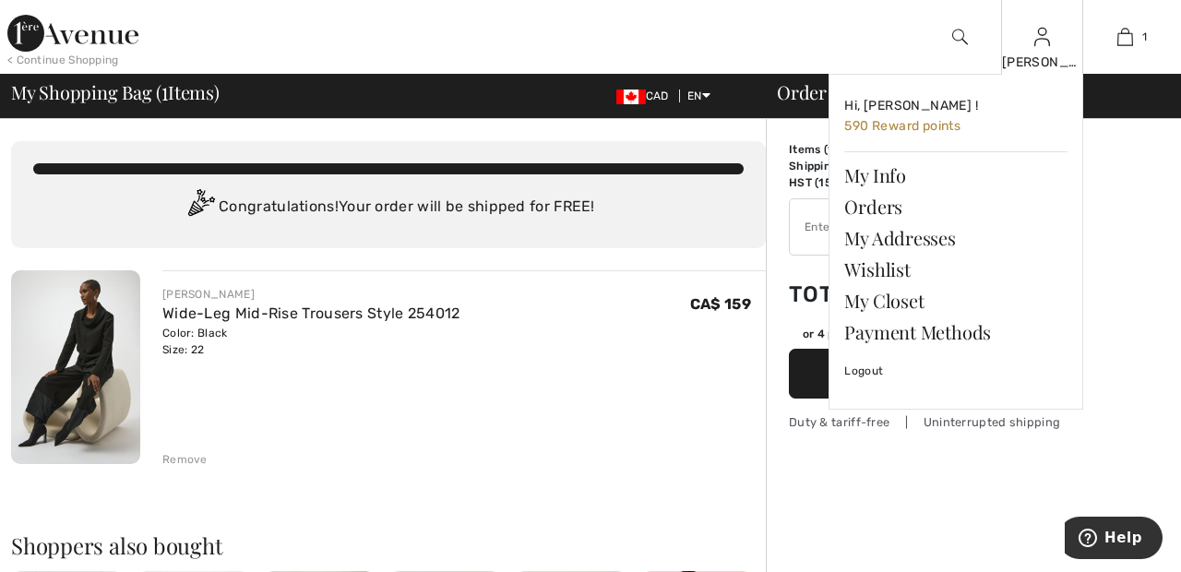
click at [1047, 42] on img at bounding box center [1042, 37] width 16 height 22
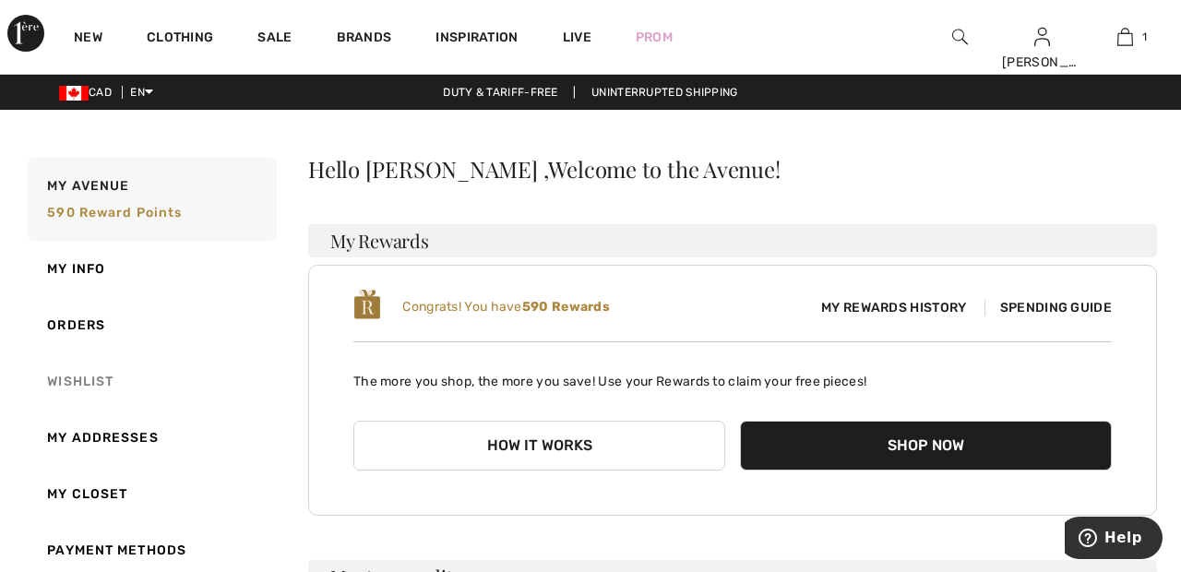
click at [88, 384] on link "Wishlist" at bounding box center [150, 381] width 253 height 56
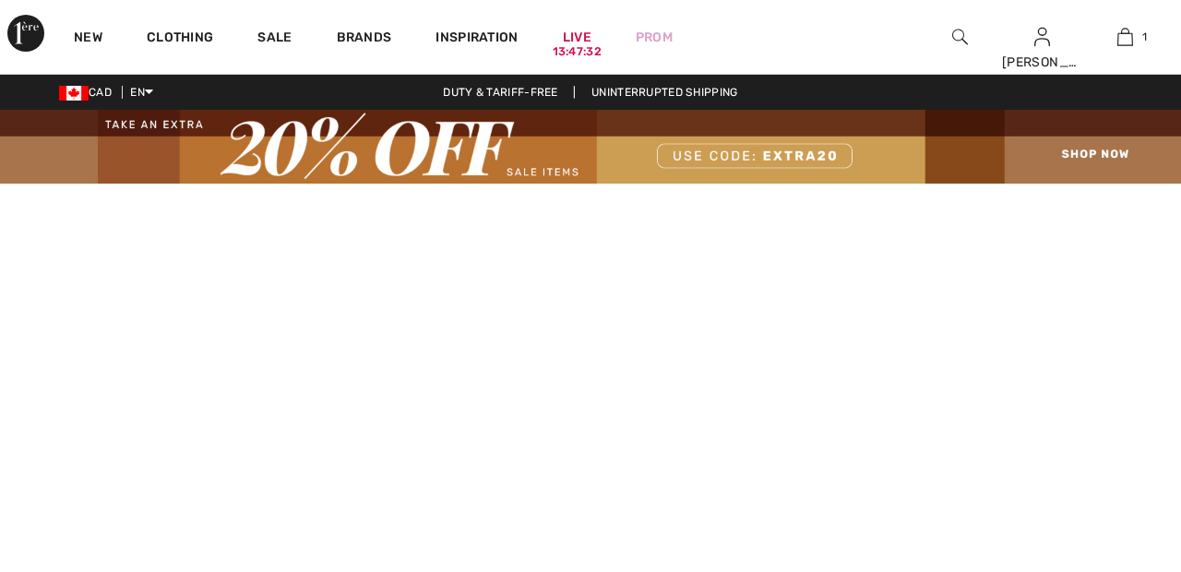
checkbox input "true"
click at [365, 35] on link "Brands" at bounding box center [364, 39] width 55 height 19
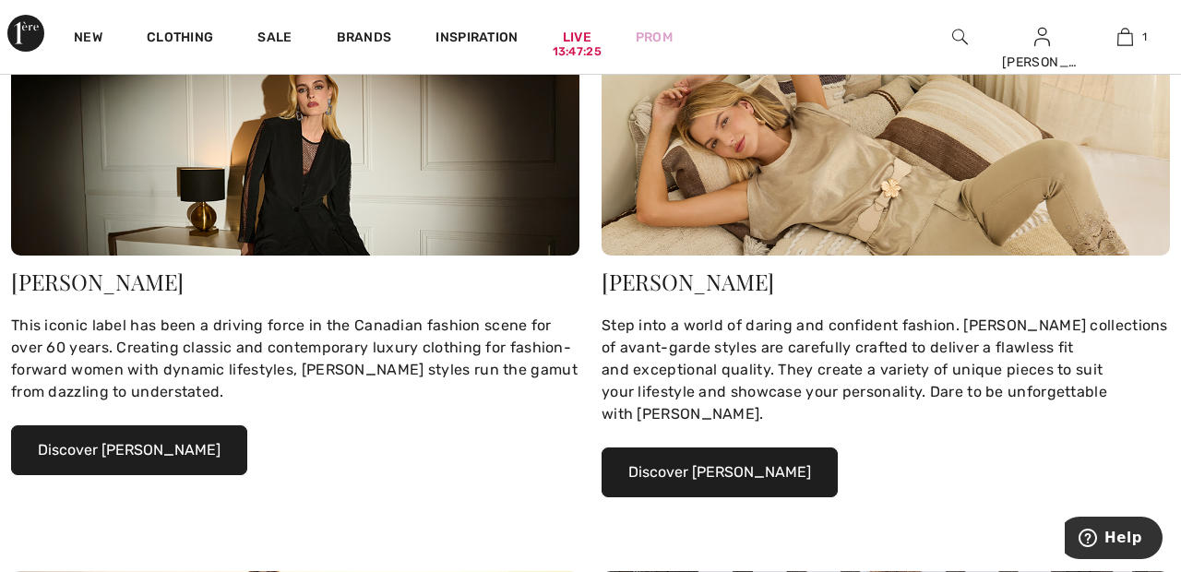
scroll to position [345, 0]
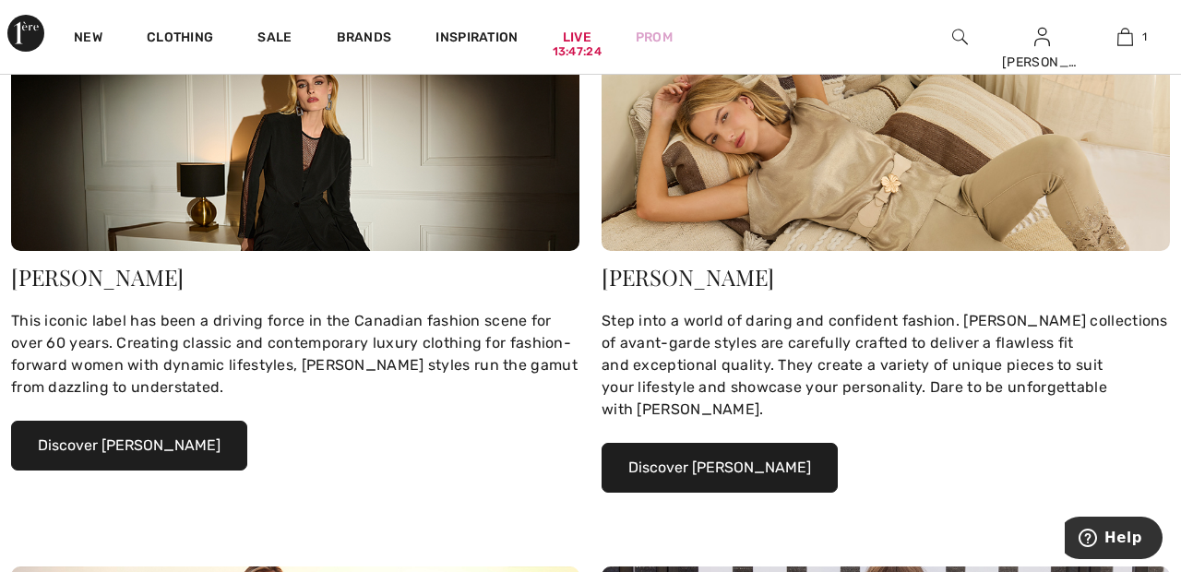
click at [173, 449] on button "Discover [PERSON_NAME]" at bounding box center [129, 446] width 236 height 50
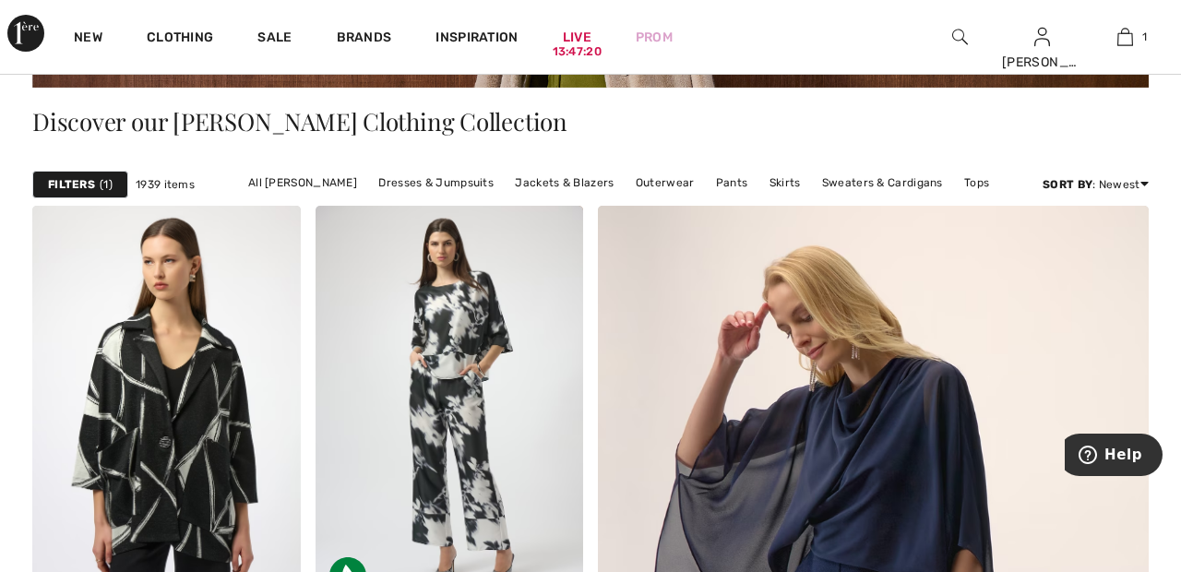
scroll to position [469, 0]
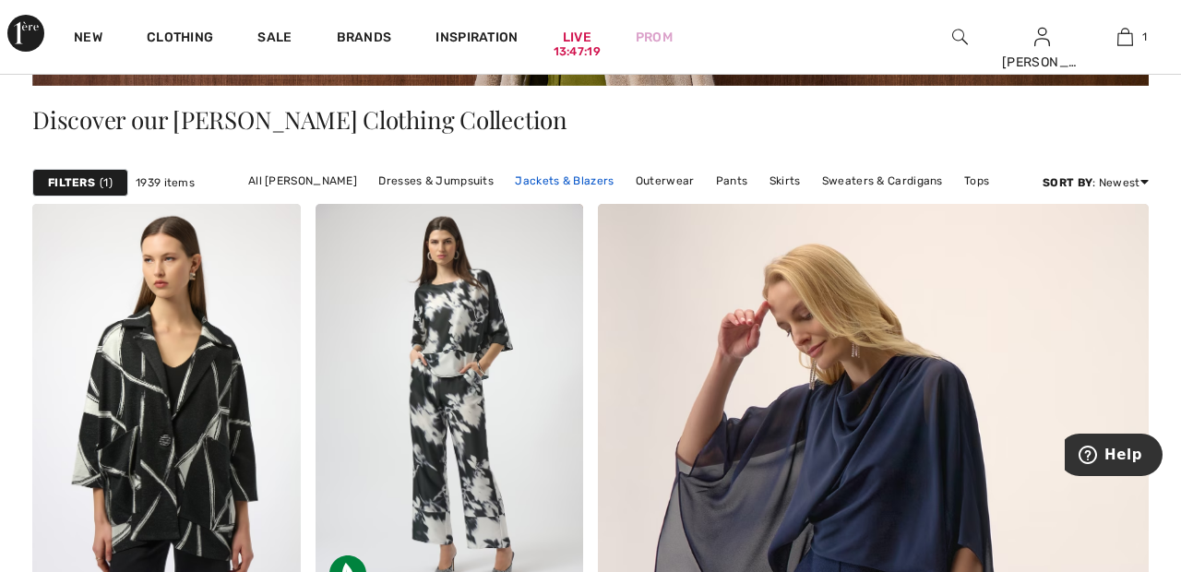
click at [573, 185] on link "Jackets & Blazers" at bounding box center [564, 181] width 117 height 24
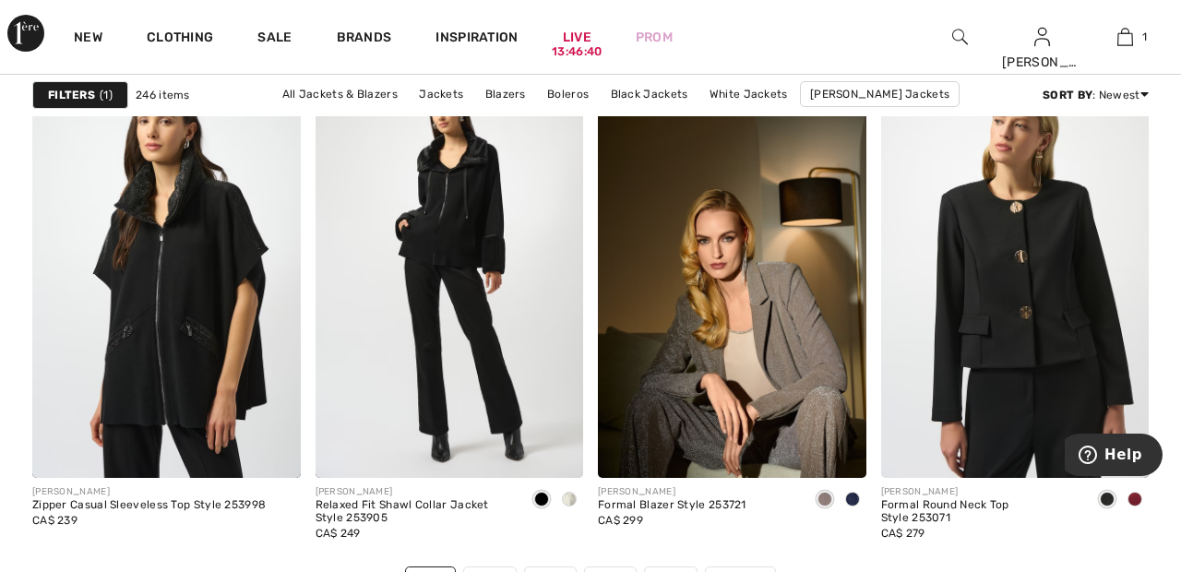
scroll to position [7456, 0]
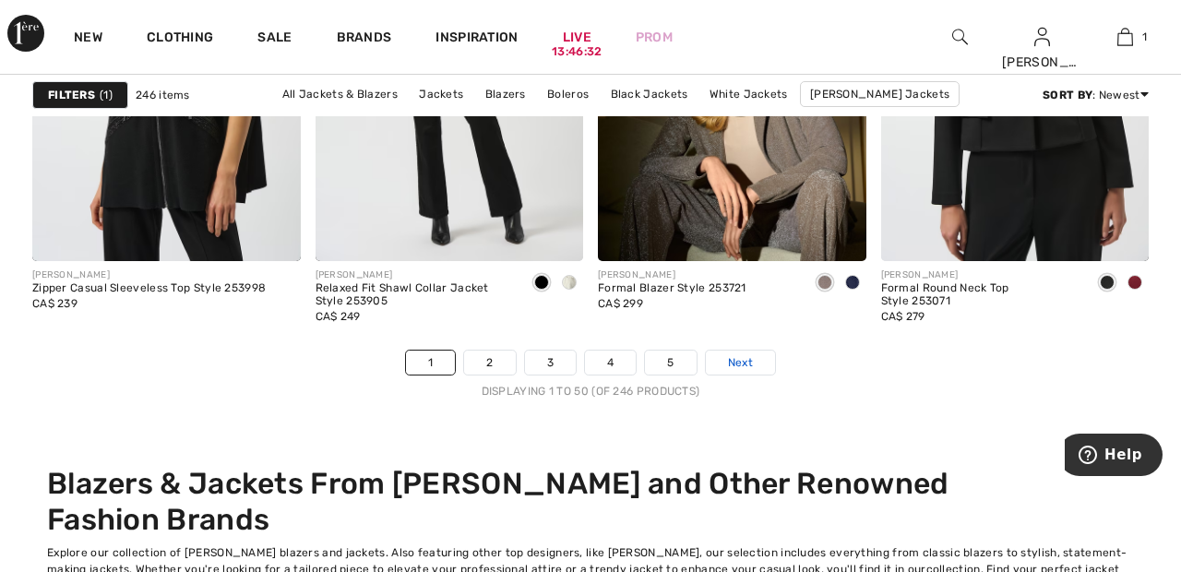
click at [763, 353] on link "Next" at bounding box center [740, 363] width 69 height 24
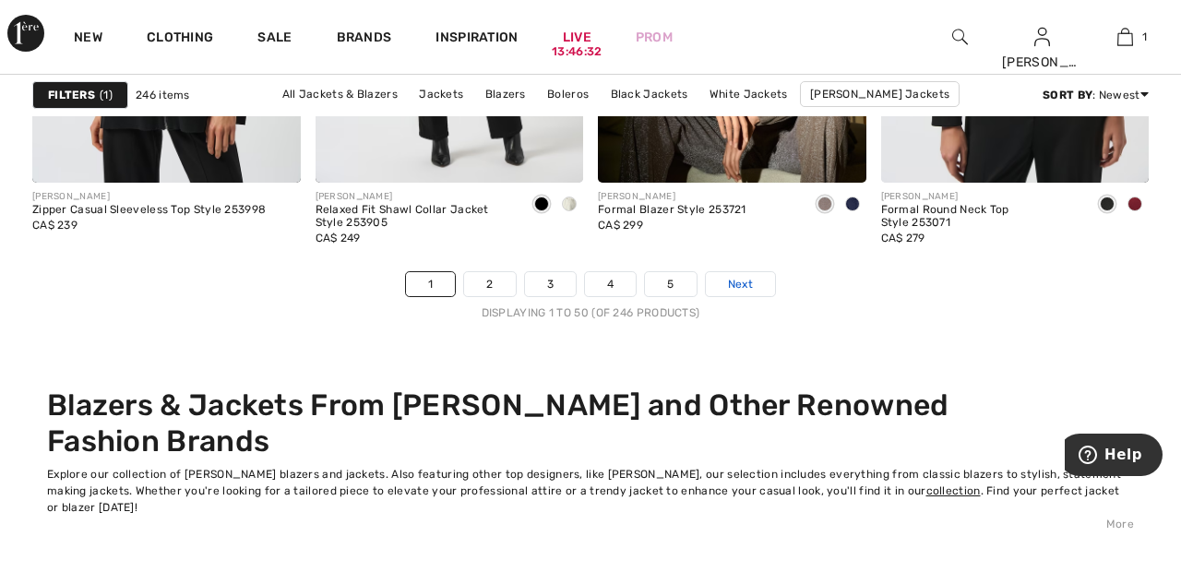
scroll to position [7760, 0]
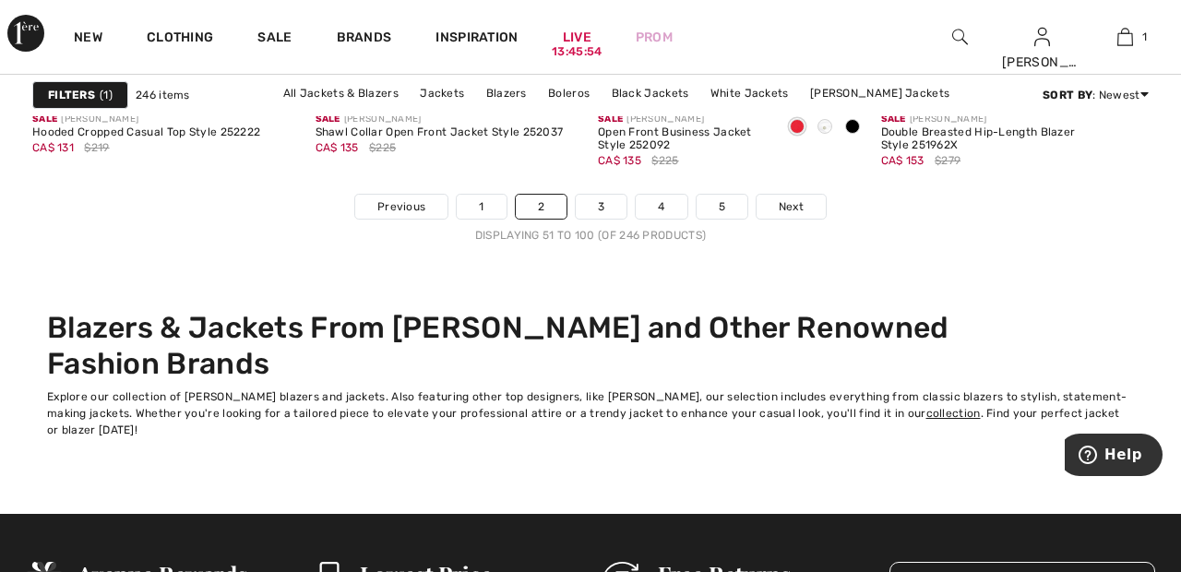
scroll to position [7828, 0]
click at [802, 197] on link "Next" at bounding box center [791, 207] width 69 height 24
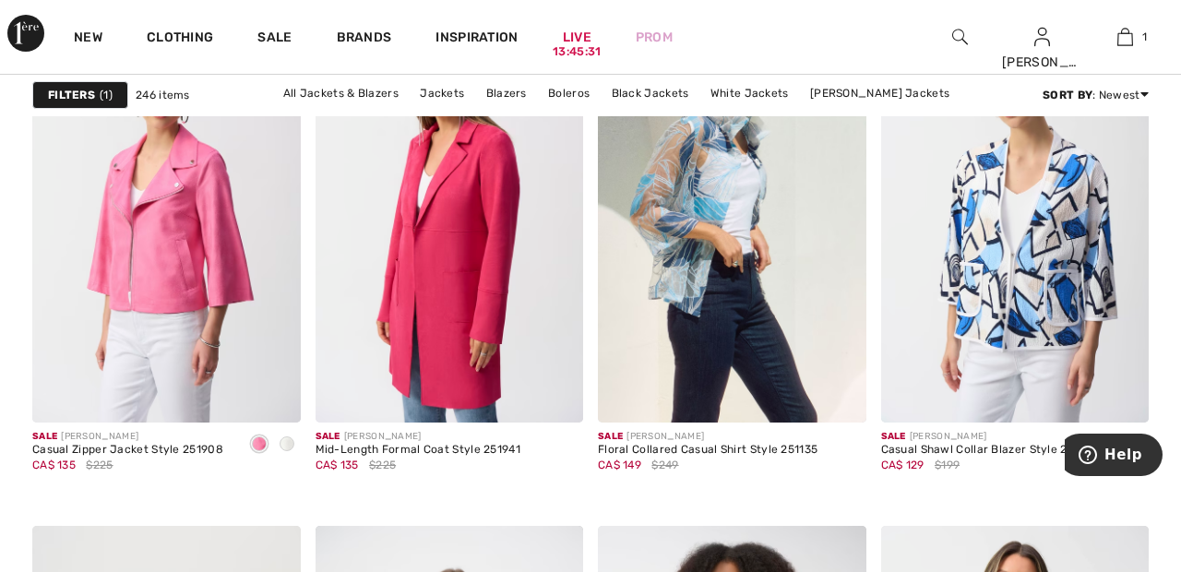
scroll to position [7002, 0]
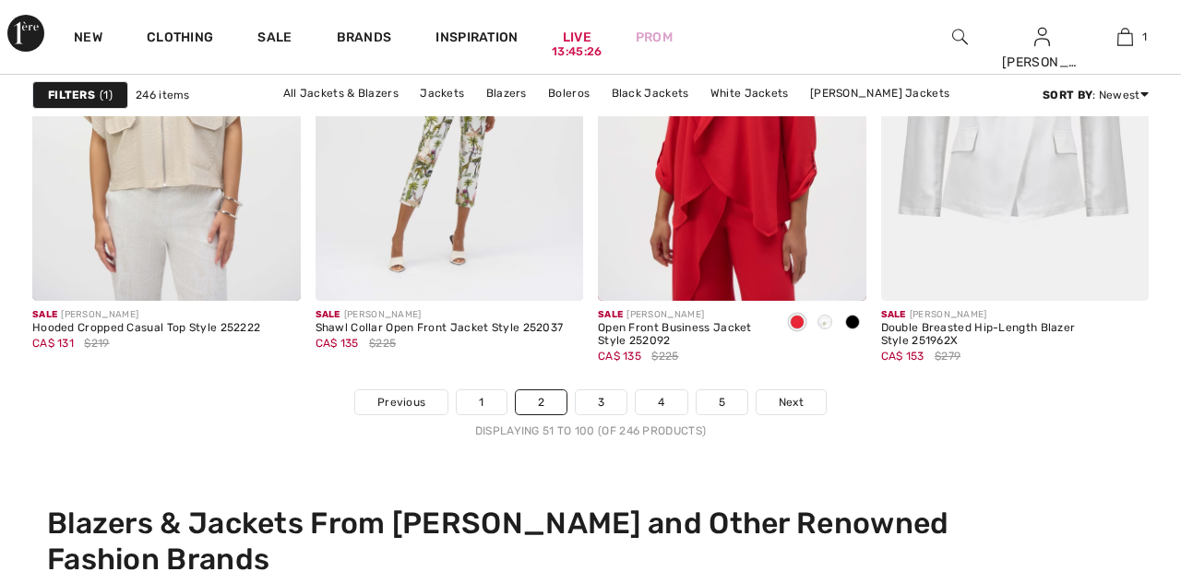
scroll to position [7631, 0]
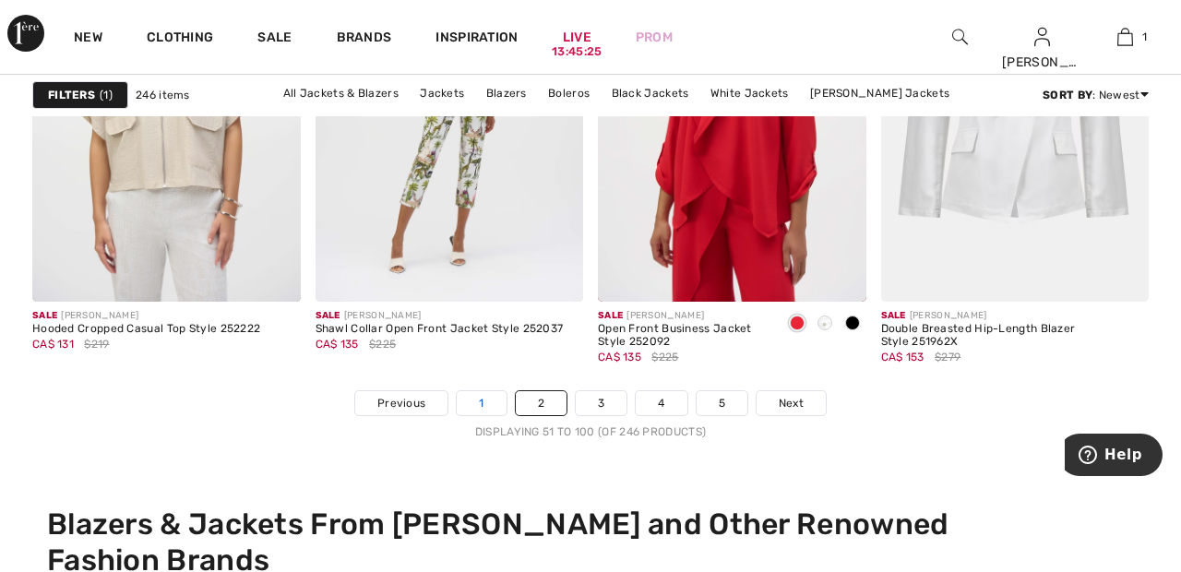
click at [480, 402] on link "1" at bounding box center [481, 403] width 49 height 24
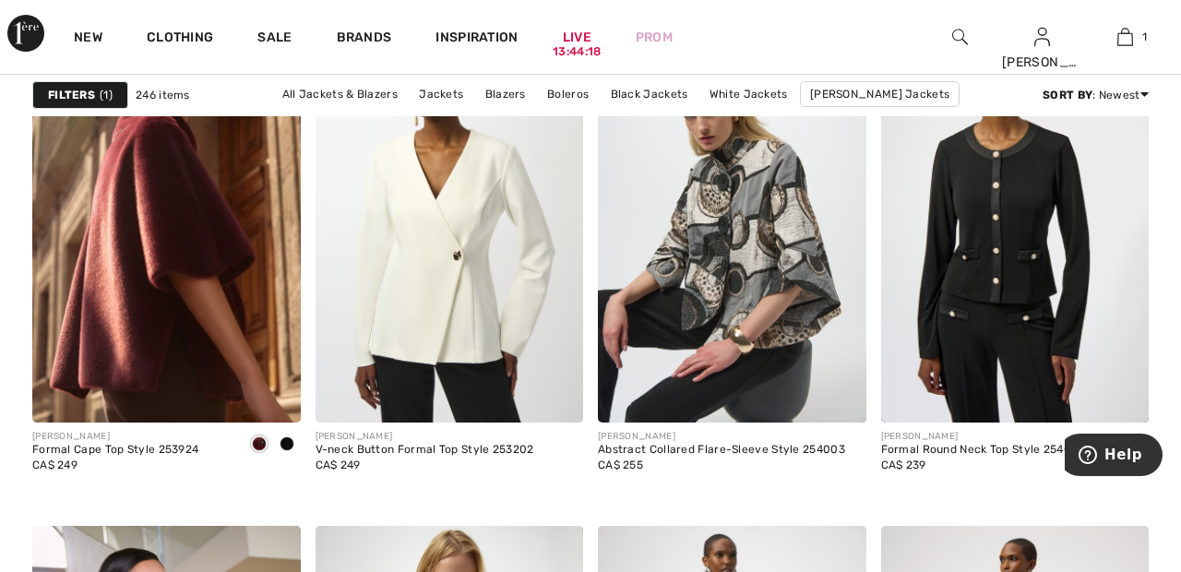
scroll to position [5298, 0]
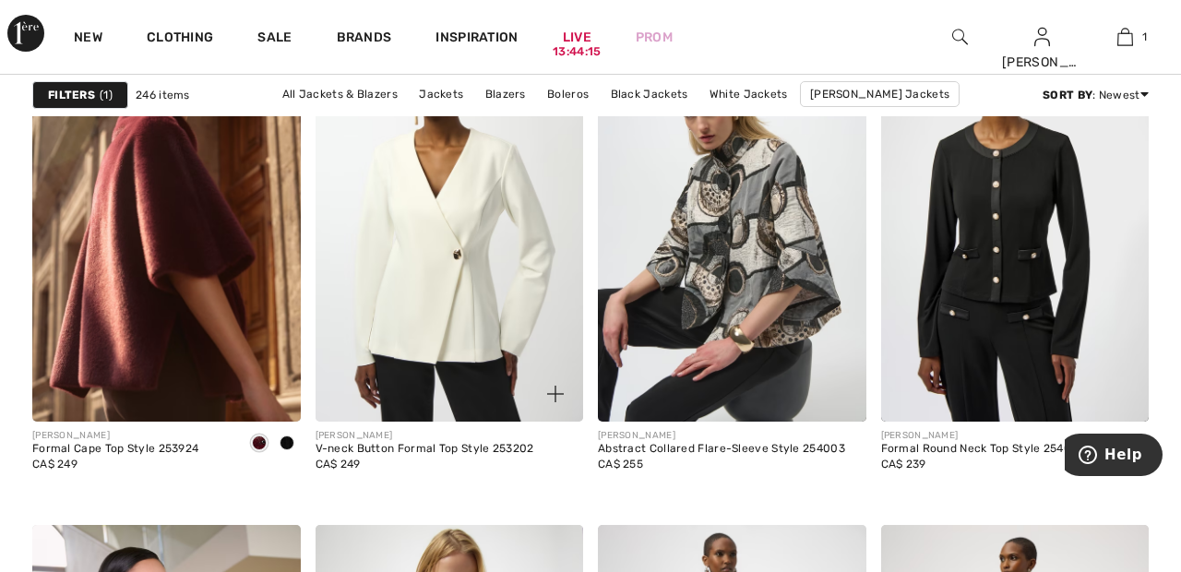
click at [470, 247] on img at bounding box center [450, 220] width 269 height 402
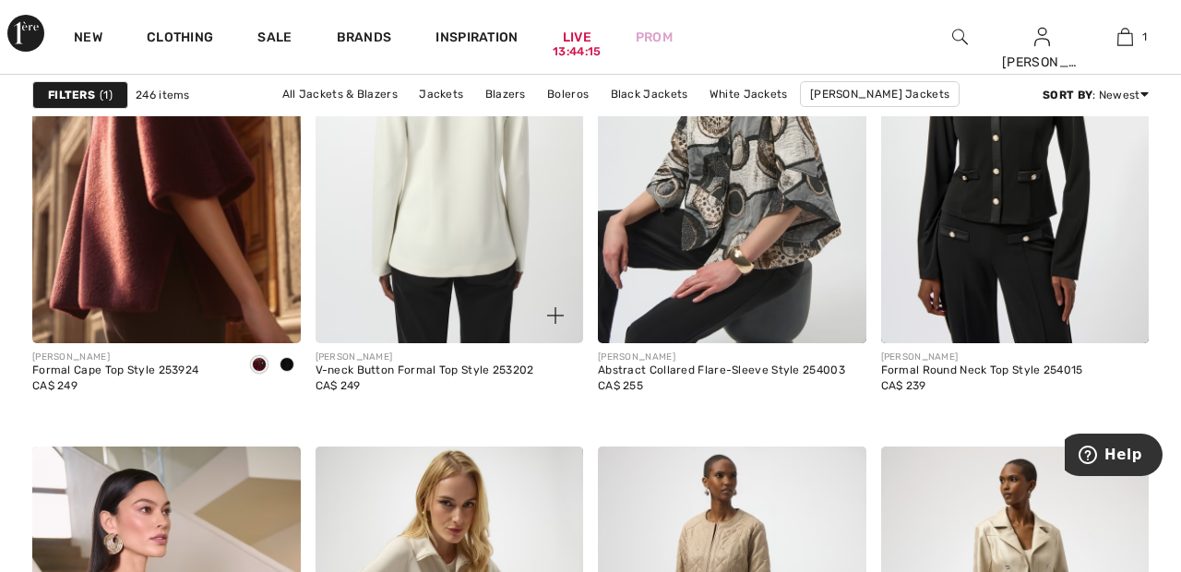
scroll to position [5387, 0]
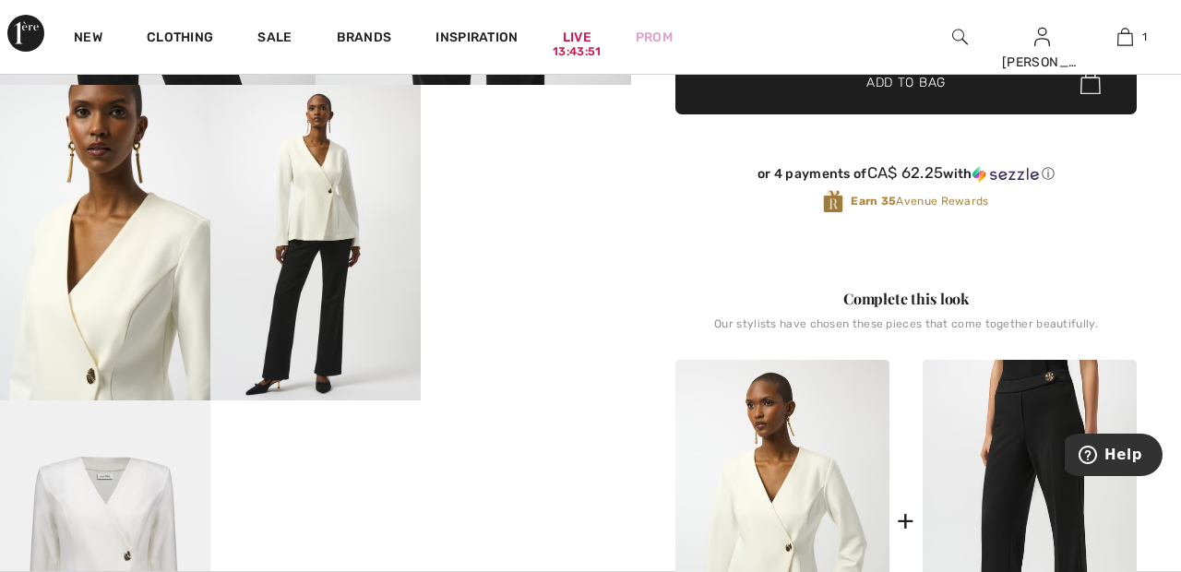
scroll to position [570, 0]
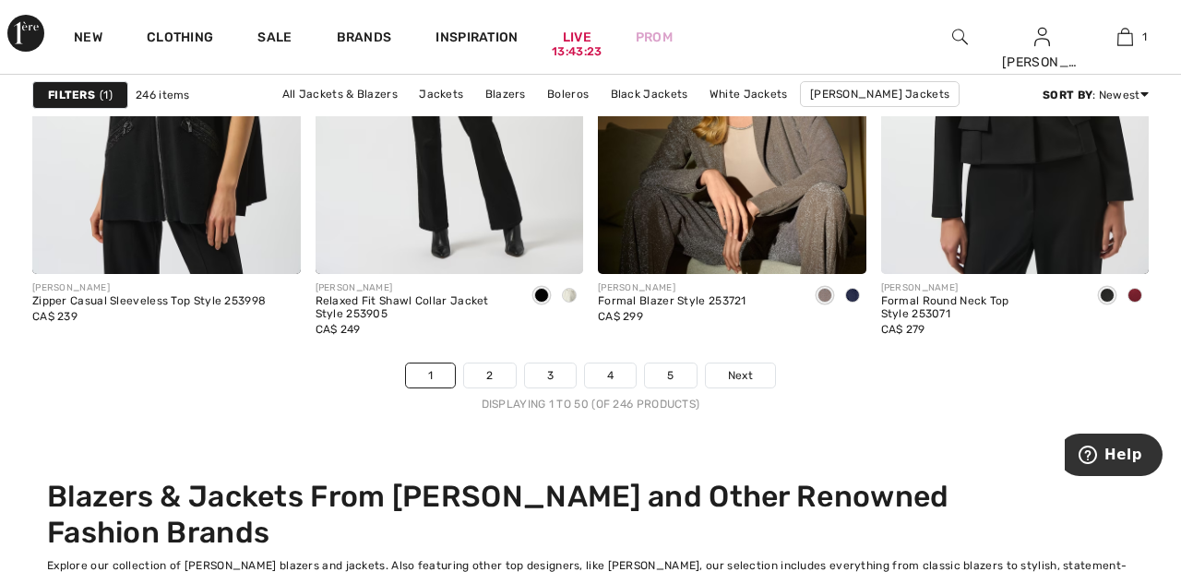
scroll to position [7662, 0]
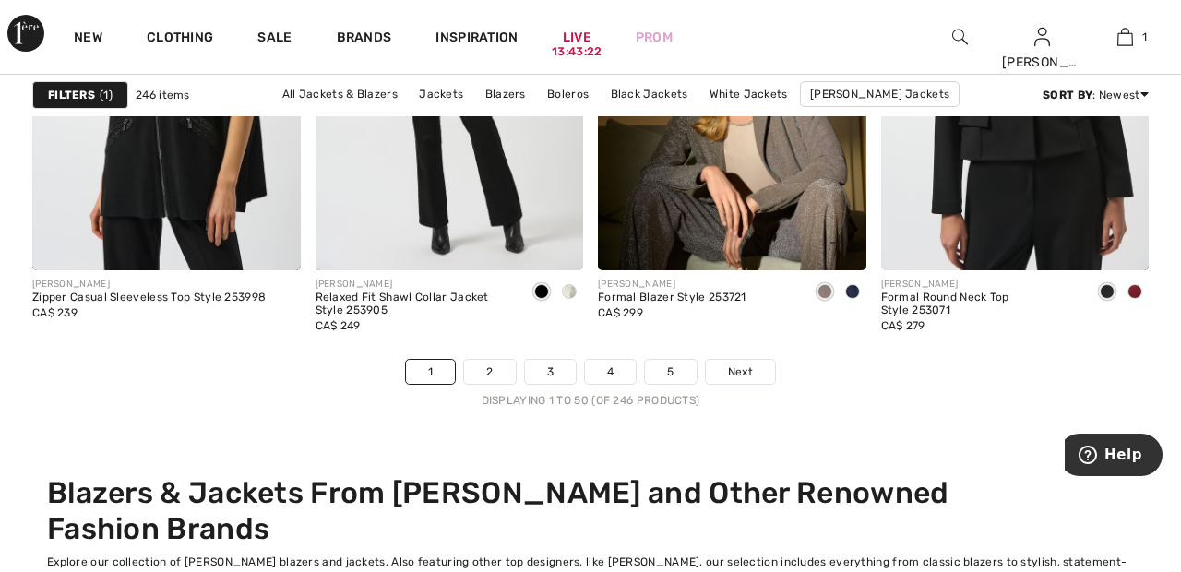
click at [761, 358] on div "JOSEPH RIBKOFF Formal Blazer Style 253721 CA$ 299" at bounding box center [732, 314] width 269 height 89
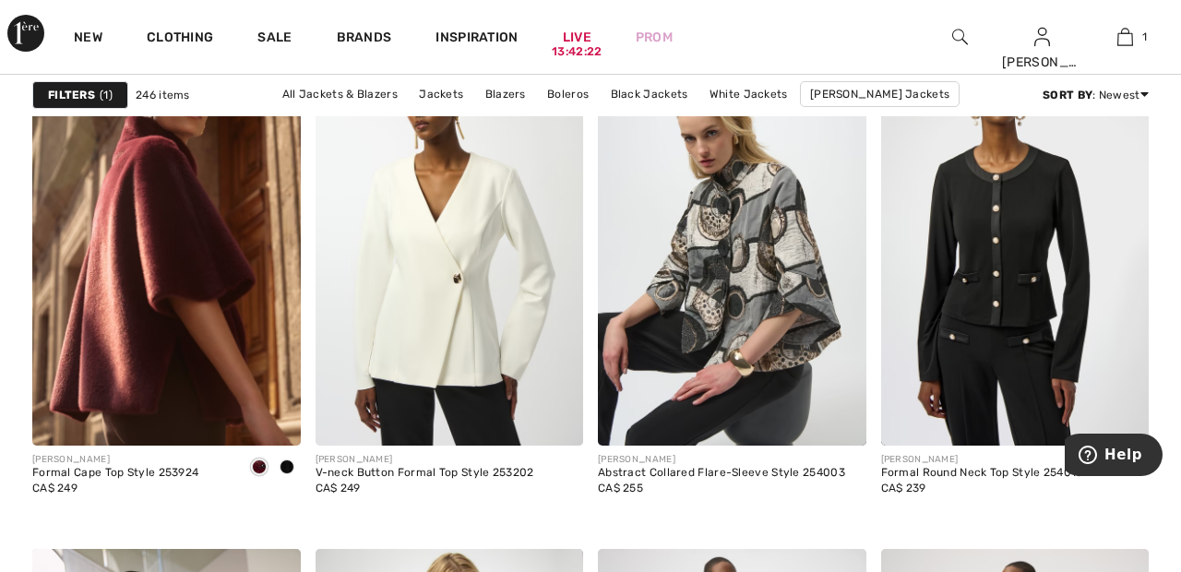
scroll to position [5277, 0]
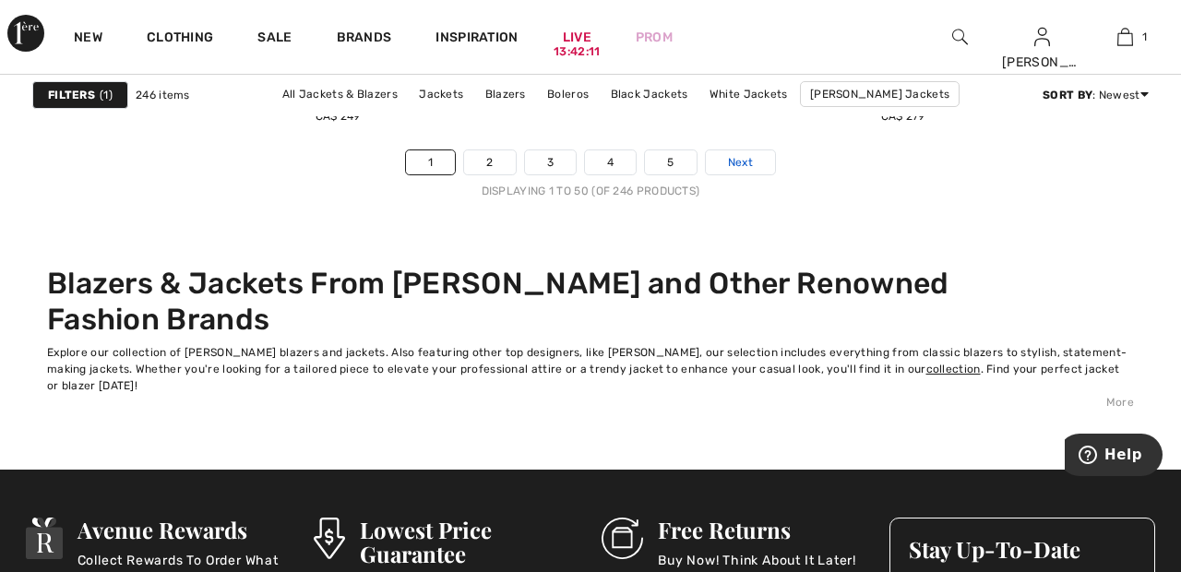
click at [757, 158] on link "Next" at bounding box center [740, 162] width 69 height 24
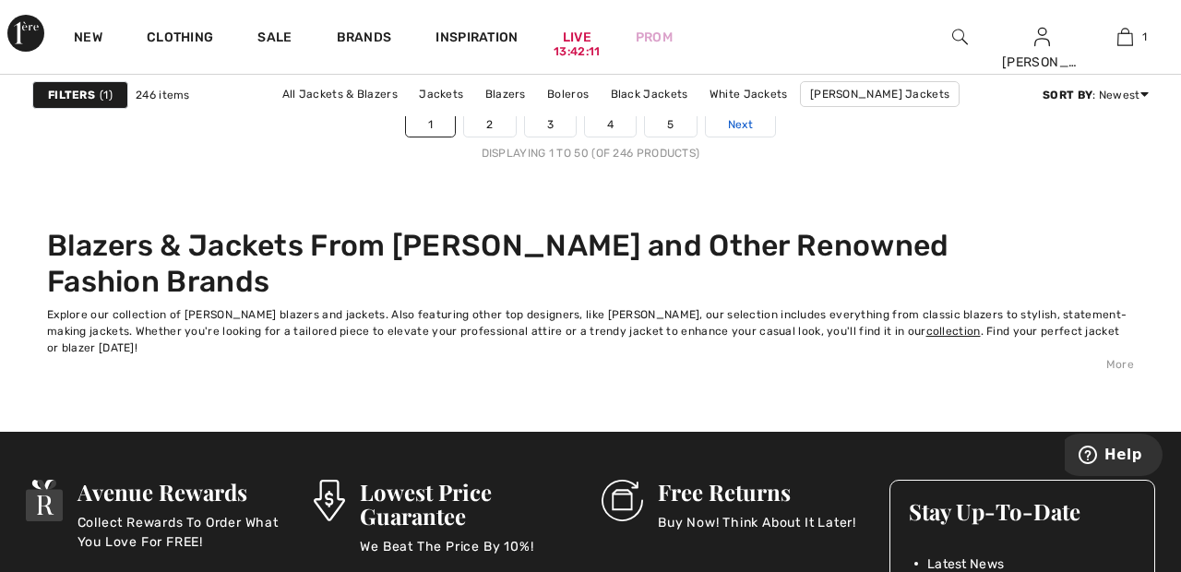
scroll to position [7960, 0]
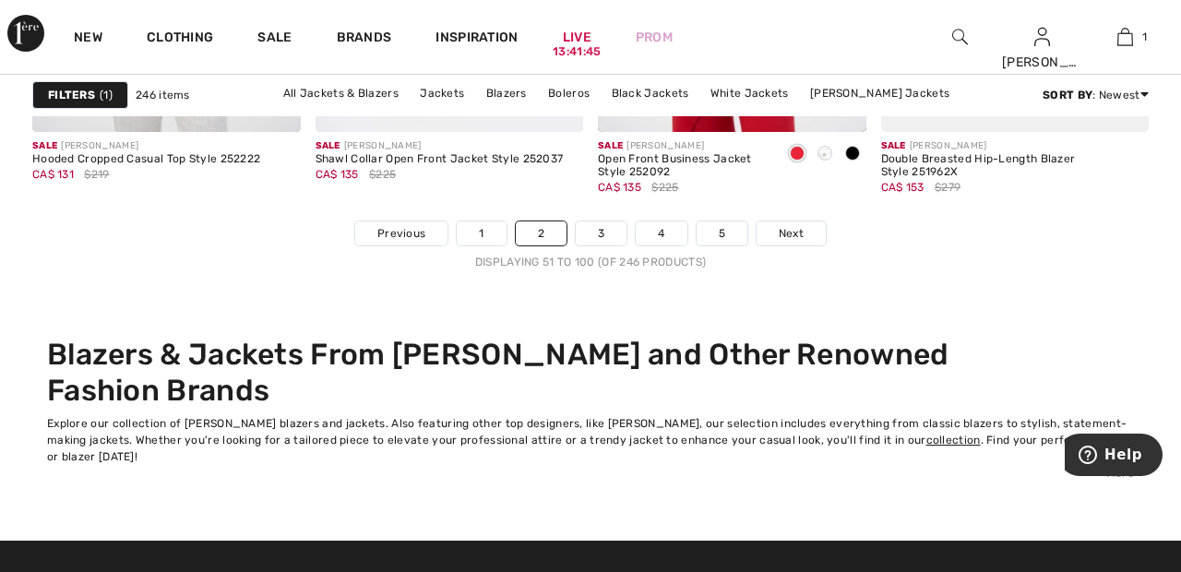
scroll to position [7788, 0]
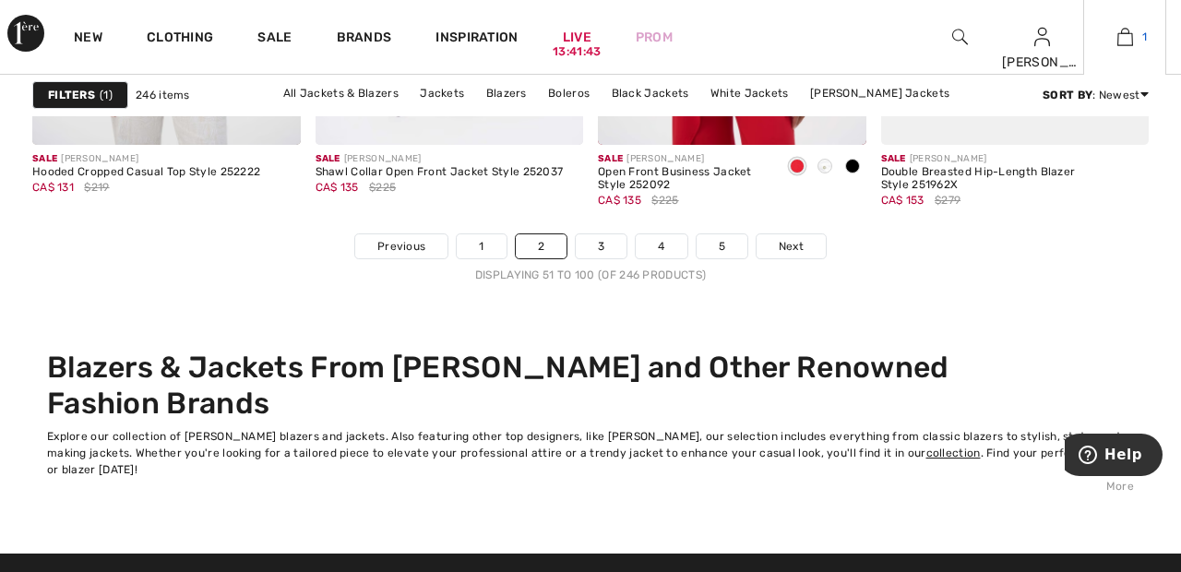
click at [1127, 42] on img at bounding box center [1125, 37] width 16 height 22
